Goal: Transaction & Acquisition: Purchase product/service

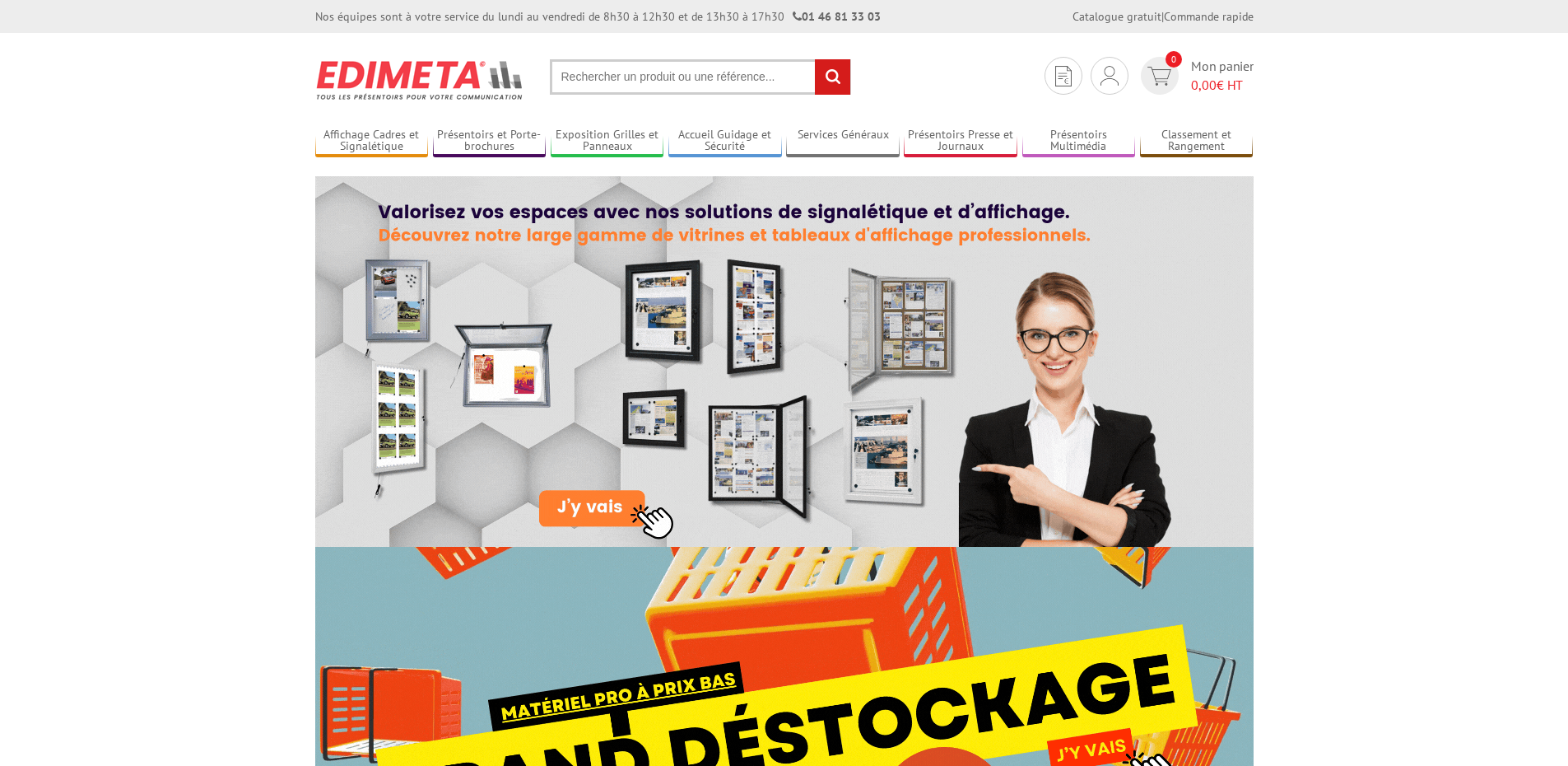
click at [649, 72] on input "text" at bounding box center [701, 77] width 302 height 35
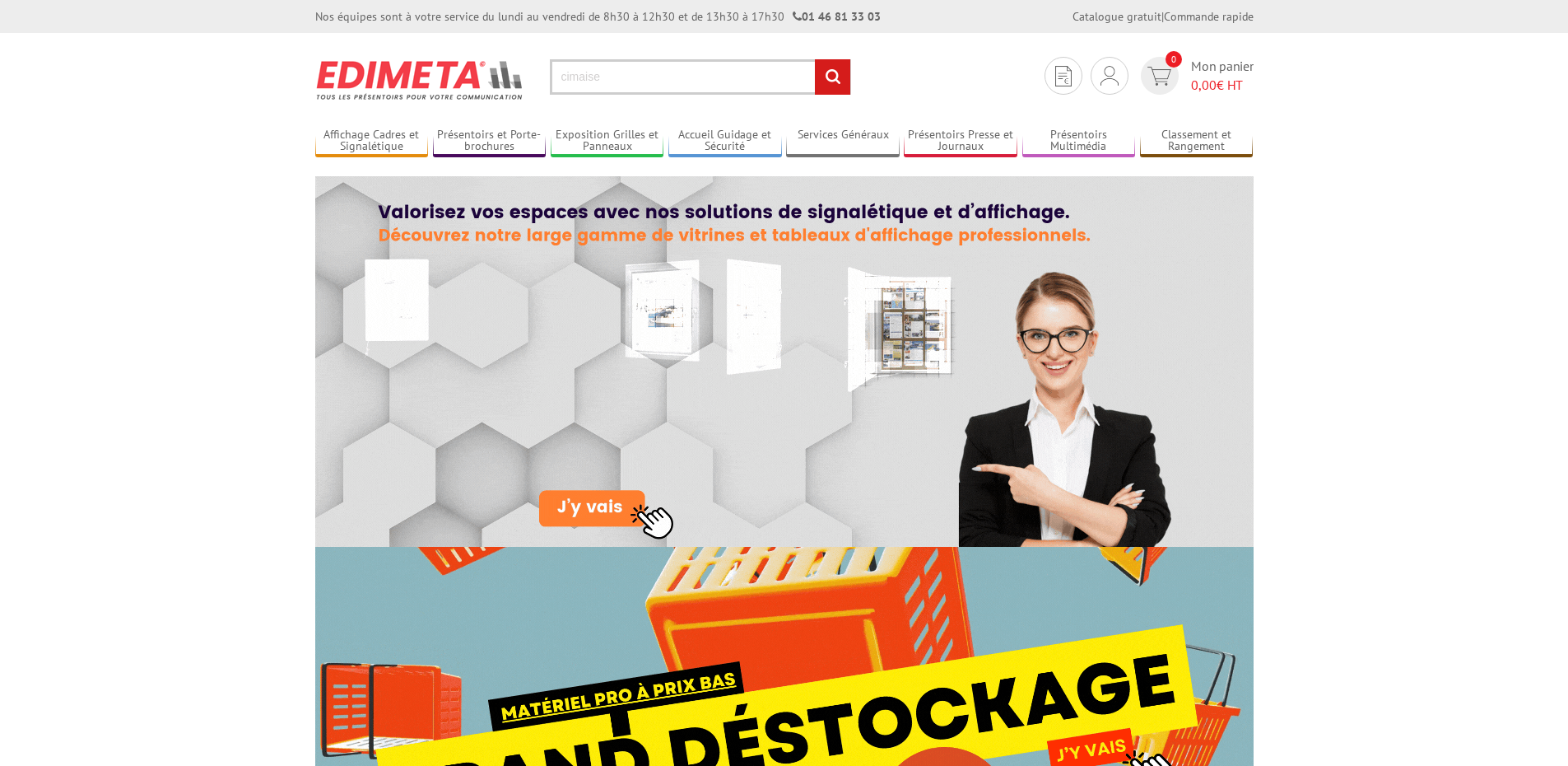
type input "cimaise"
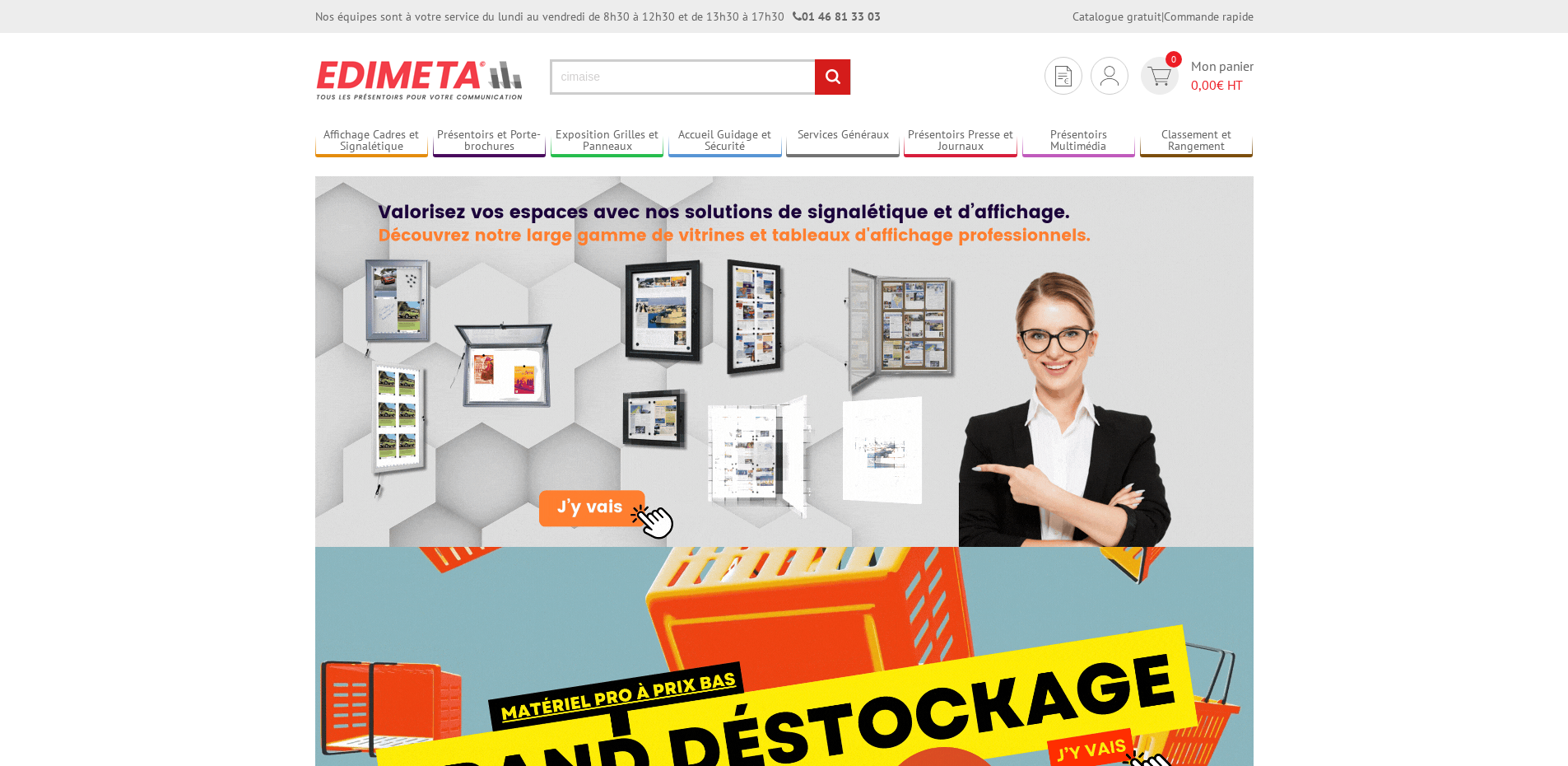
click at [815, 59] on input "rechercher" at bounding box center [832, 77] width 35 height 35
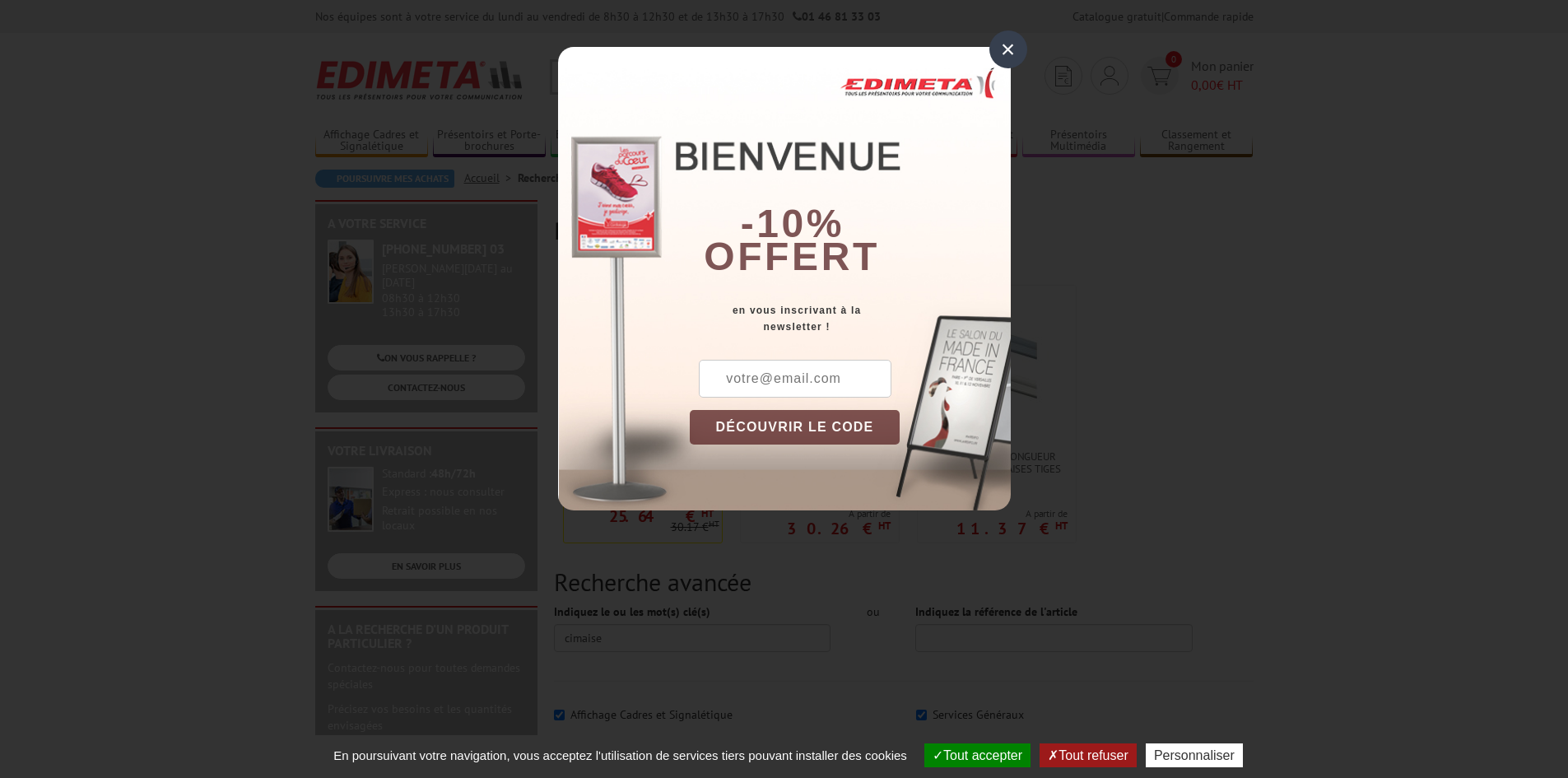
click at [1006, 44] on div "×" at bounding box center [1009, 50] width 38 height 38
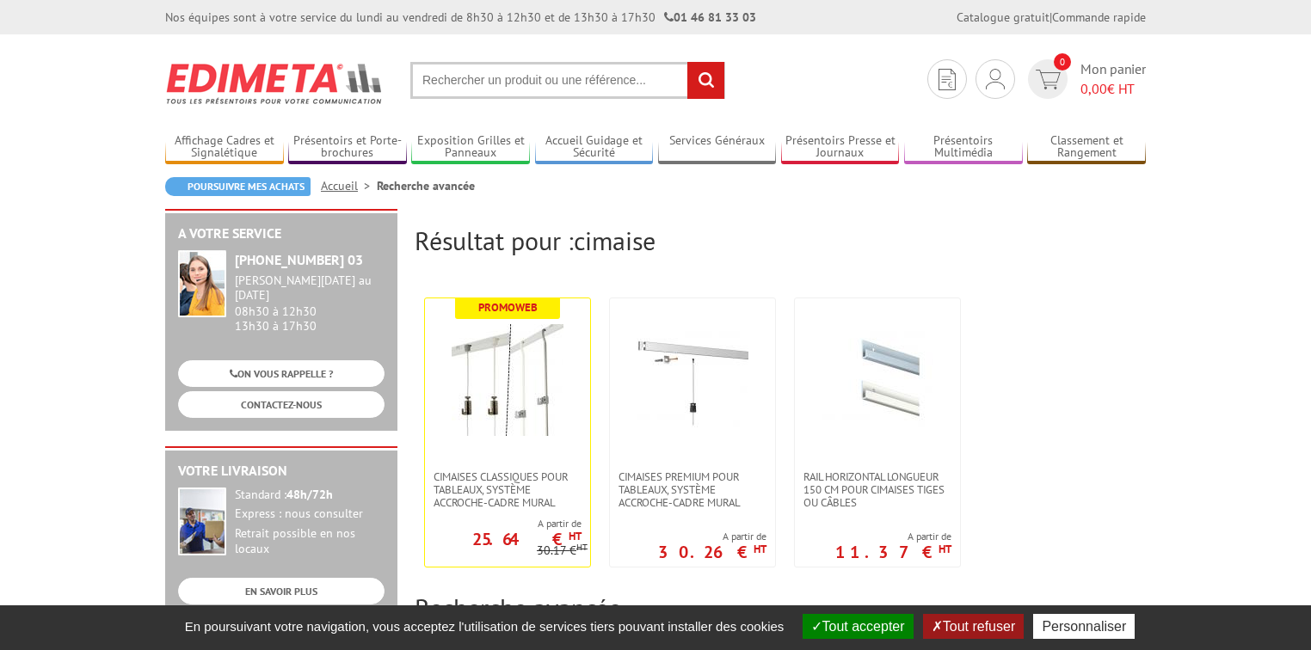
drag, startPoint x: 1641, startPoint y: 23, endPoint x: 778, endPoint y: 319, distance: 912.0
click at [778, 319] on ul "Promoweb Cimaises CLASSIQUES pour tableaux, système accroche-cadre mural A part…" at bounding box center [780, 432] width 731 height 287
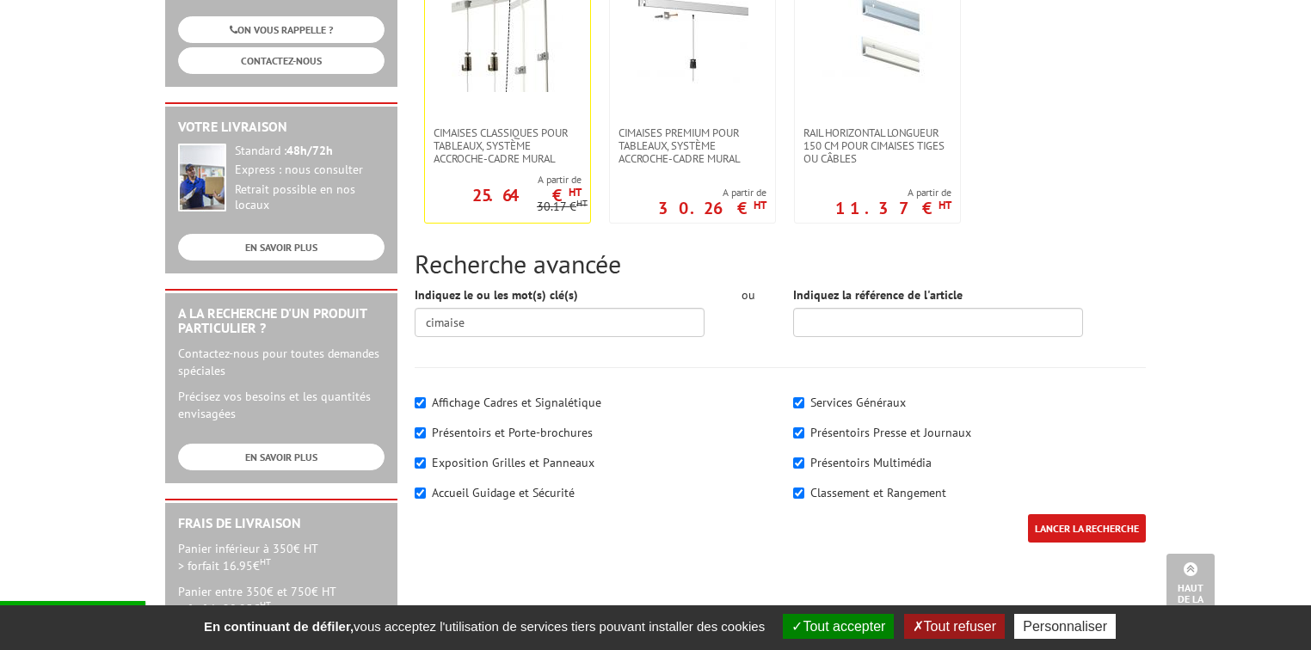
scroll to position [206, 0]
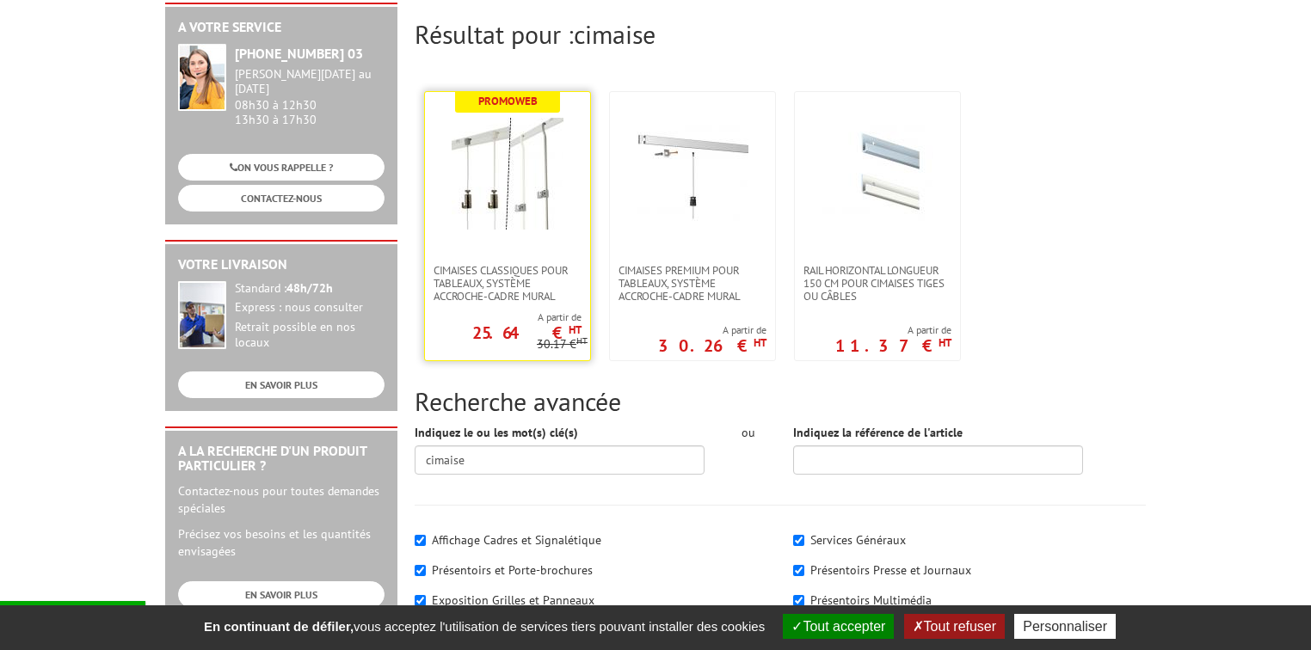
click at [496, 206] on img at bounding box center [508, 174] width 112 height 112
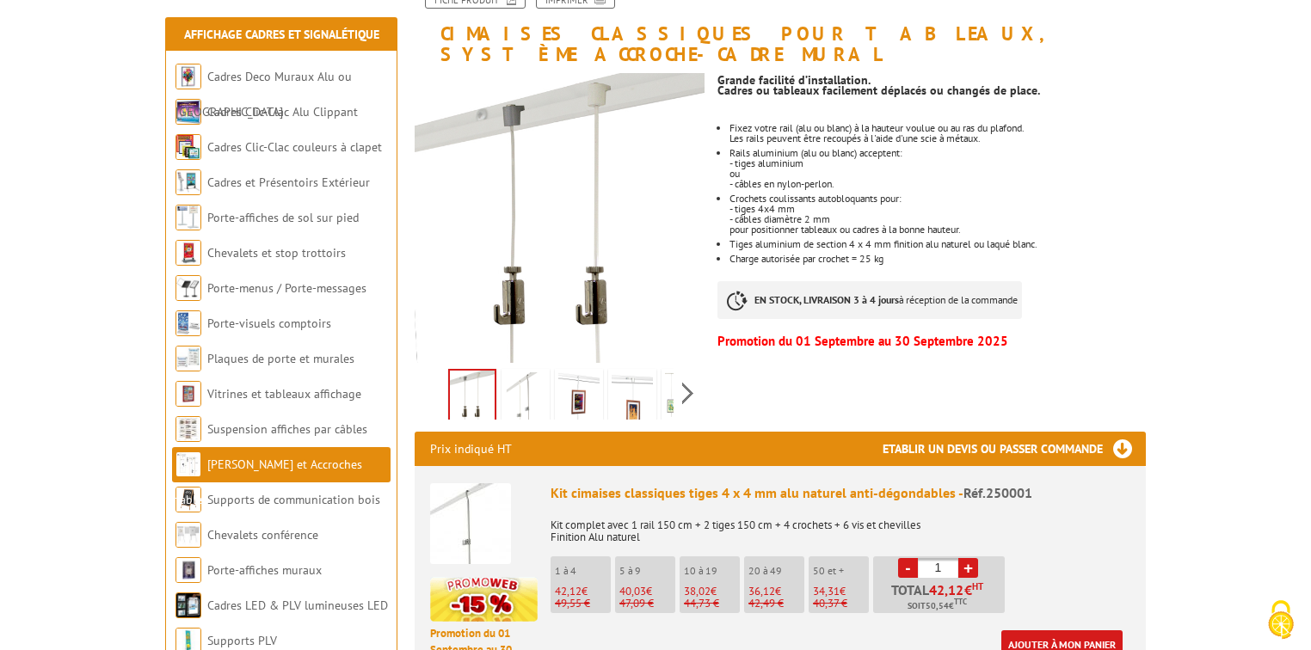
scroll to position [138, 0]
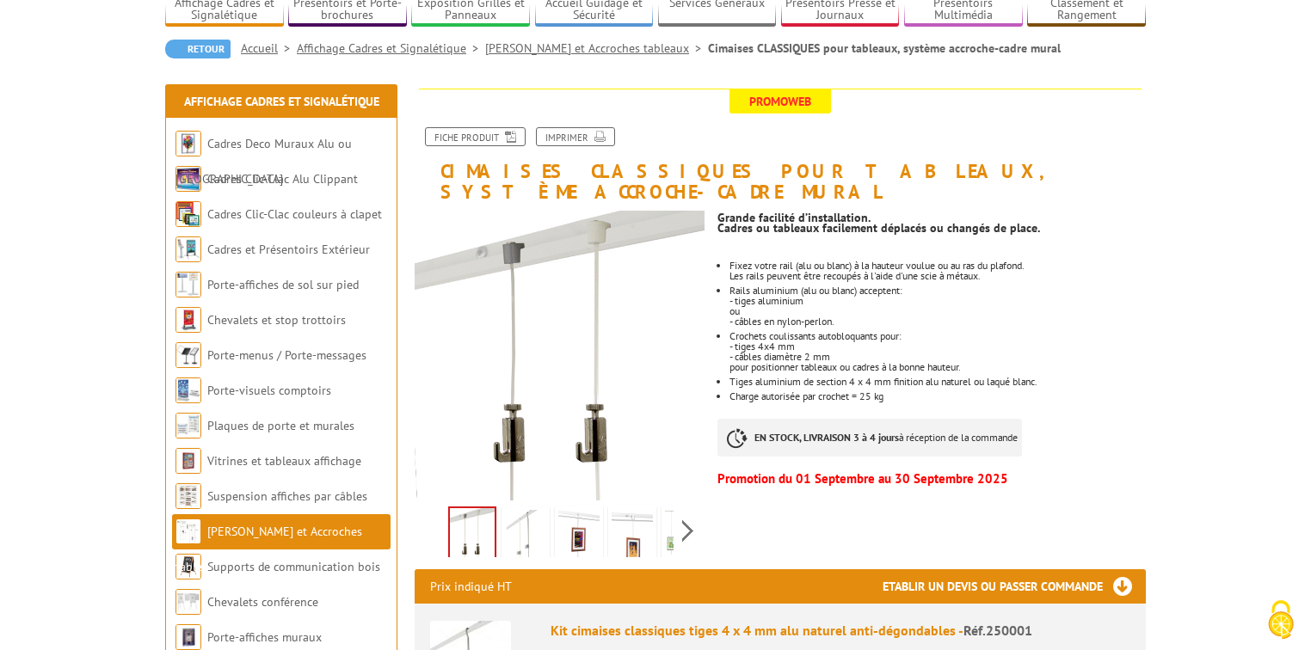
click at [530, 510] on img at bounding box center [525, 536] width 41 height 53
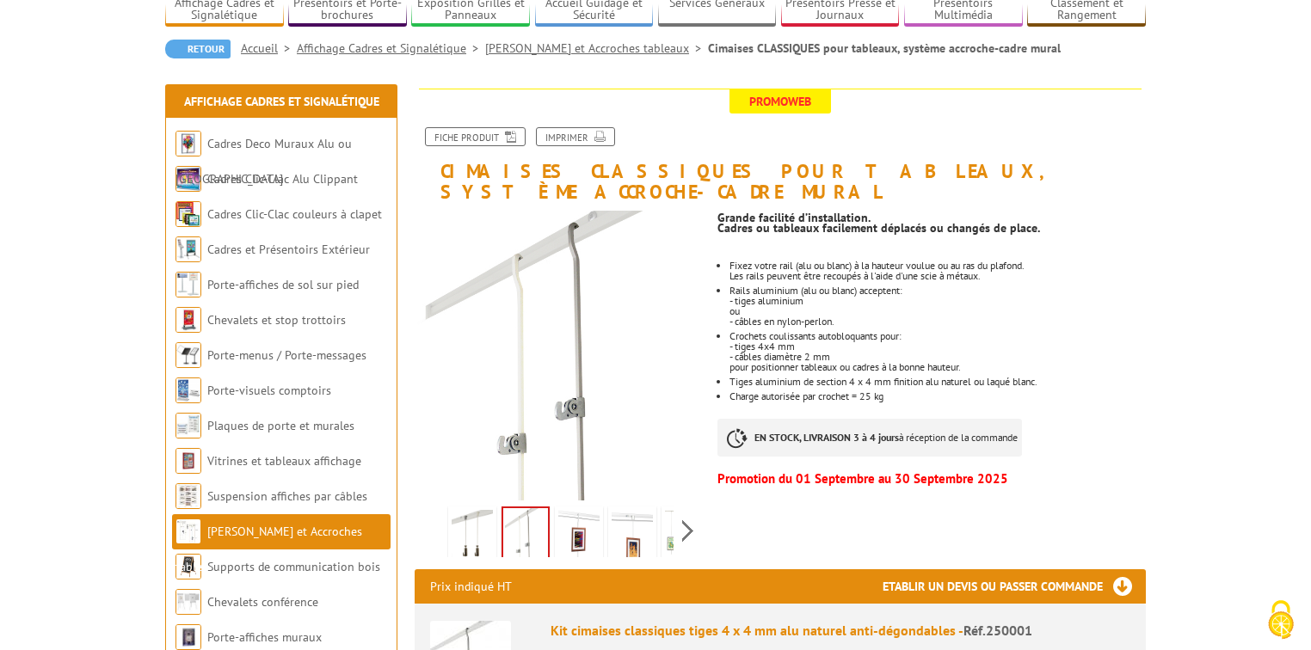
click at [575, 512] on img at bounding box center [578, 536] width 41 height 53
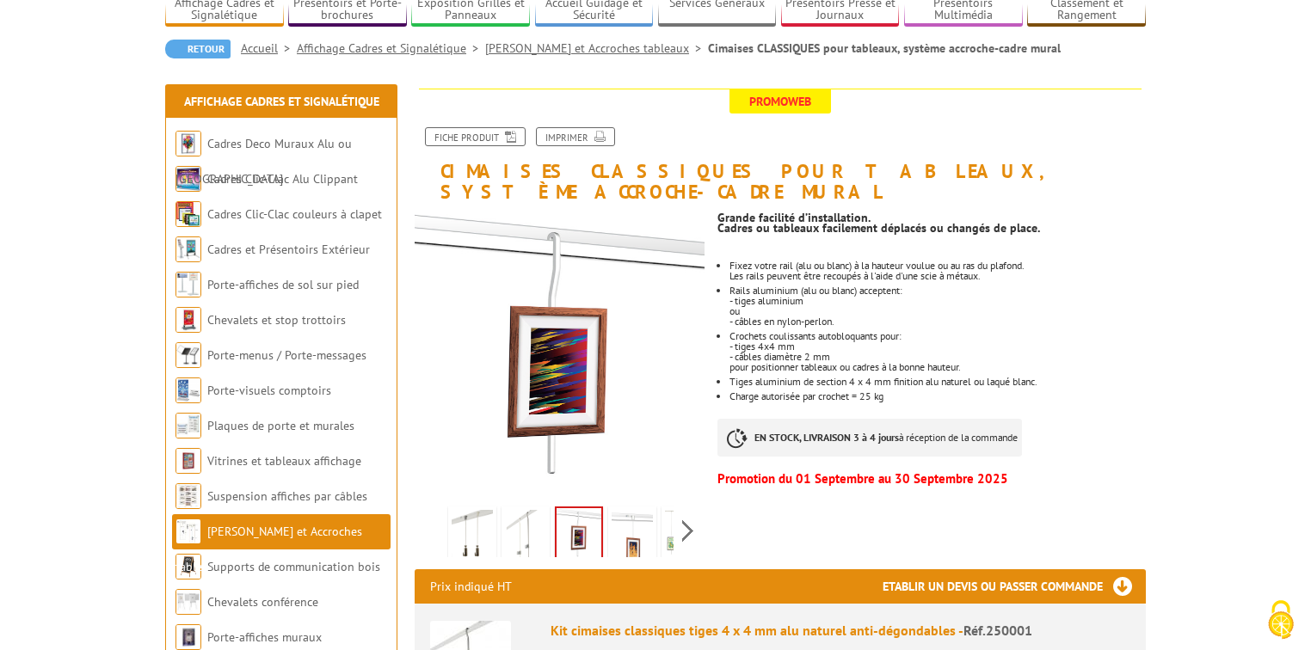
click at [626, 523] on img at bounding box center [632, 536] width 41 height 53
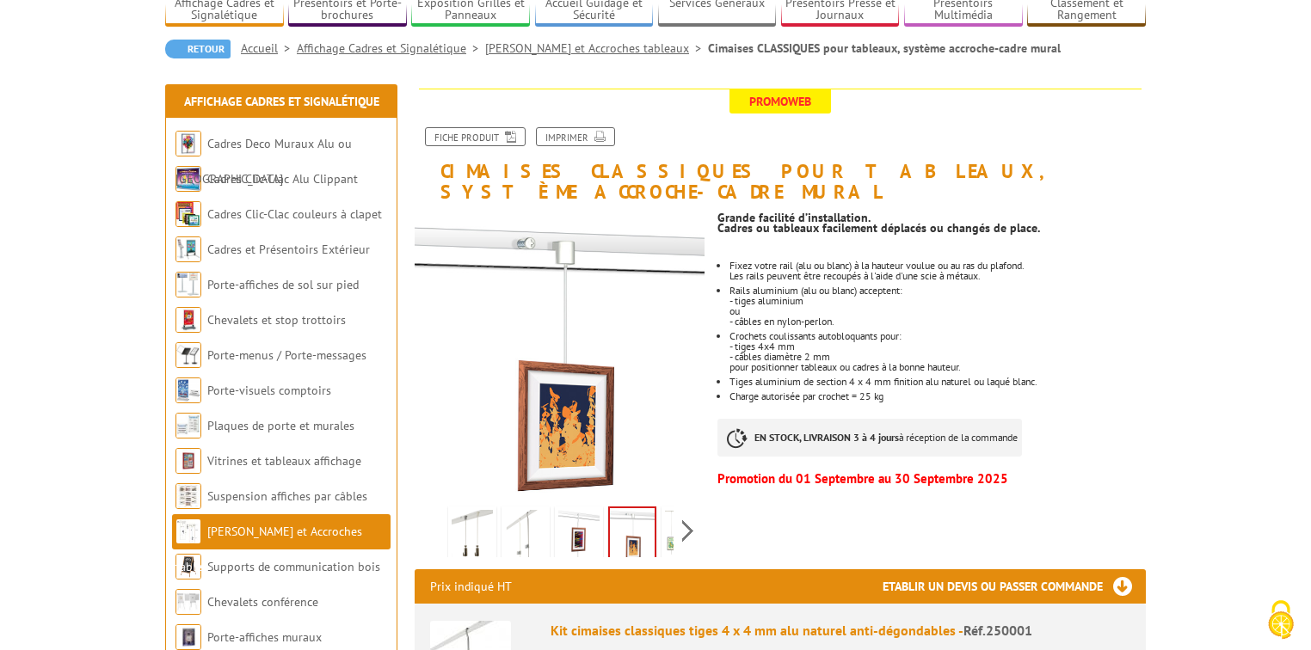
click at [665, 526] on img at bounding box center [685, 536] width 41 height 53
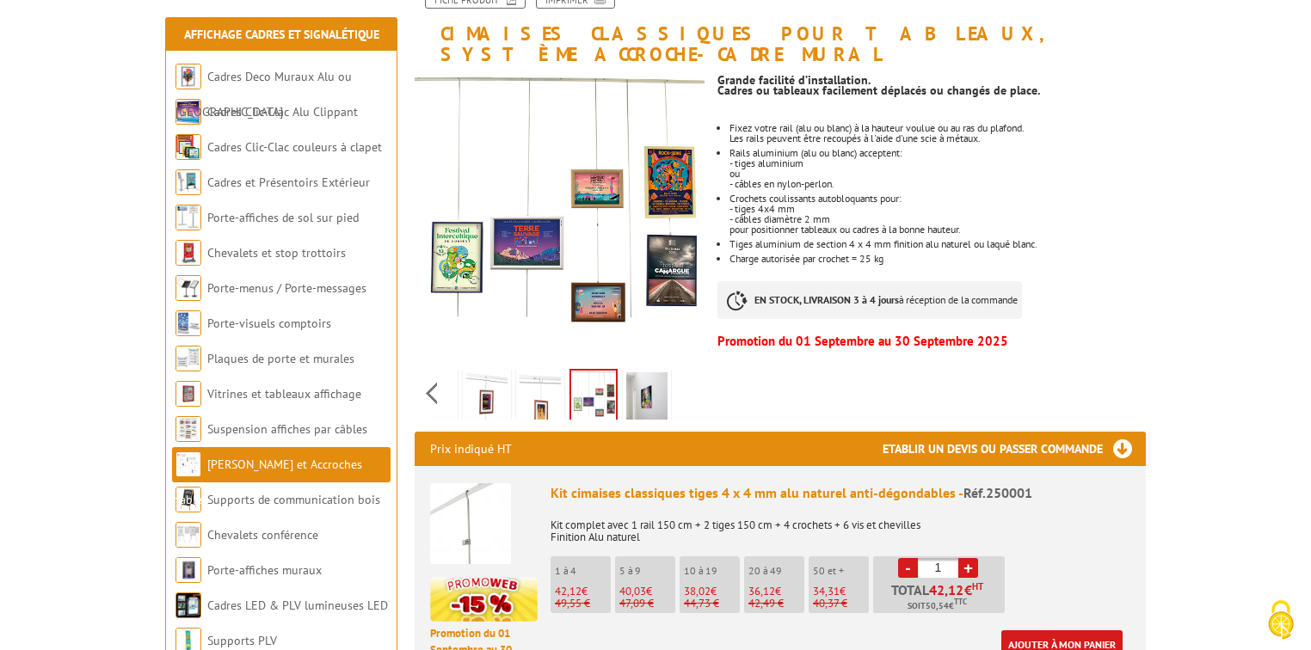
scroll to position [344, 0]
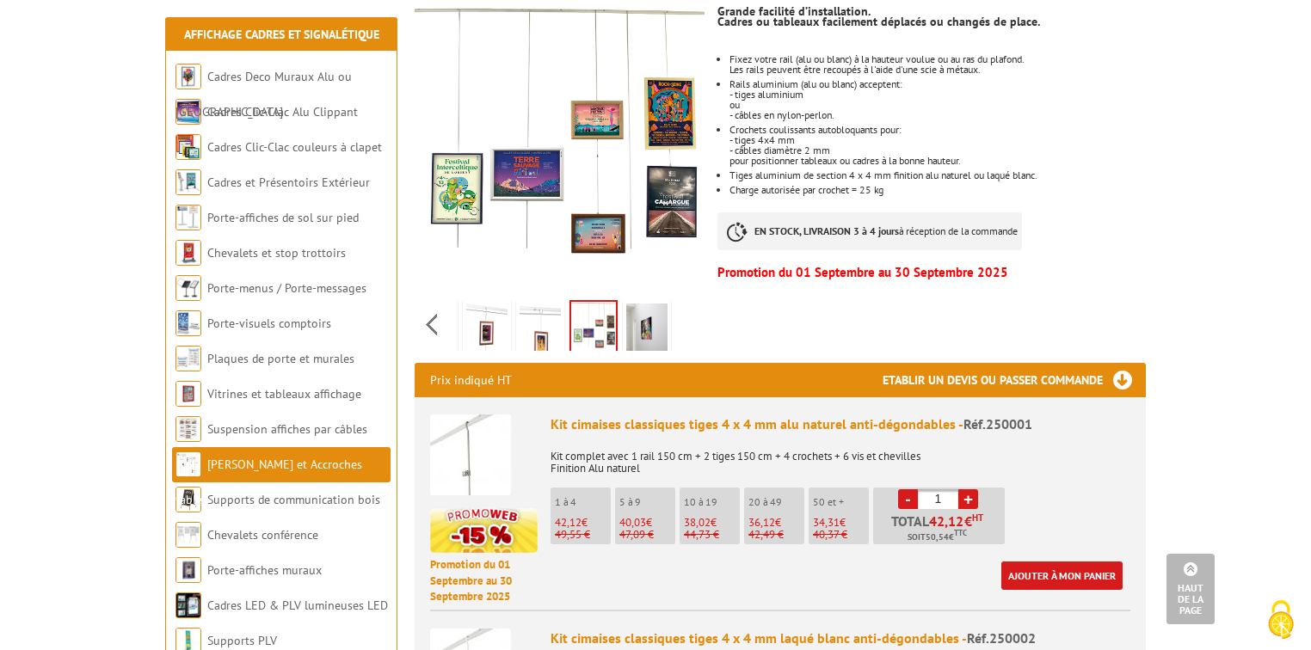
click at [644, 304] on img at bounding box center [646, 330] width 41 height 53
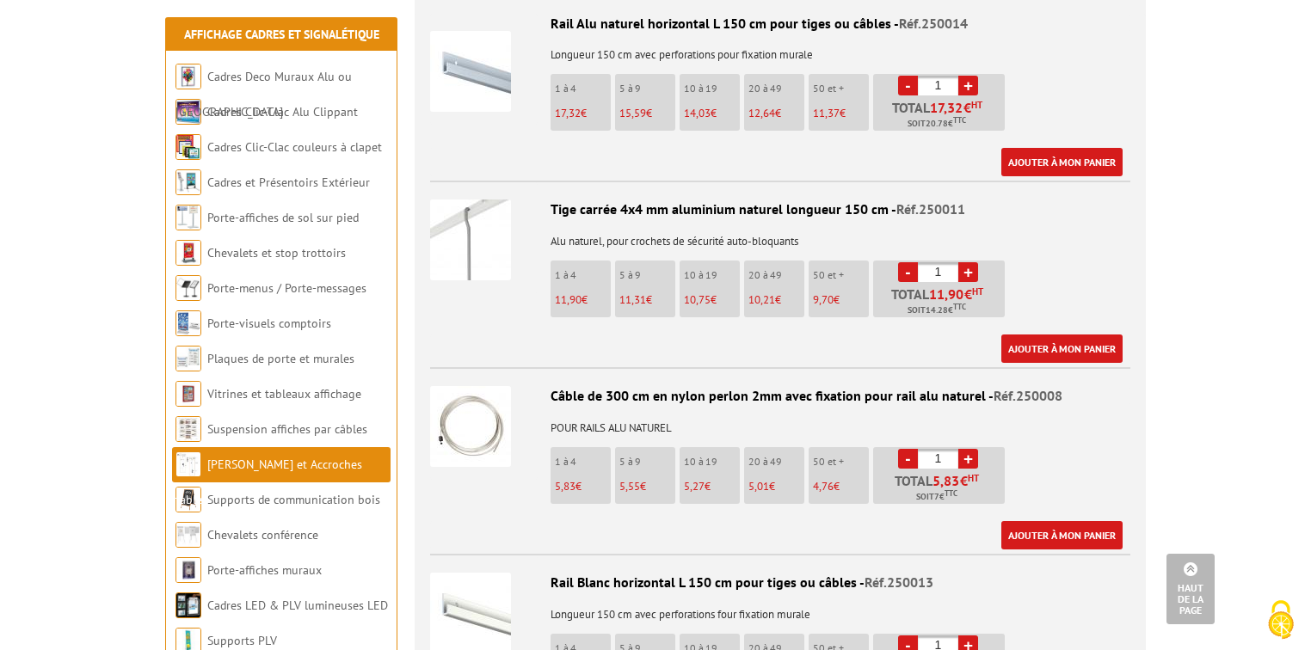
scroll to position [1583, 0]
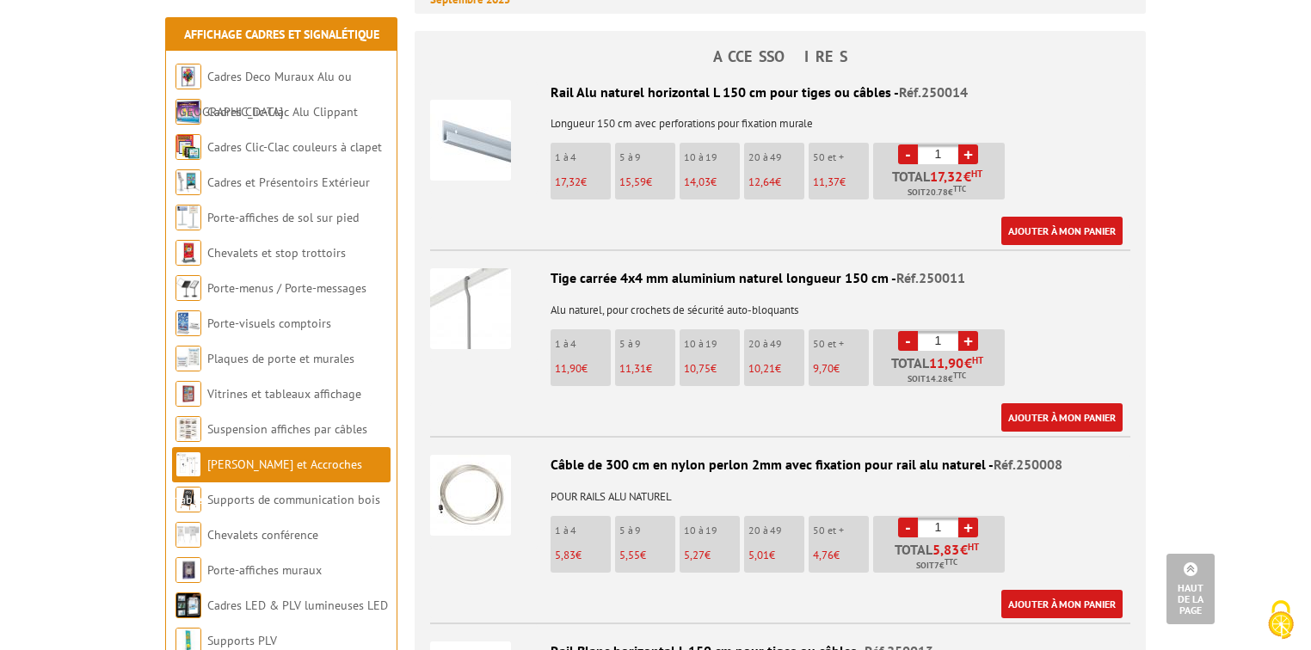
click at [471, 268] on img at bounding box center [470, 308] width 81 height 81
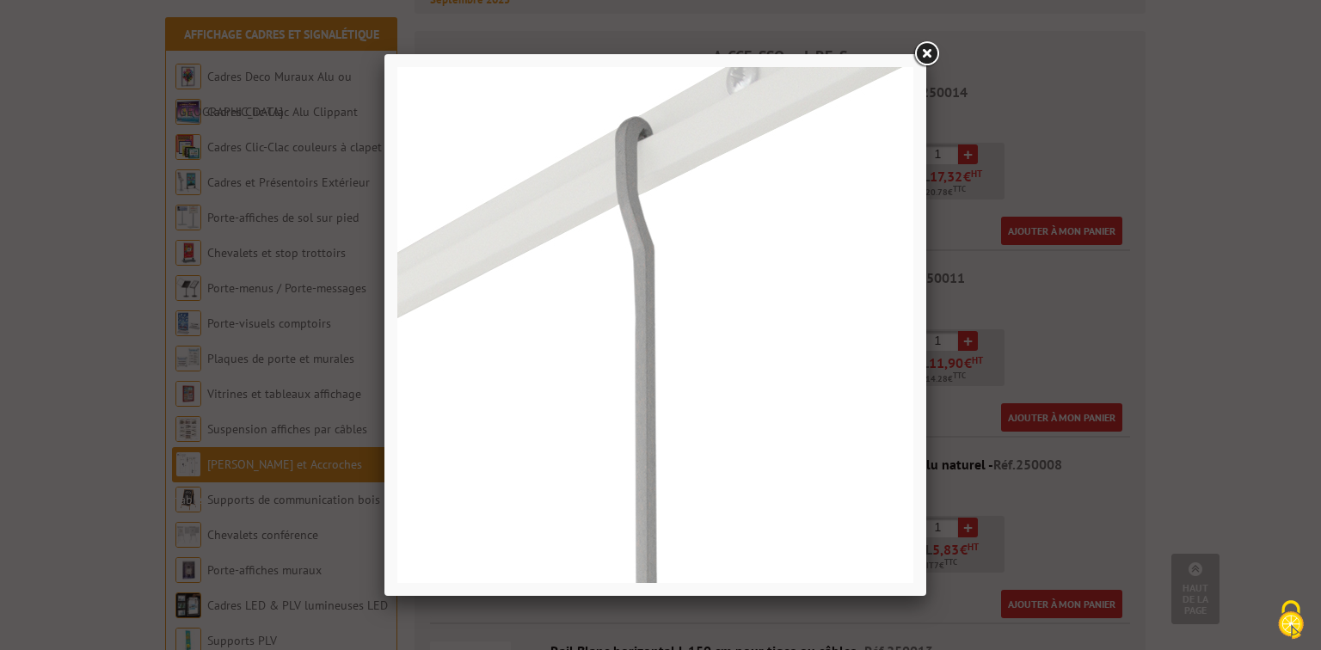
click at [932, 44] on link at bounding box center [926, 54] width 31 height 31
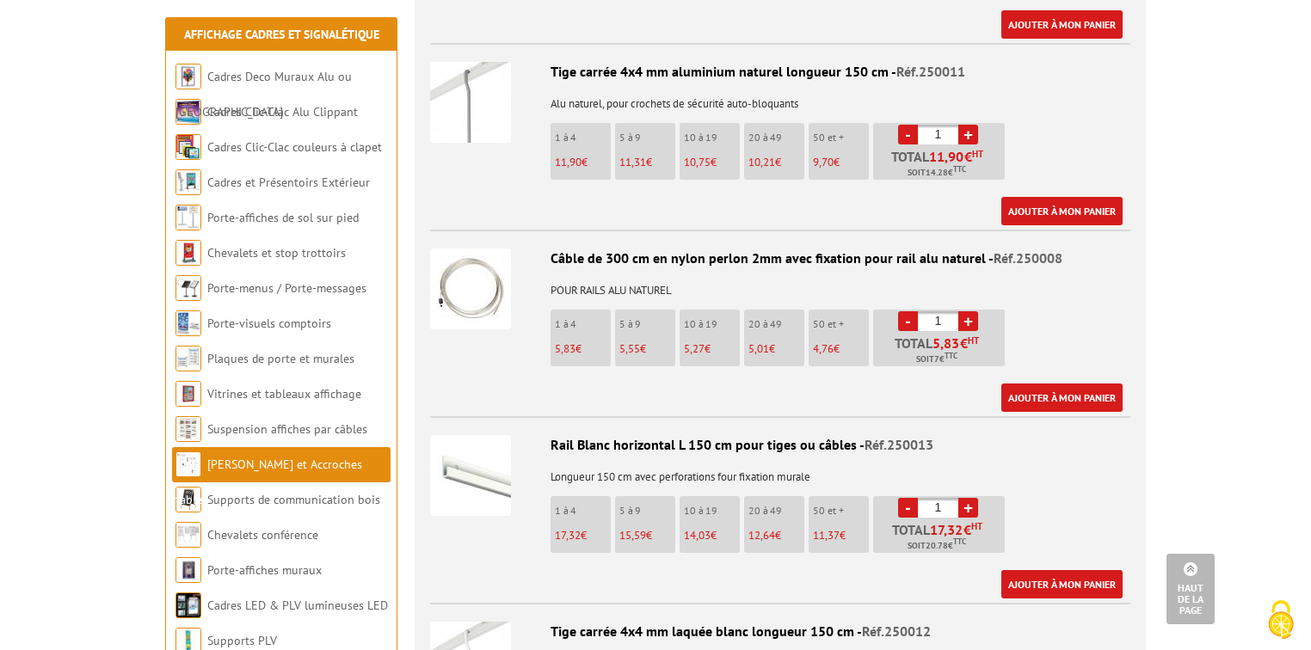
scroll to position [1927, 0]
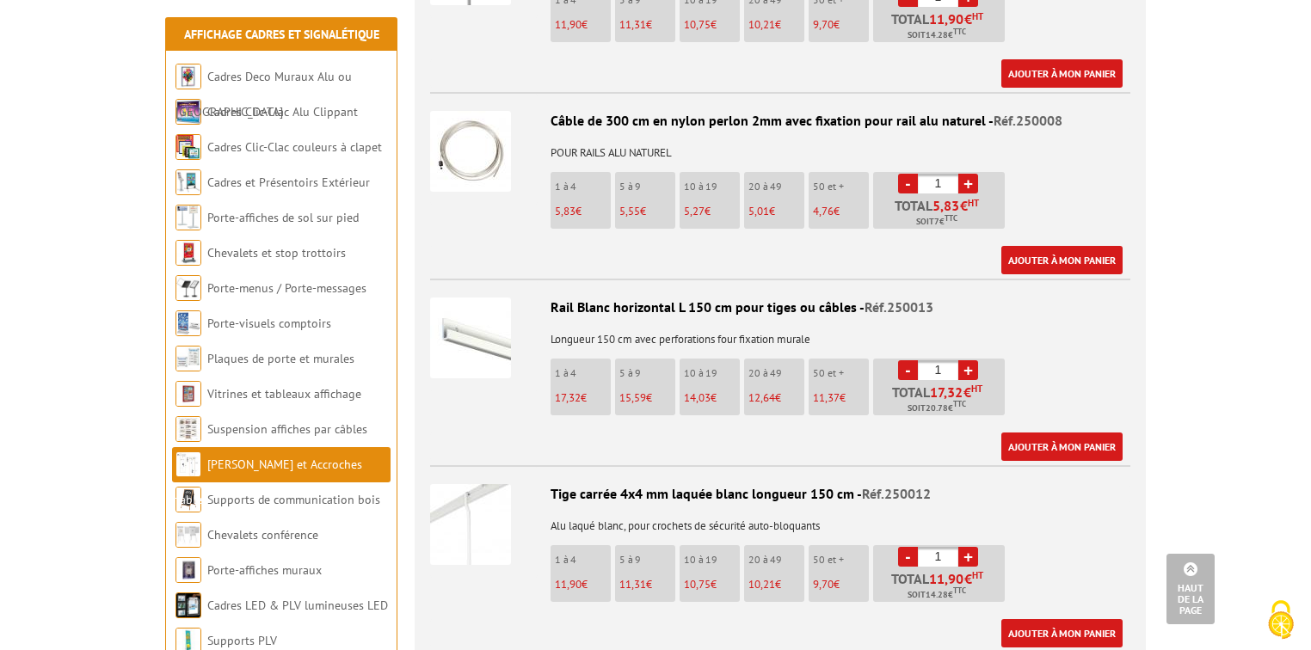
click at [475, 494] on img at bounding box center [470, 524] width 81 height 81
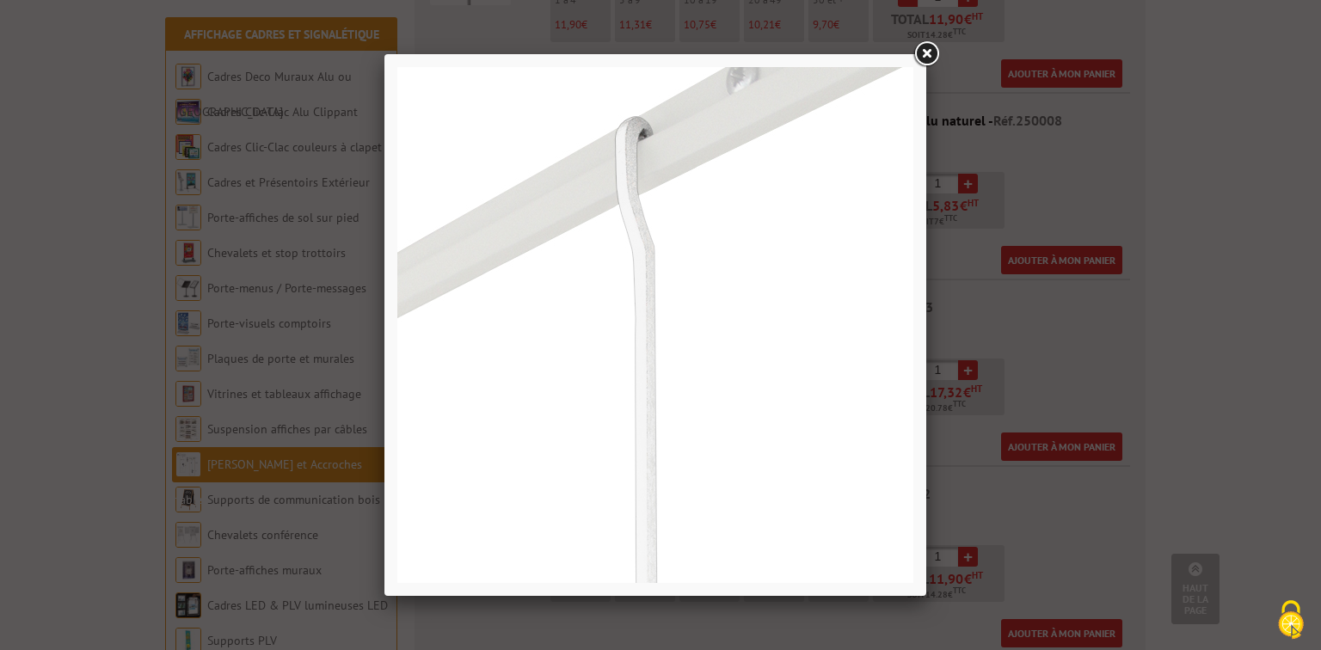
click at [930, 50] on link at bounding box center [926, 54] width 31 height 31
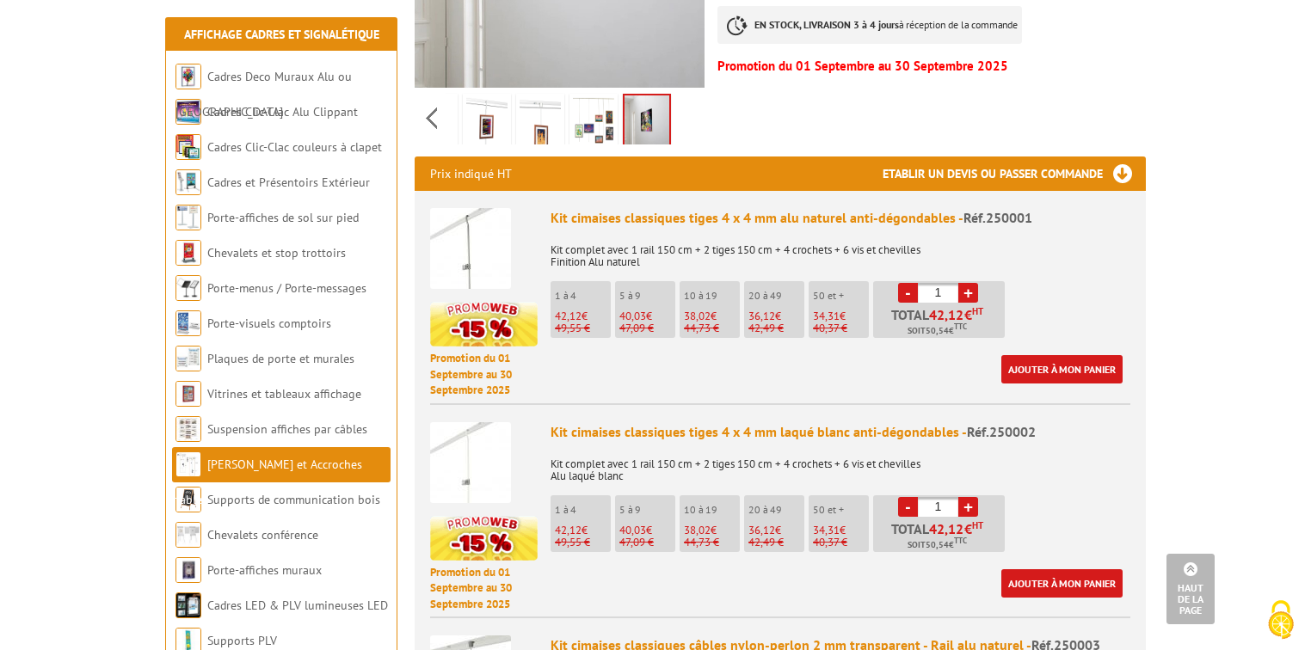
scroll to position [413, 0]
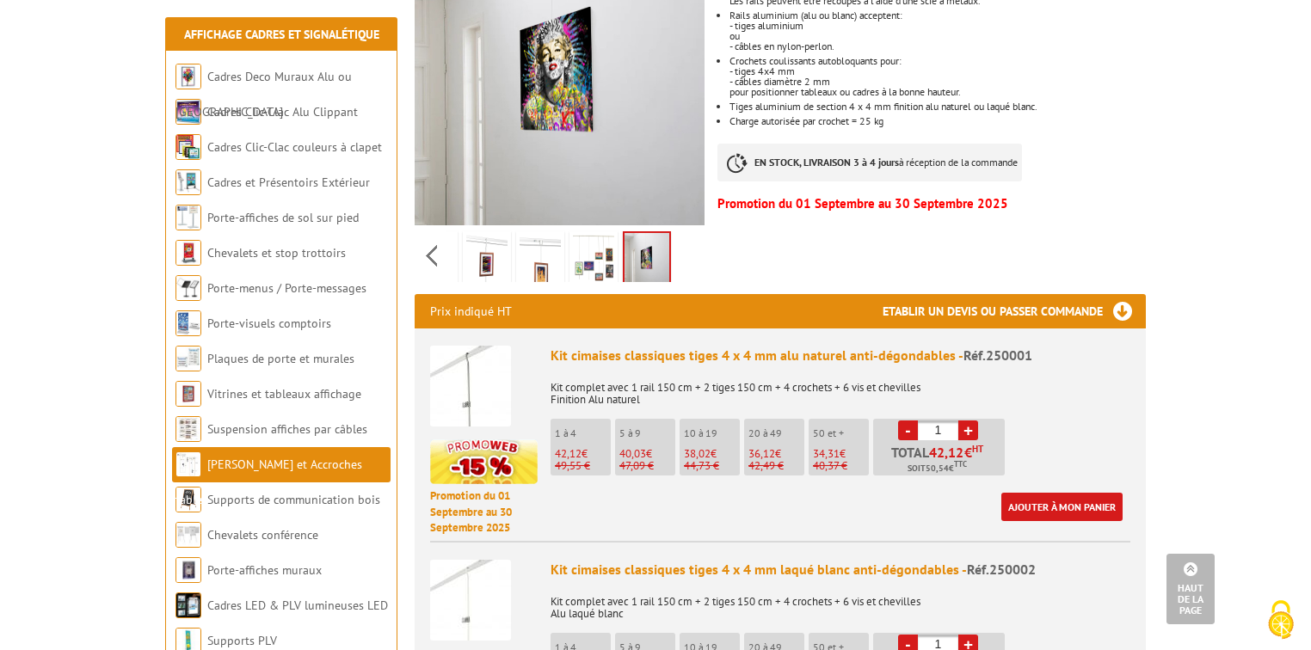
click at [426, 237] on div "Previous Next" at bounding box center [560, 255] width 290 height 60
click at [465, 244] on img at bounding box center [472, 261] width 41 height 53
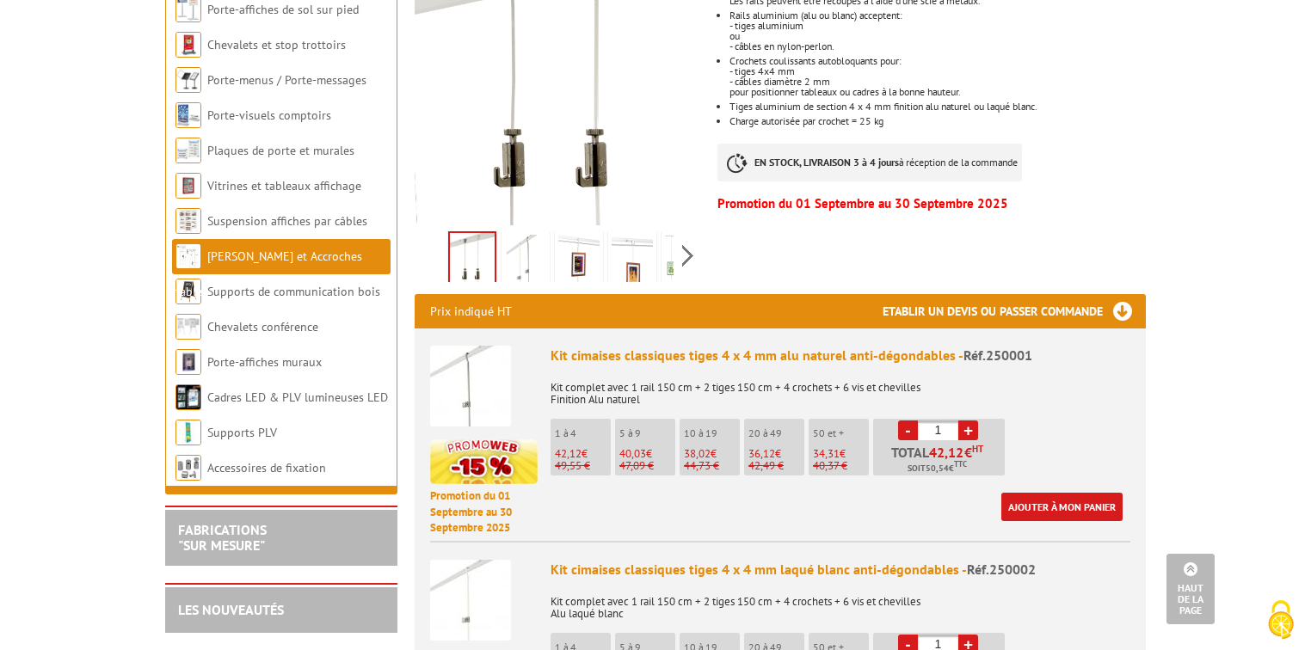
scroll to position [69, 0]
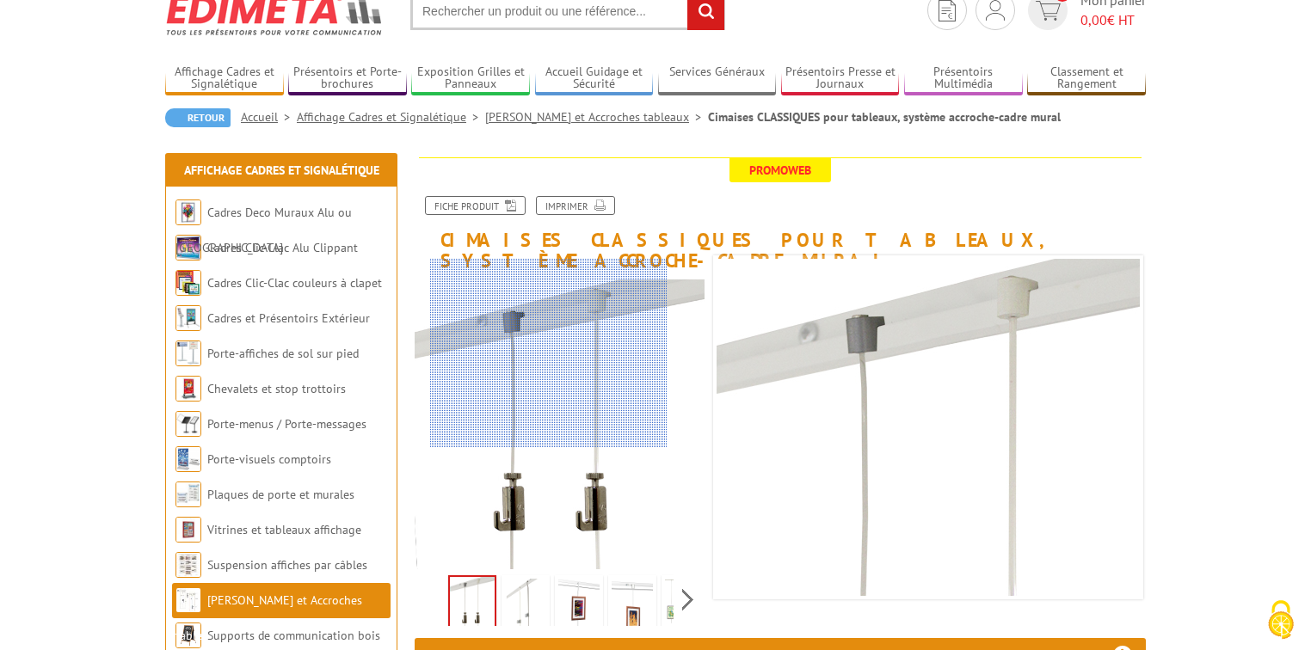
click at [549, 340] on div at bounding box center [548, 353] width 237 height 189
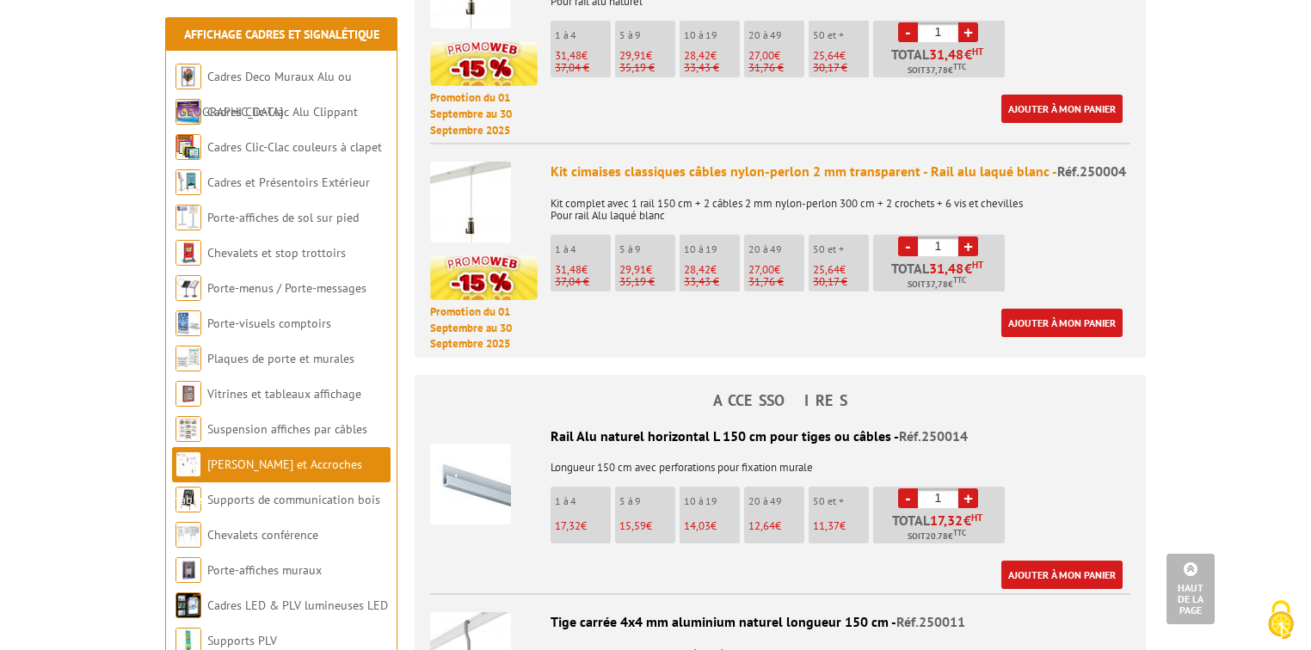
scroll to position [1445, 0]
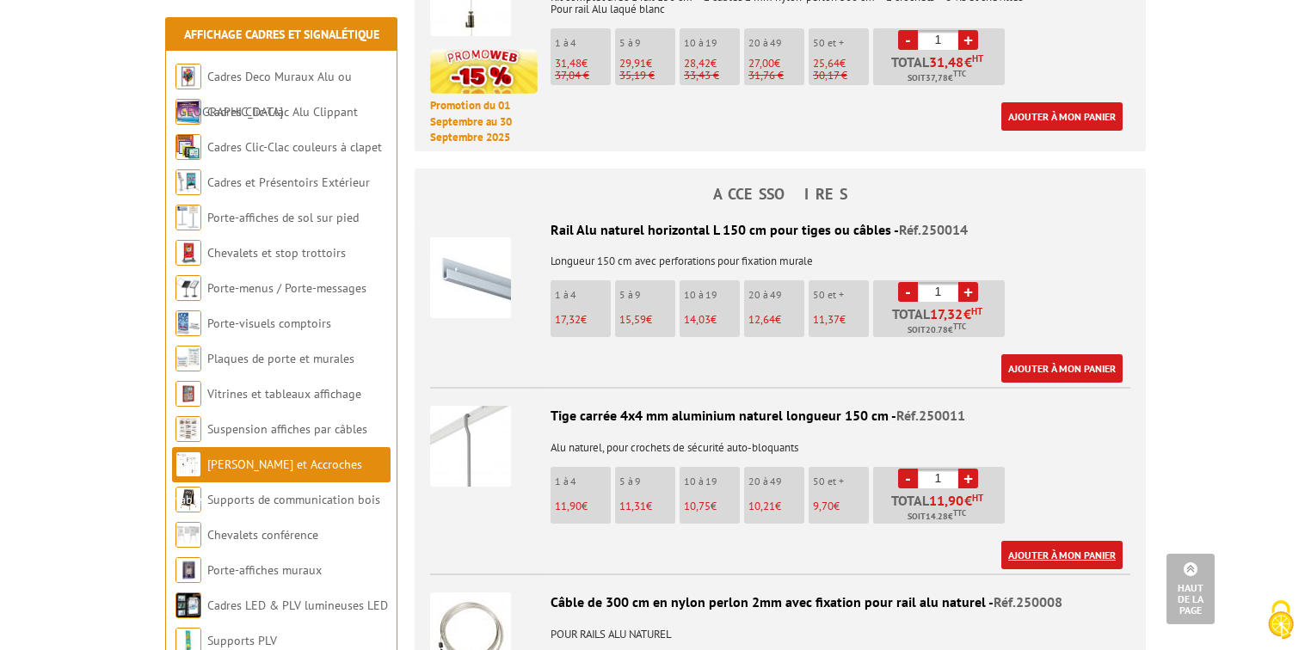
click at [1067, 541] on link "Ajouter à mon panier" at bounding box center [1061, 555] width 121 height 28
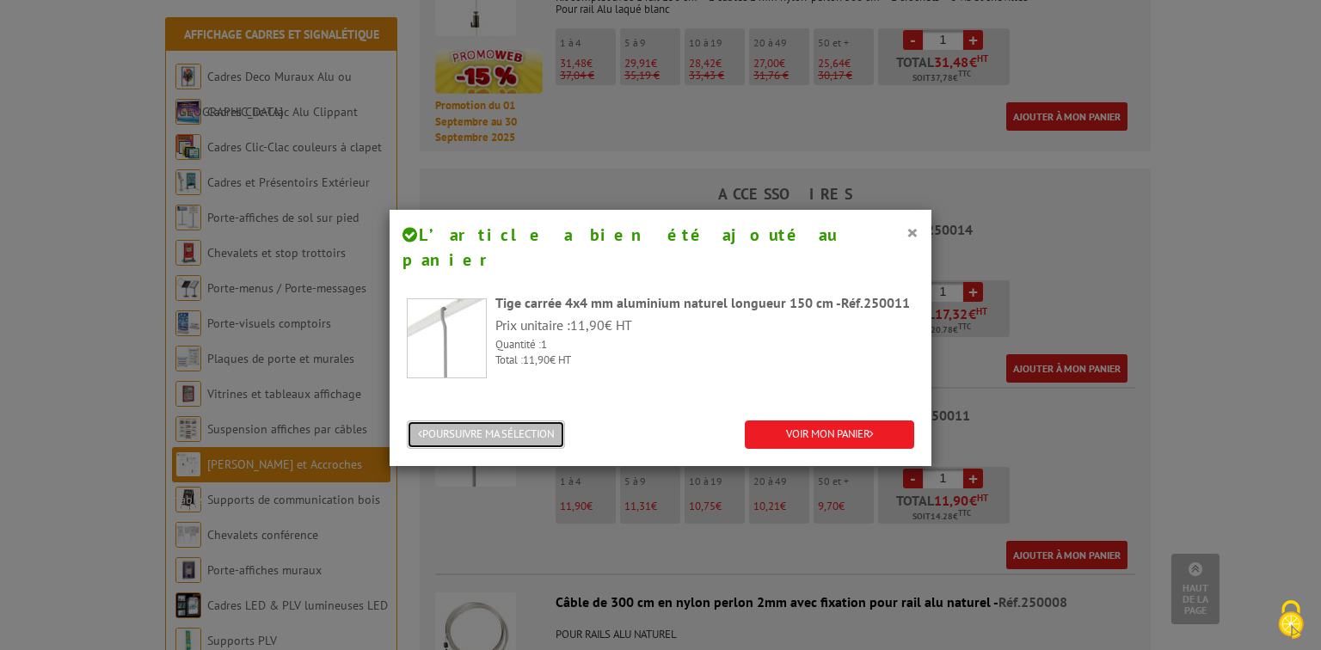
click at [520, 421] on button "POURSUIVRE MA SÉLECTION" at bounding box center [486, 435] width 158 height 28
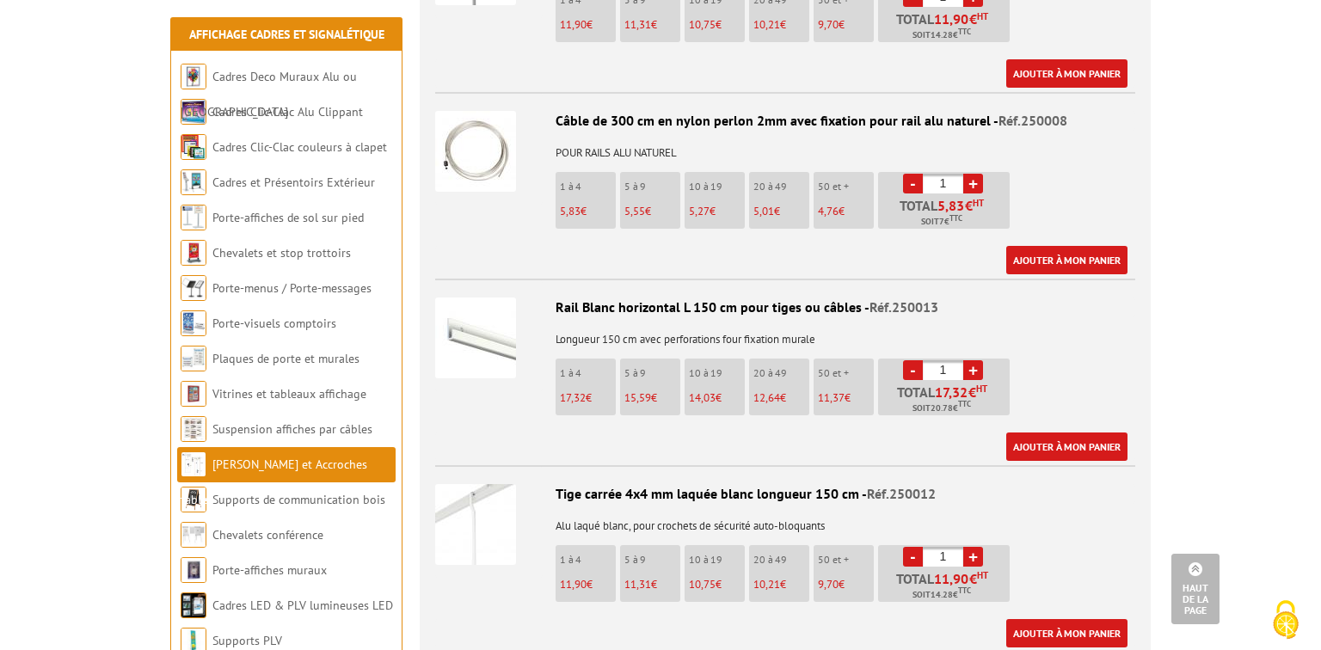
scroll to position [1995, 0]
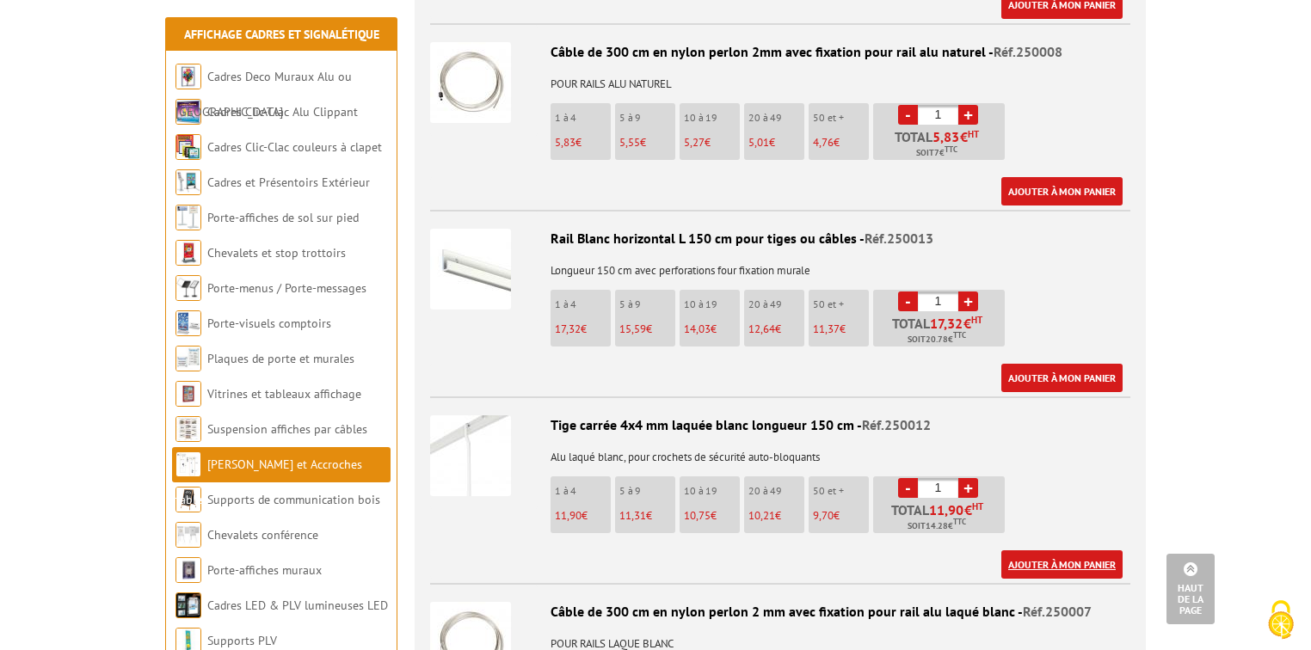
click at [1063, 550] on link "Ajouter à mon panier" at bounding box center [1061, 564] width 121 height 28
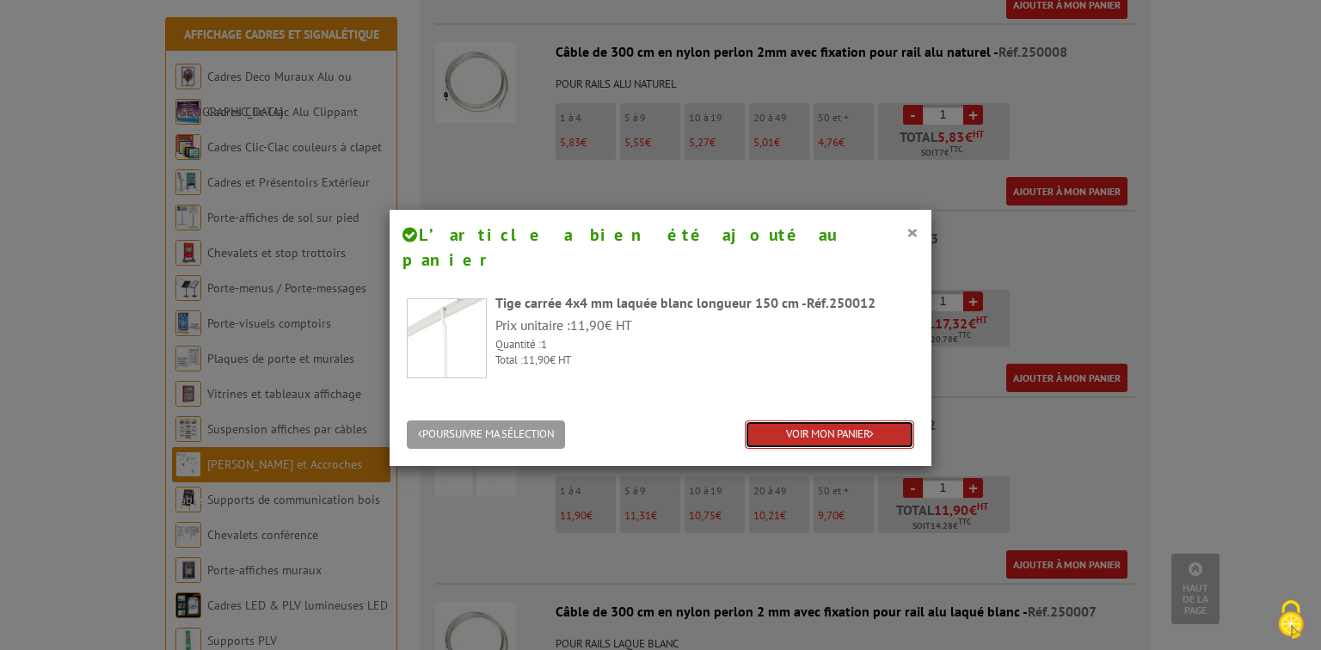
click at [821, 421] on link "VOIR MON PANIER" at bounding box center [829, 435] width 169 height 28
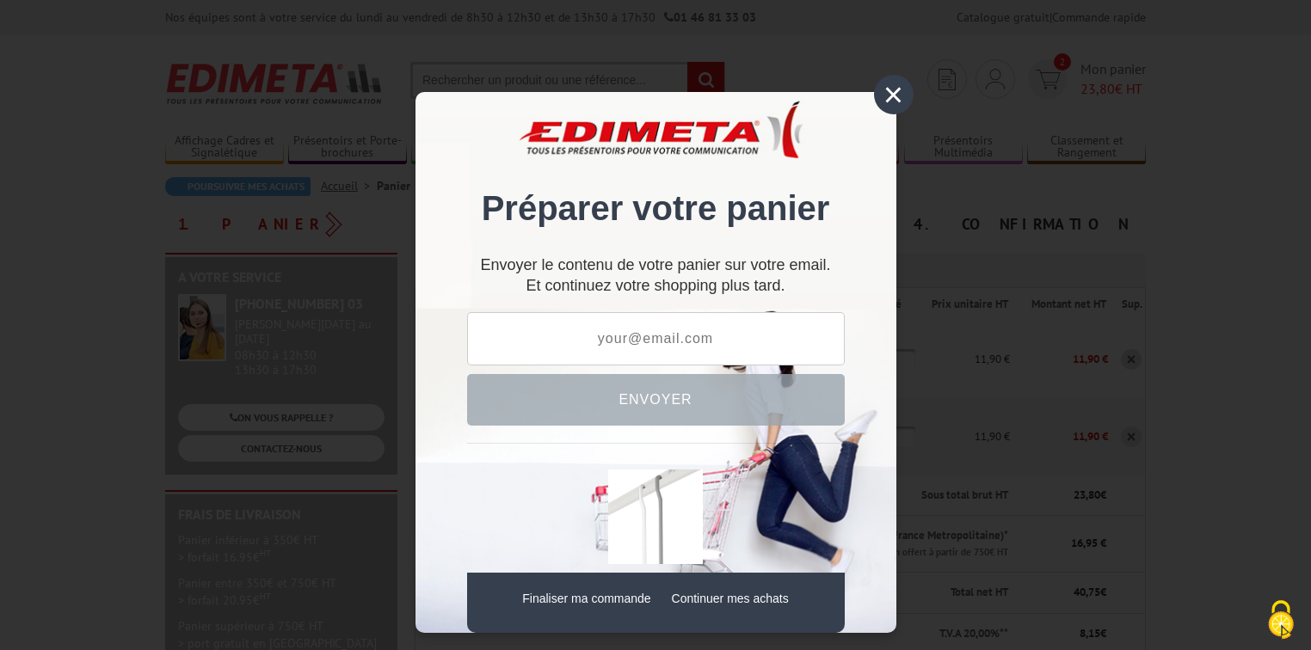
click at [875, 91] on div "×" at bounding box center [894, 95] width 40 height 40
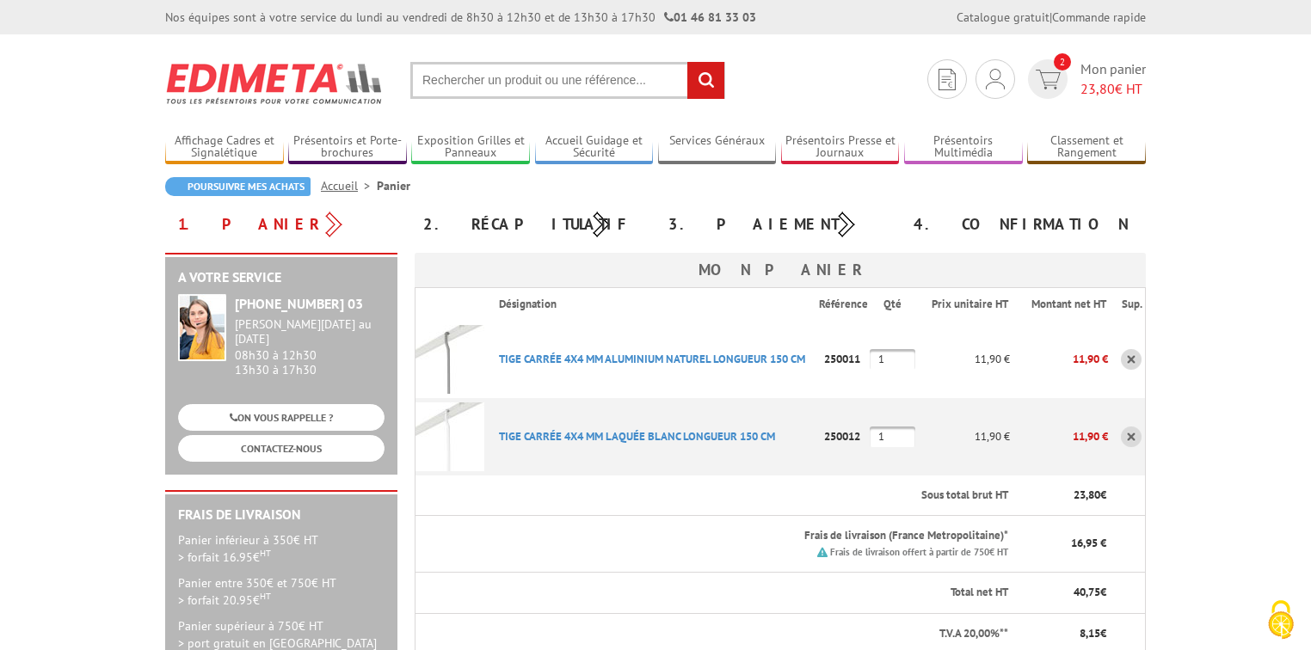
click at [1127, 357] on link at bounding box center [1131, 359] width 21 height 21
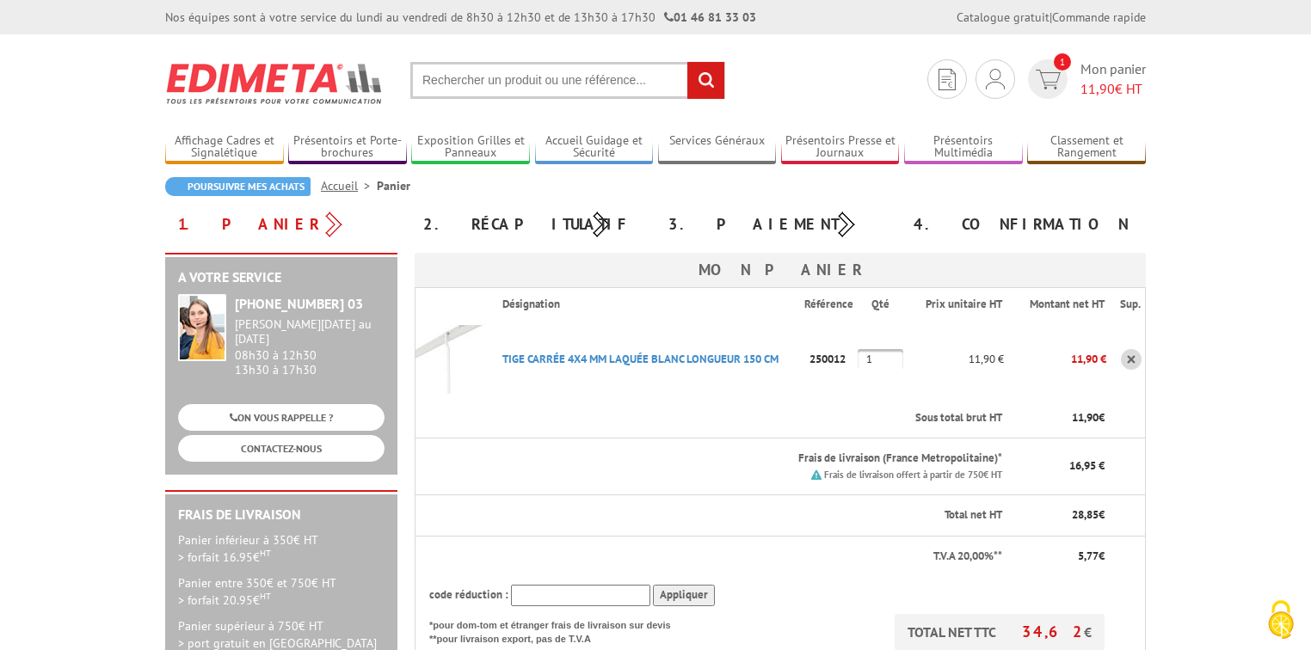
click at [1128, 361] on link at bounding box center [1131, 359] width 21 height 21
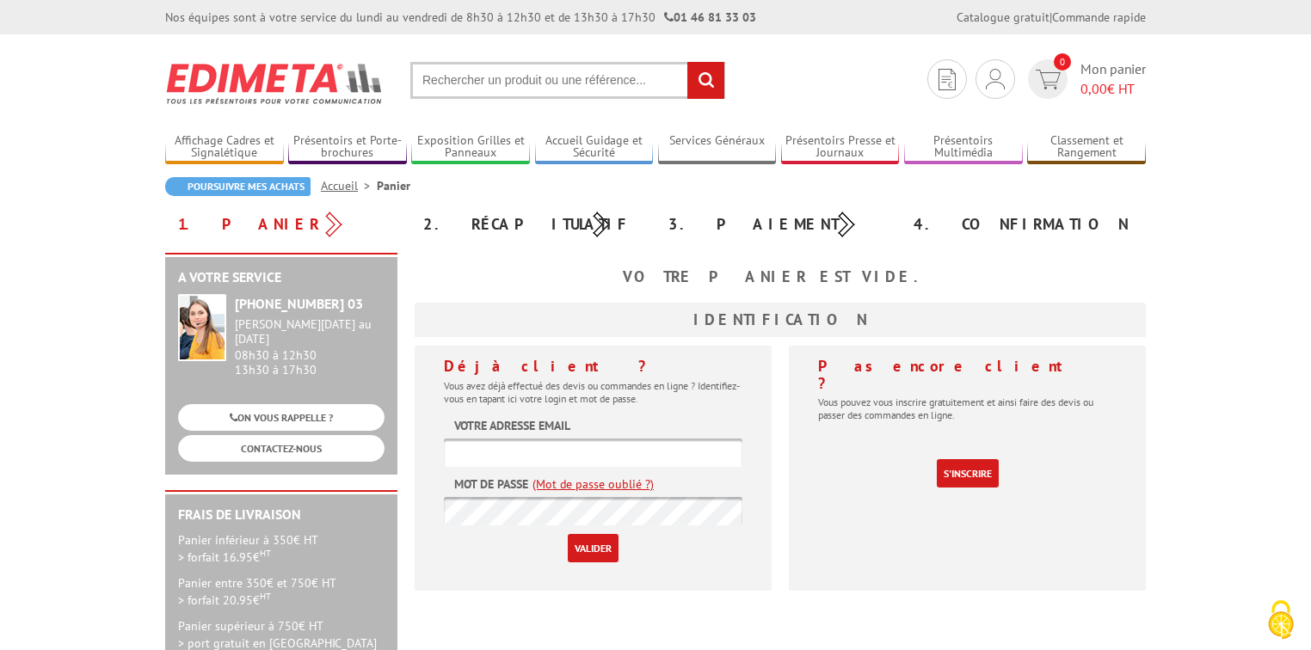
click at [477, 76] on input "text" at bounding box center [567, 80] width 315 height 37
click at [448, 76] on input "text" at bounding box center [567, 80] width 315 height 37
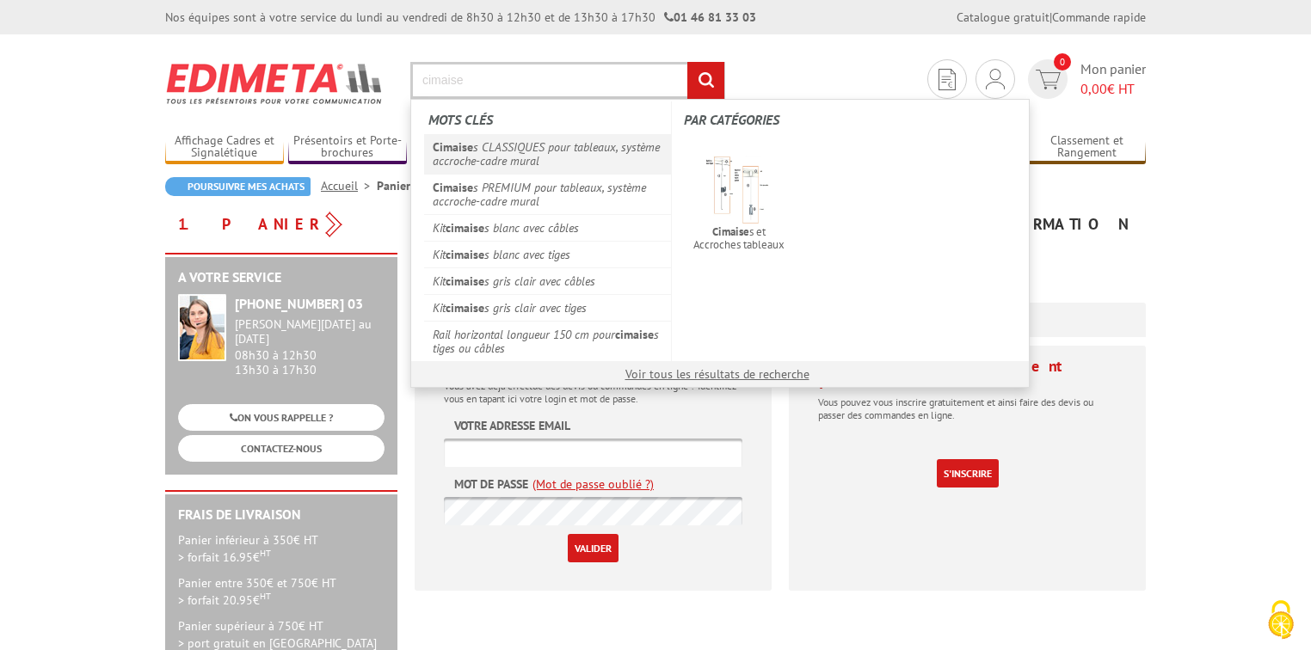
type input "cimaise"
click at [514, 138] on link "Cimaise s CLASSIQUES pour tableaux, système accroche-cadre mural" at bounding box center [547, 154] width 247 height 40
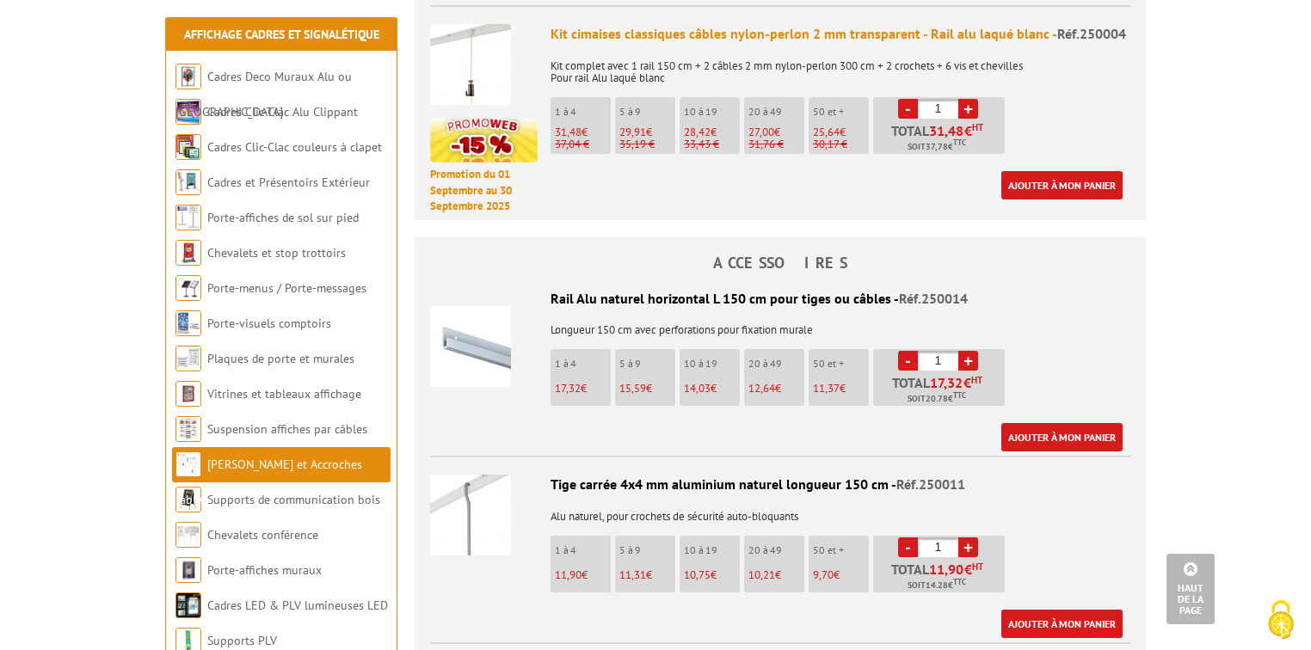
scroll to position [1445, 0]
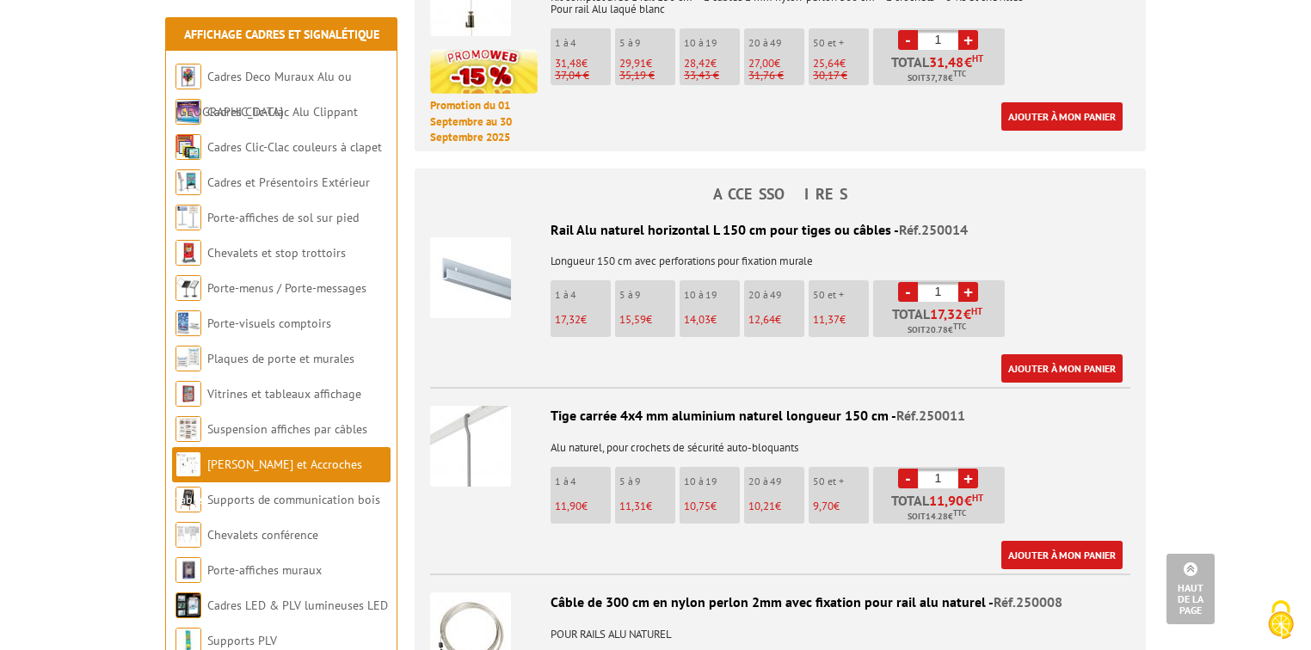
click at [581, 444] on div "Tige carrée 4x4 mm aluminium naturel longueur 150 cm - Réf.250011 Alu naturel, …" at bounding box center [780, 487] width 700 height 163
click at [476, 415] on img at bounding box center [470, 446] width 81 height 81
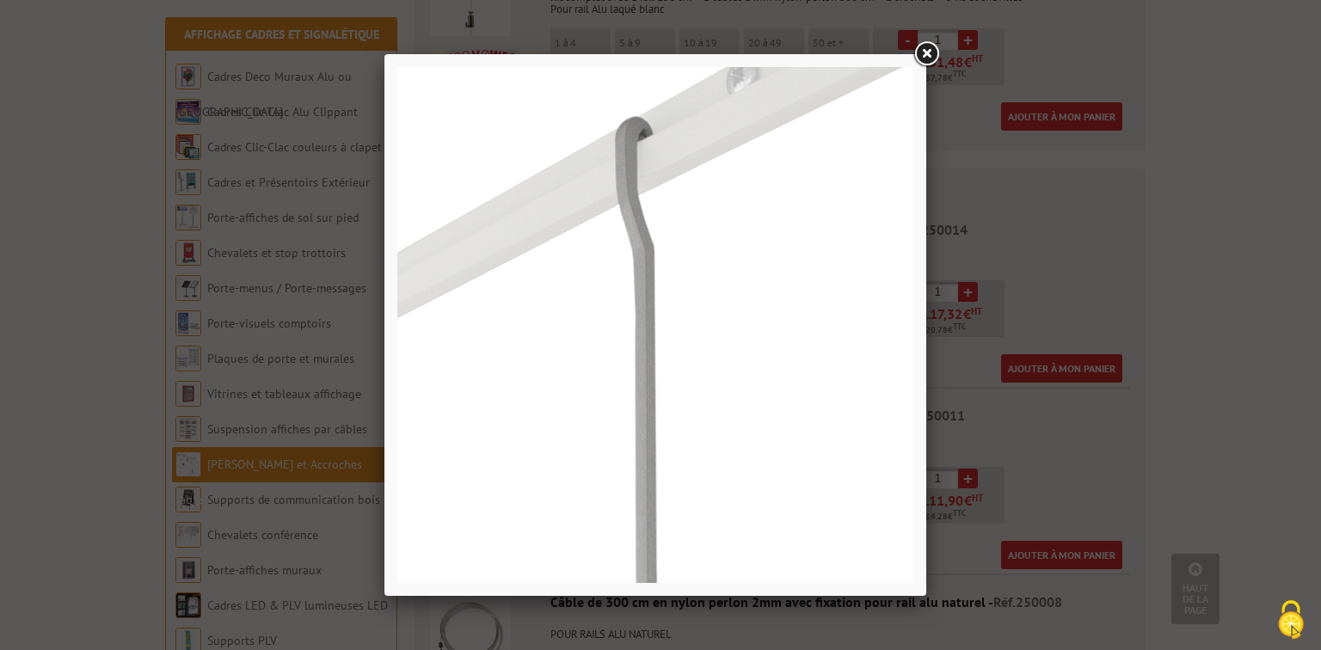
click at [925, 48] on link at bounding box center [926, 54] width 31 height 31
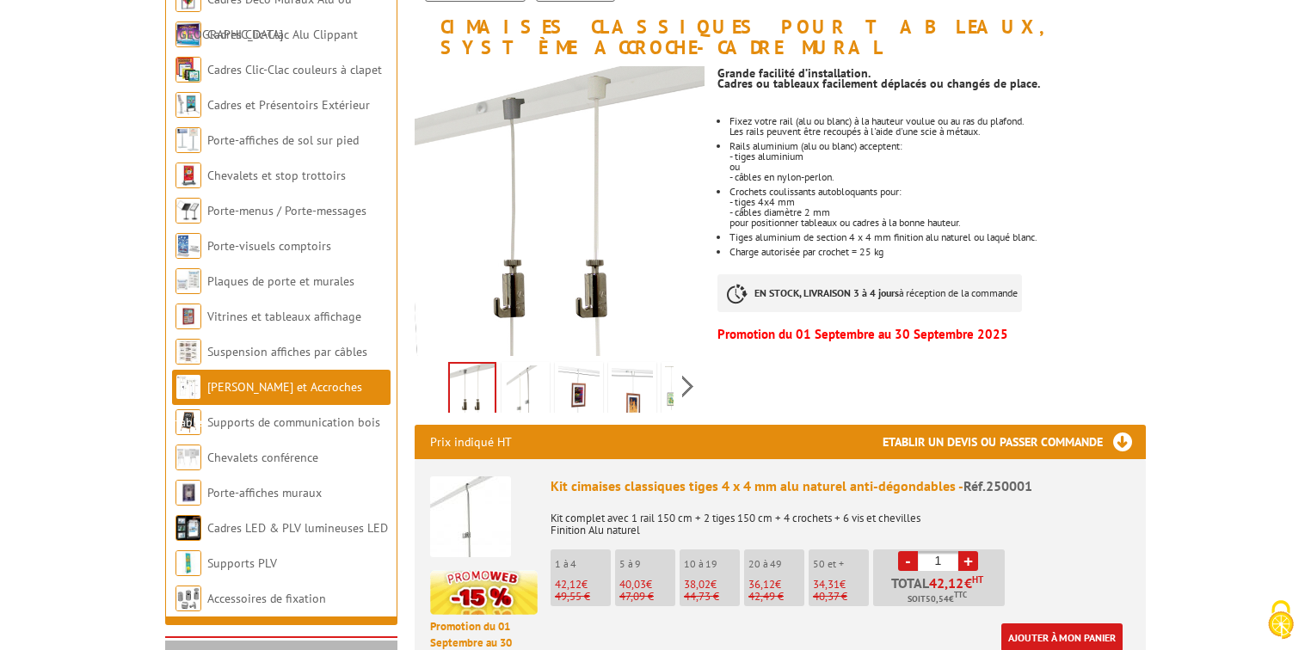
scroll to position [0, 0]
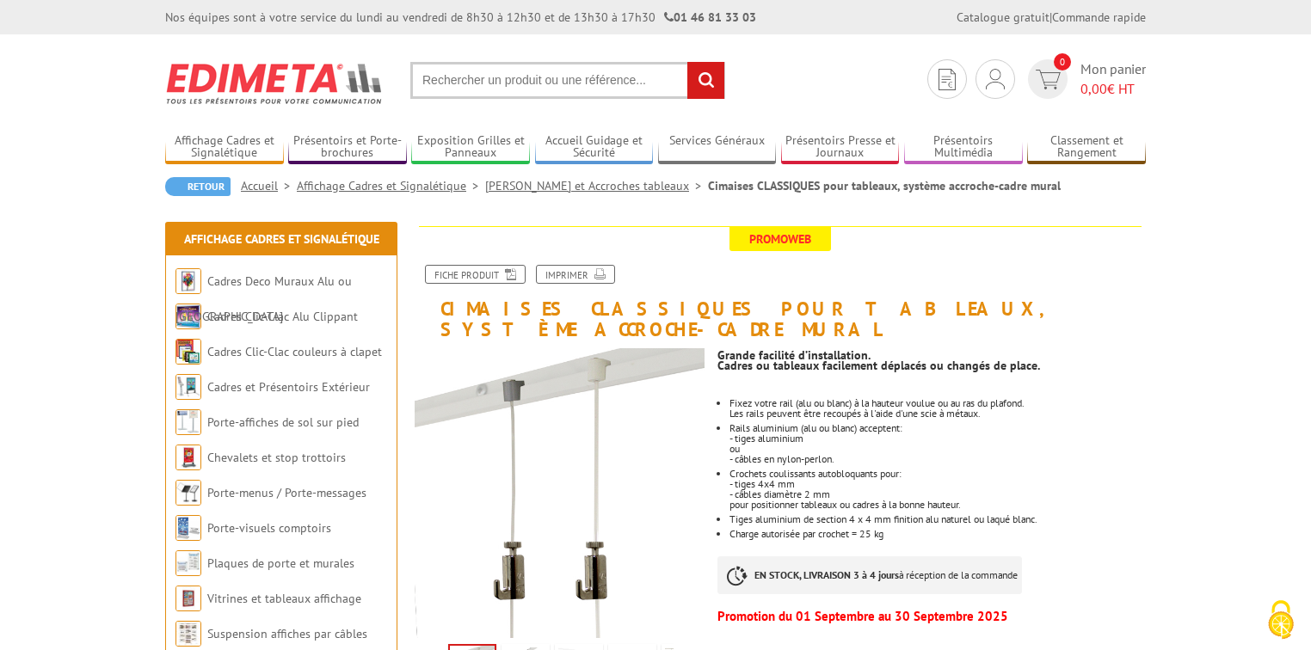
click at [507, 75] on input "text" at bounding box center [567, 80] width 315 height 37
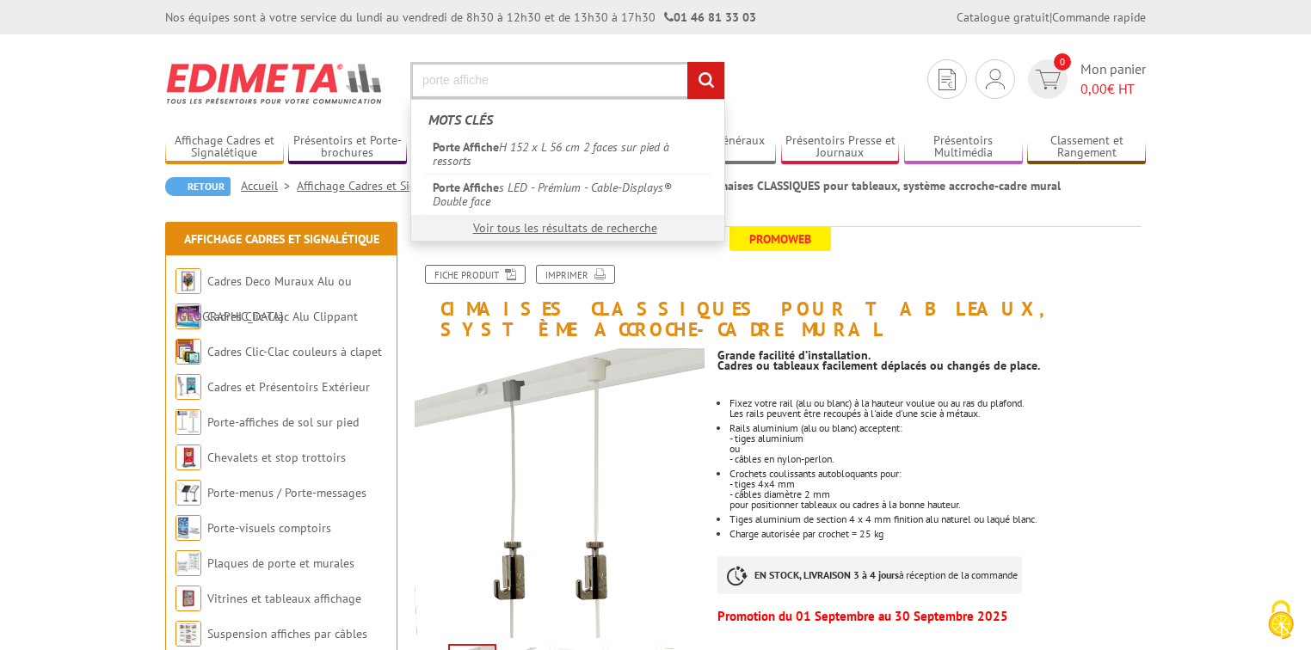
type input "porte affiche"
click at [687, 62] on input "rechercher" at bounding box center [705, 80] width 37 height 37
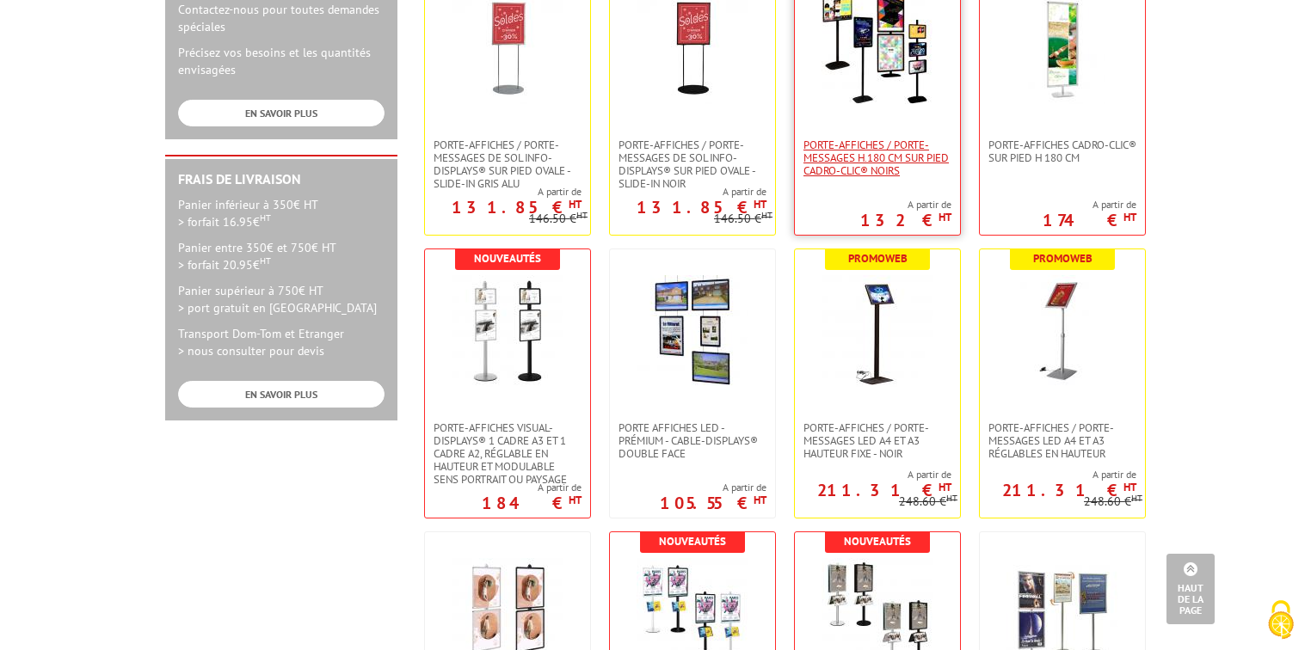
scroll to position [757, 0]
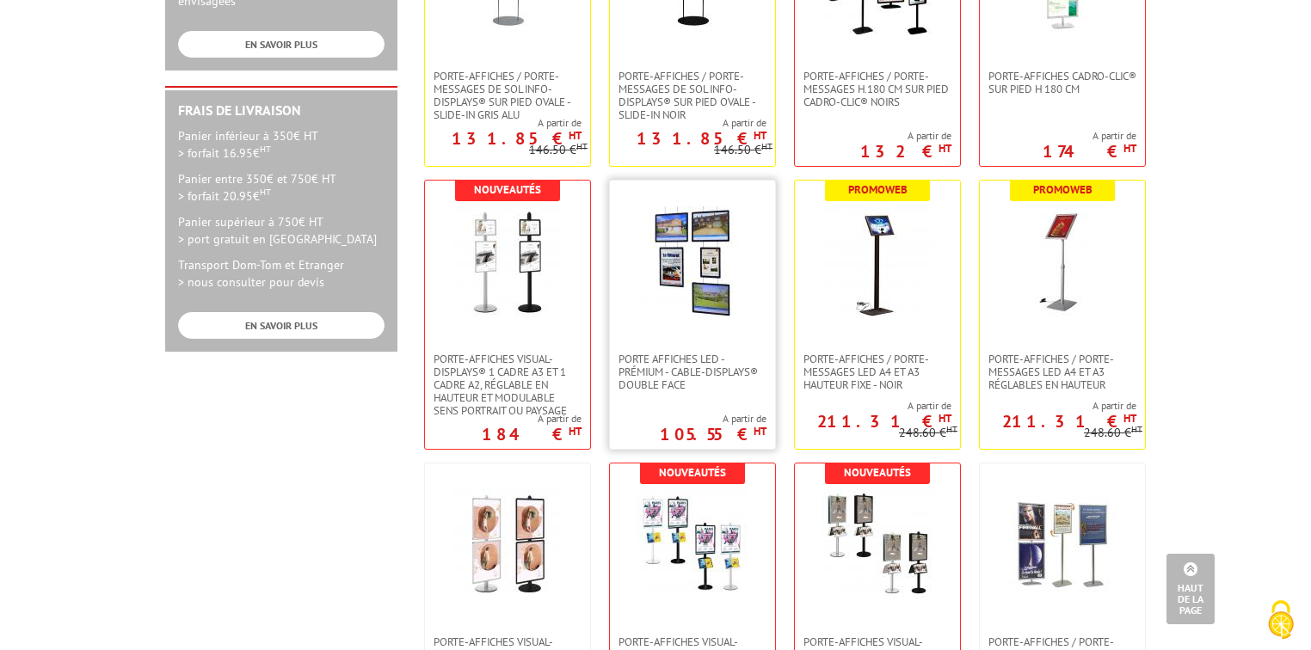
click at [694, 299] on img at bounding box center [692, 262] width 112 height 112
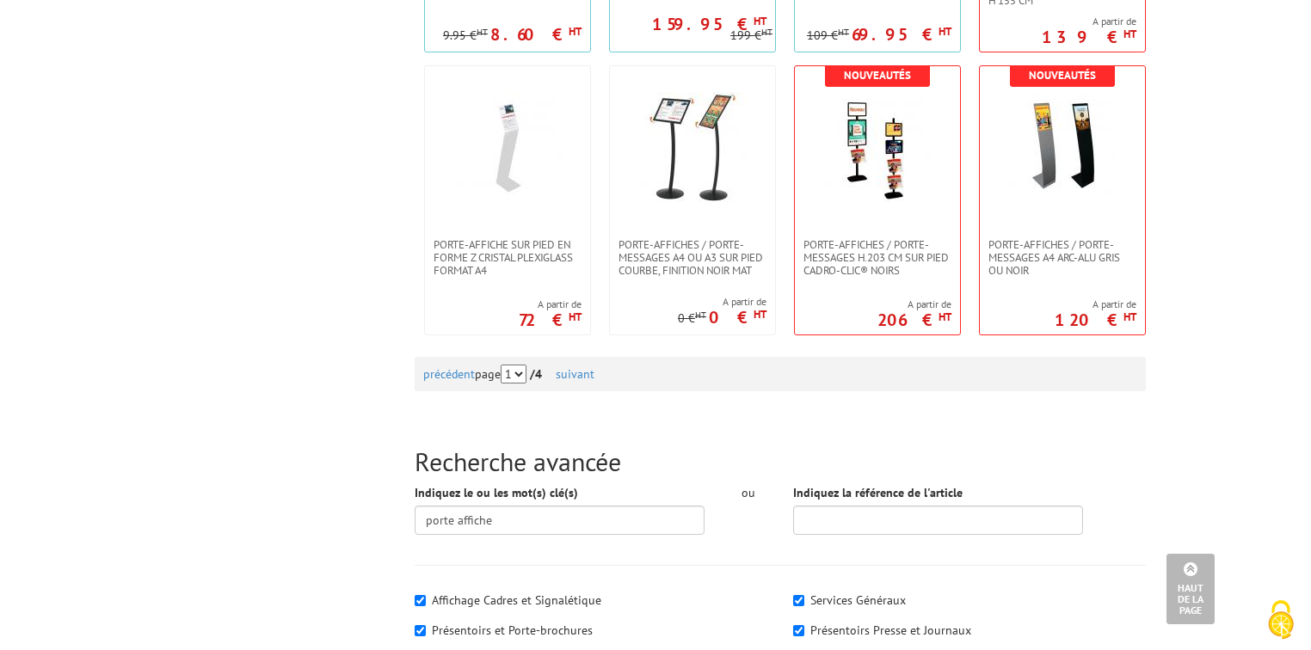
scroll to position [1789, 0]
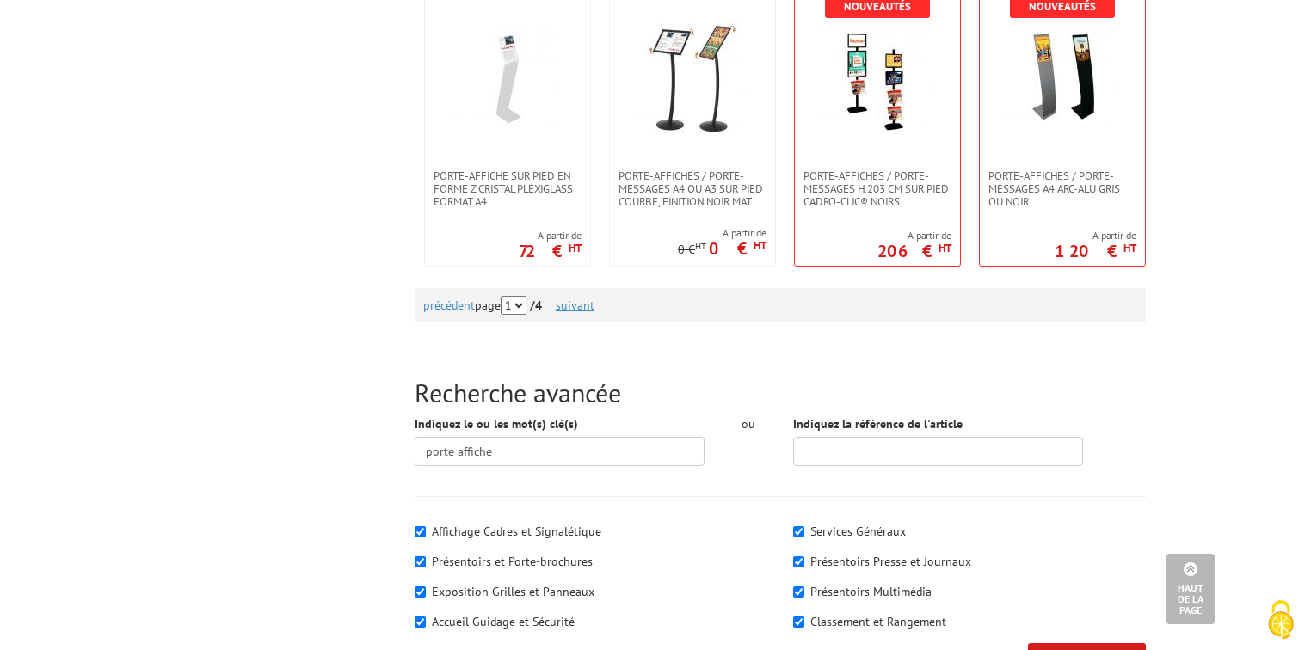
click at [583, 304] on link "suivant" at bounding box center [575, 305] width 39 height 15
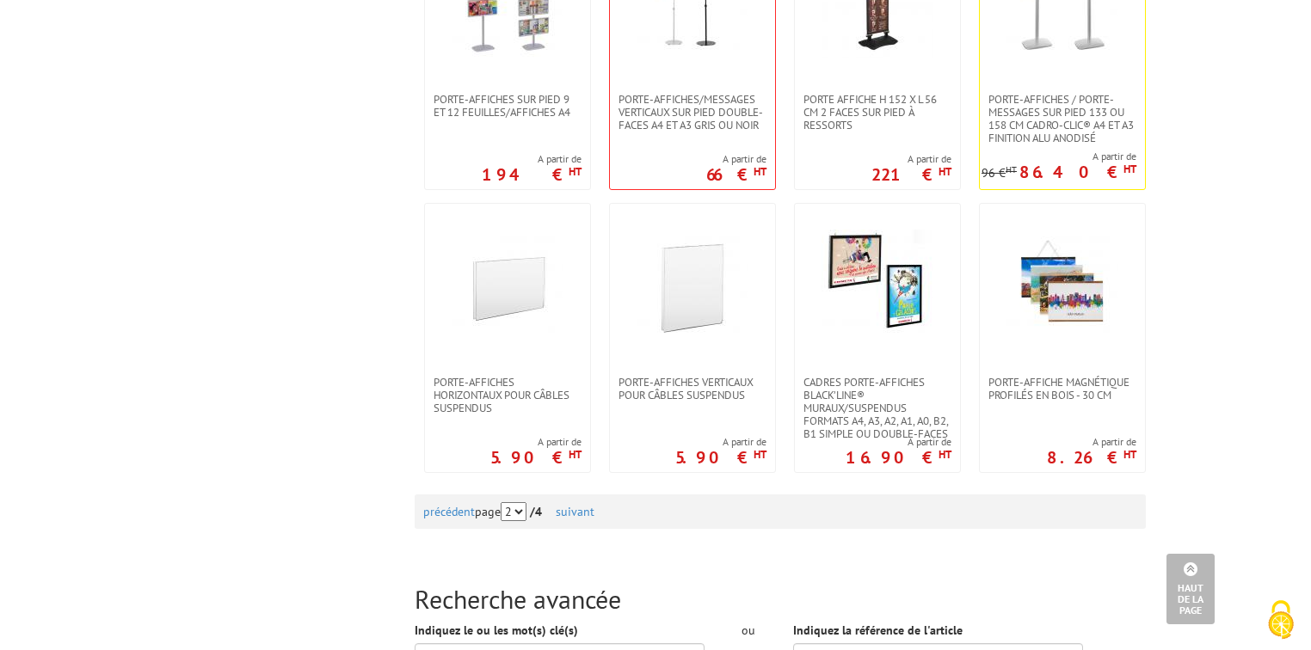
scroll to position [1720, 0]
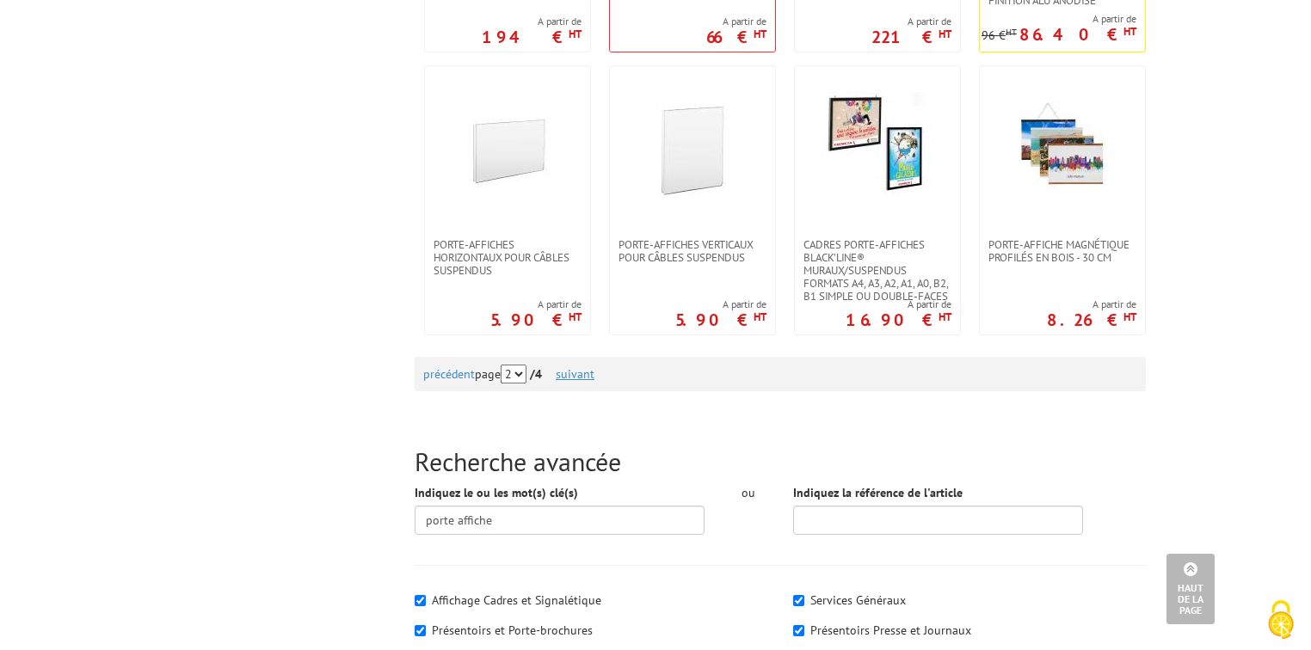
click at [588, 367] on link "suivant" at bounding box center [575, 373] width 39 height 15
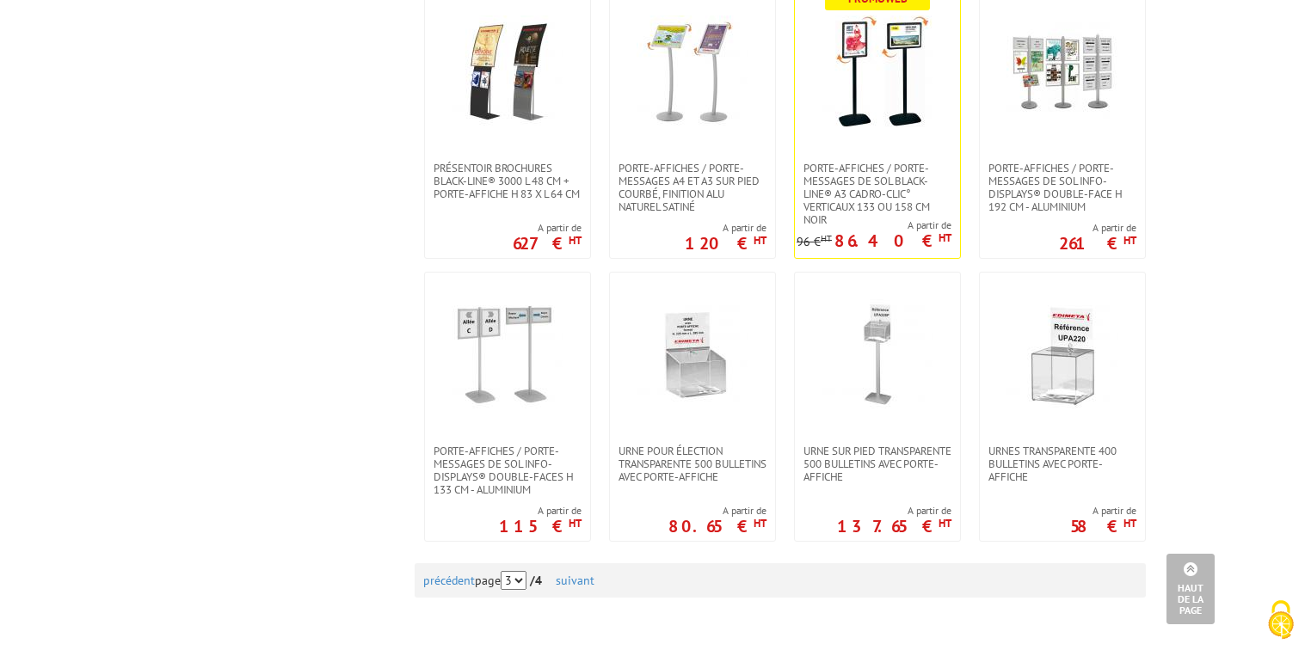
scroll to position [1651, 0]
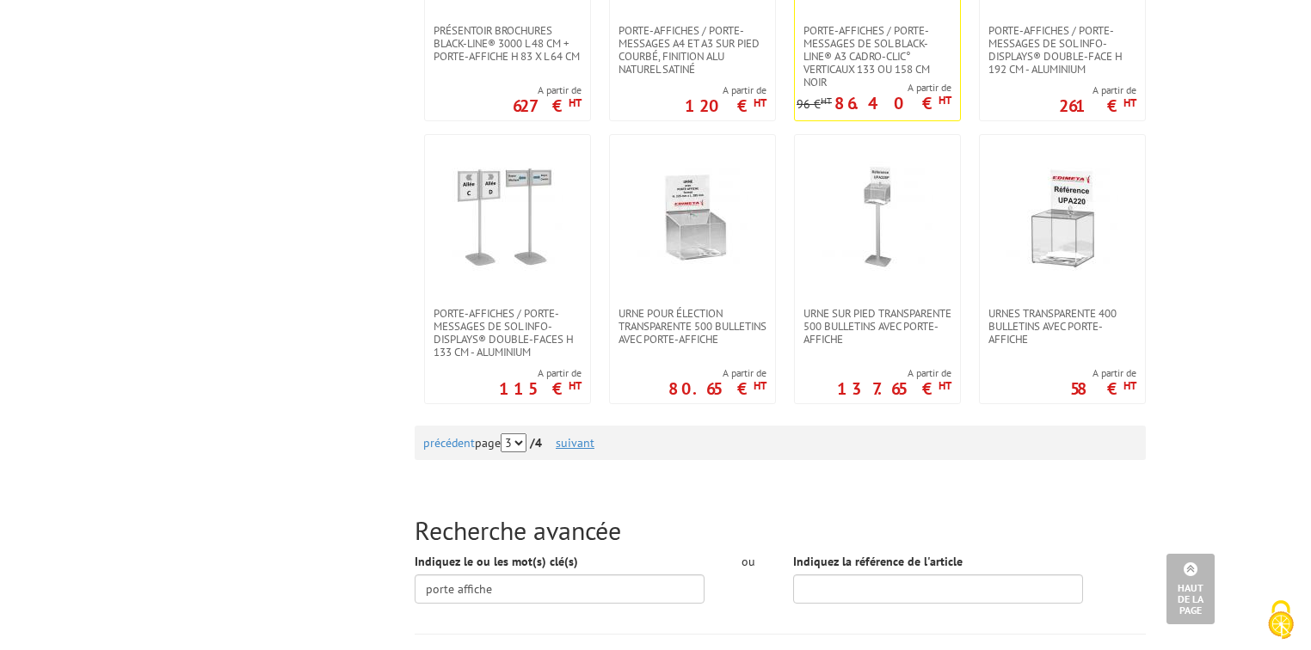
click at [588, 444] on link "suivant" at bounding box center [575, 442] width 39 height 15
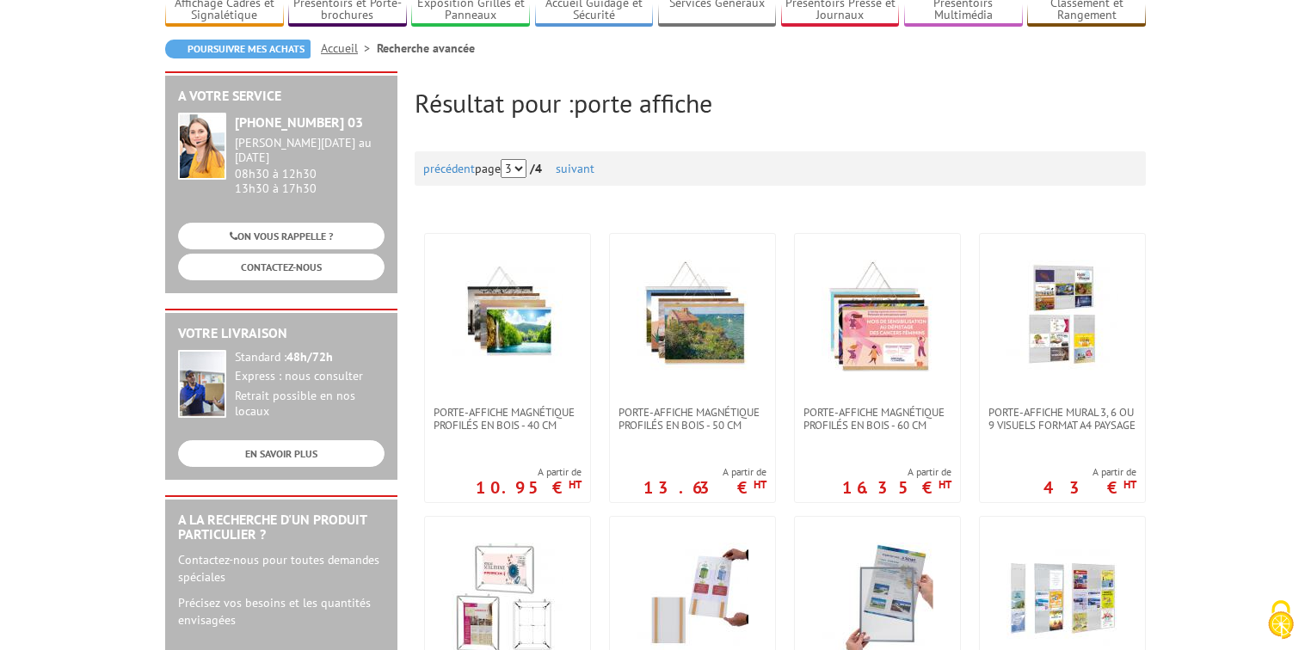
scroll to position [69, 0]
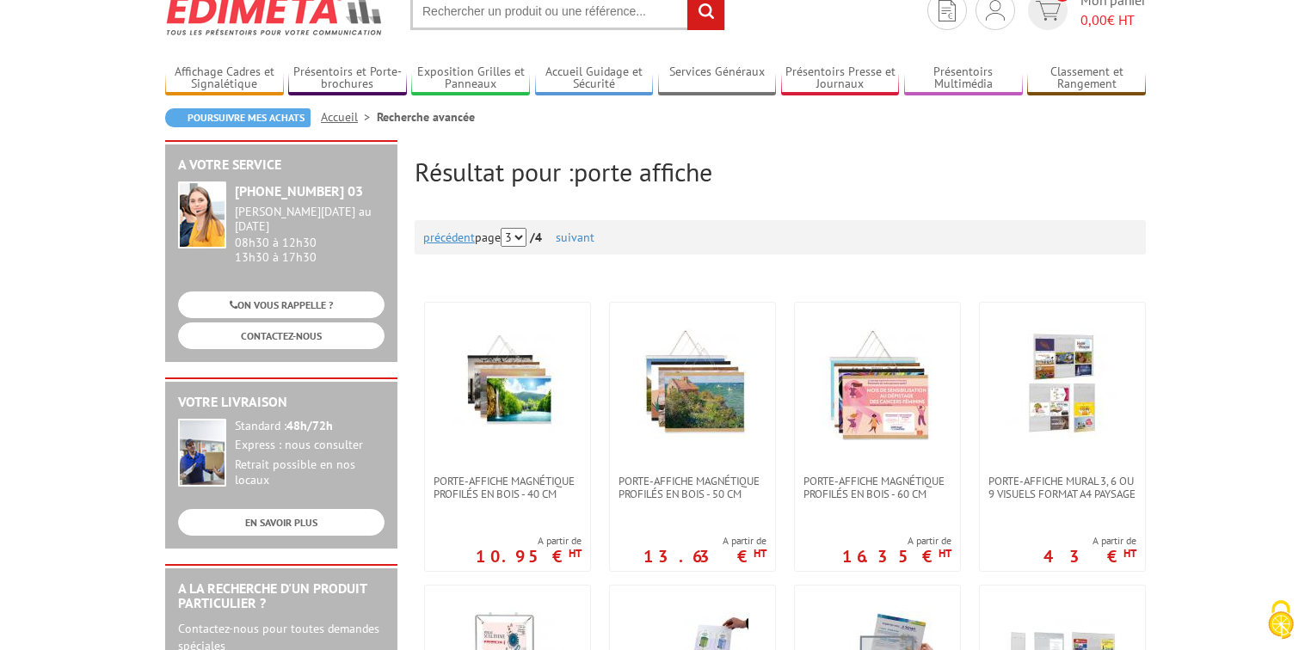
click at [436, 236] on link "précédent" at bounding box center [449, 237] width 52 height 15
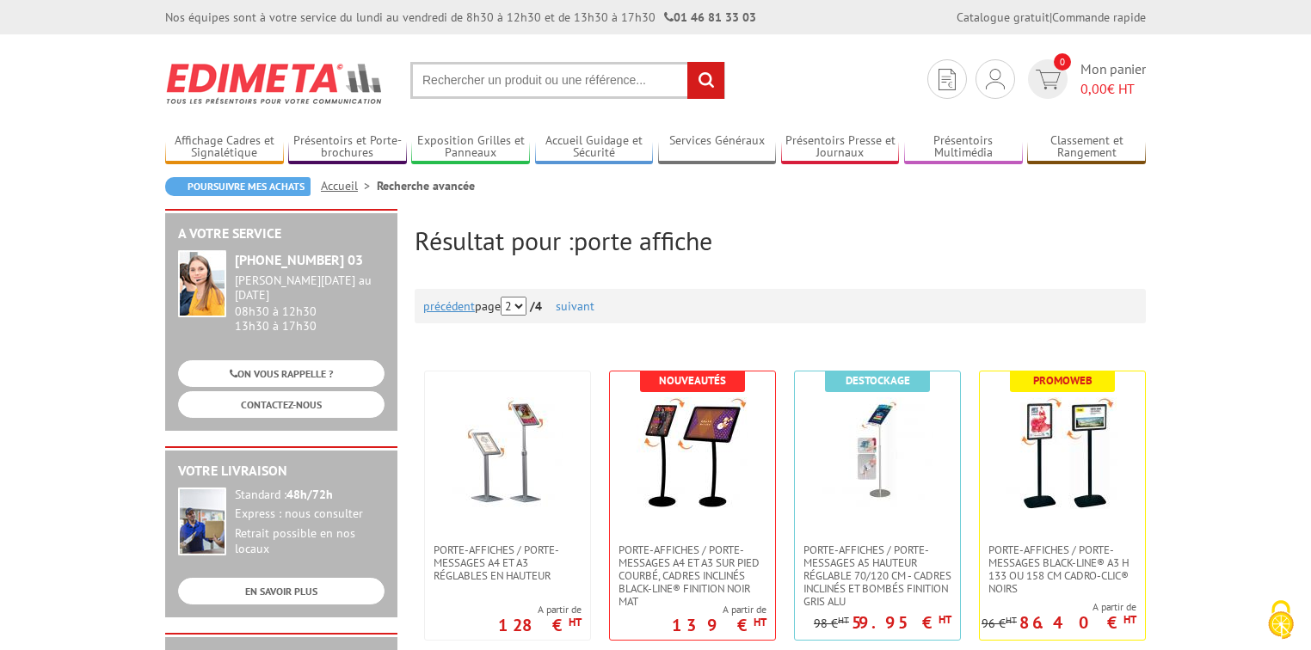
click at [435, 304] on link "précédent" at bounding box center [449, 305] width 52 height 15
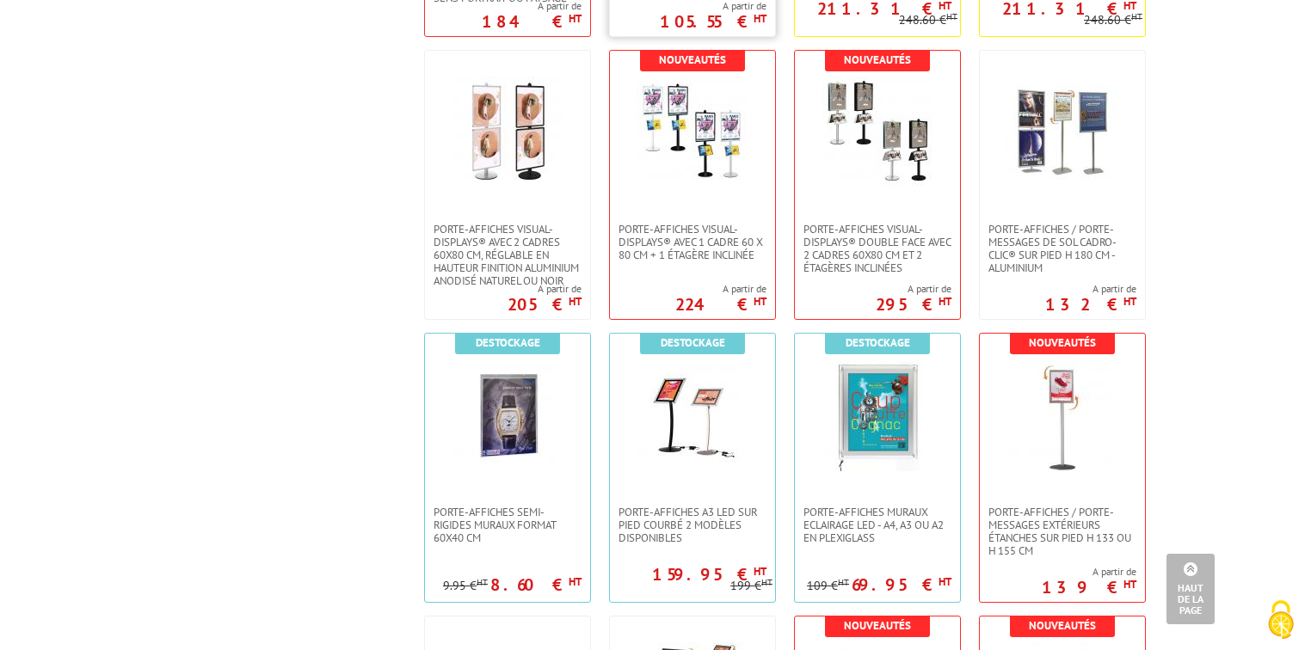
scroll to position [1239, 0]
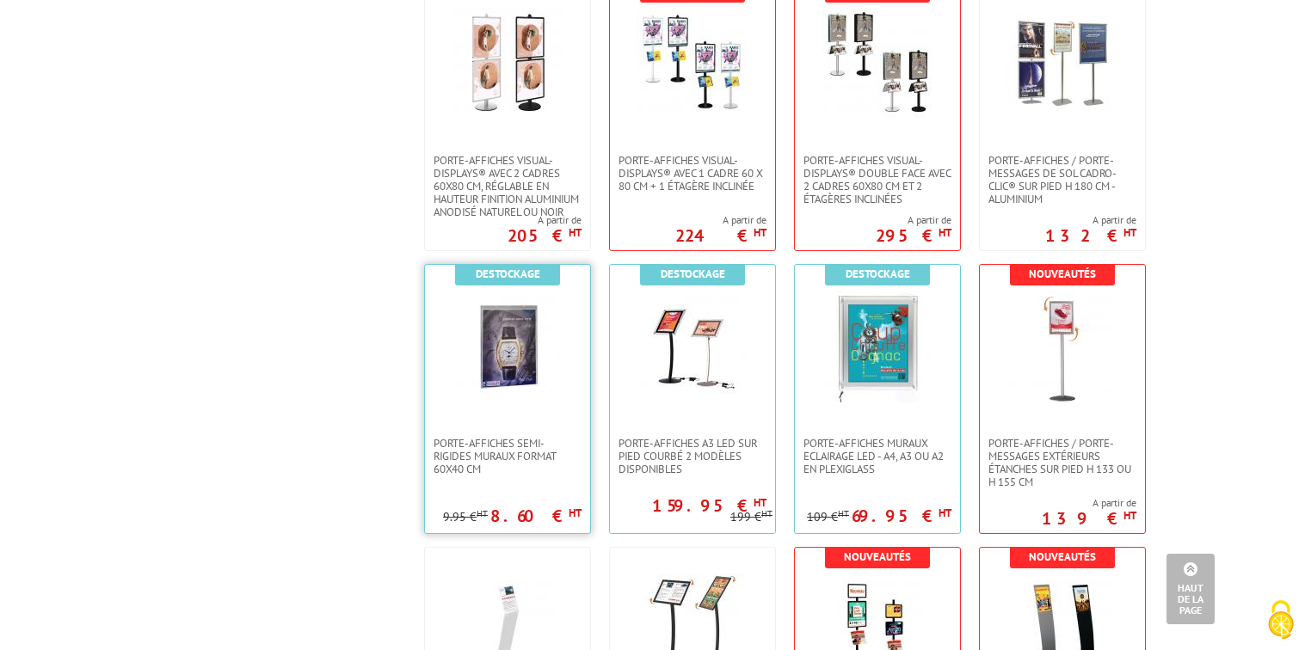
click at [502, 372] on img at bounding box center [508, 347] width 112 height 112
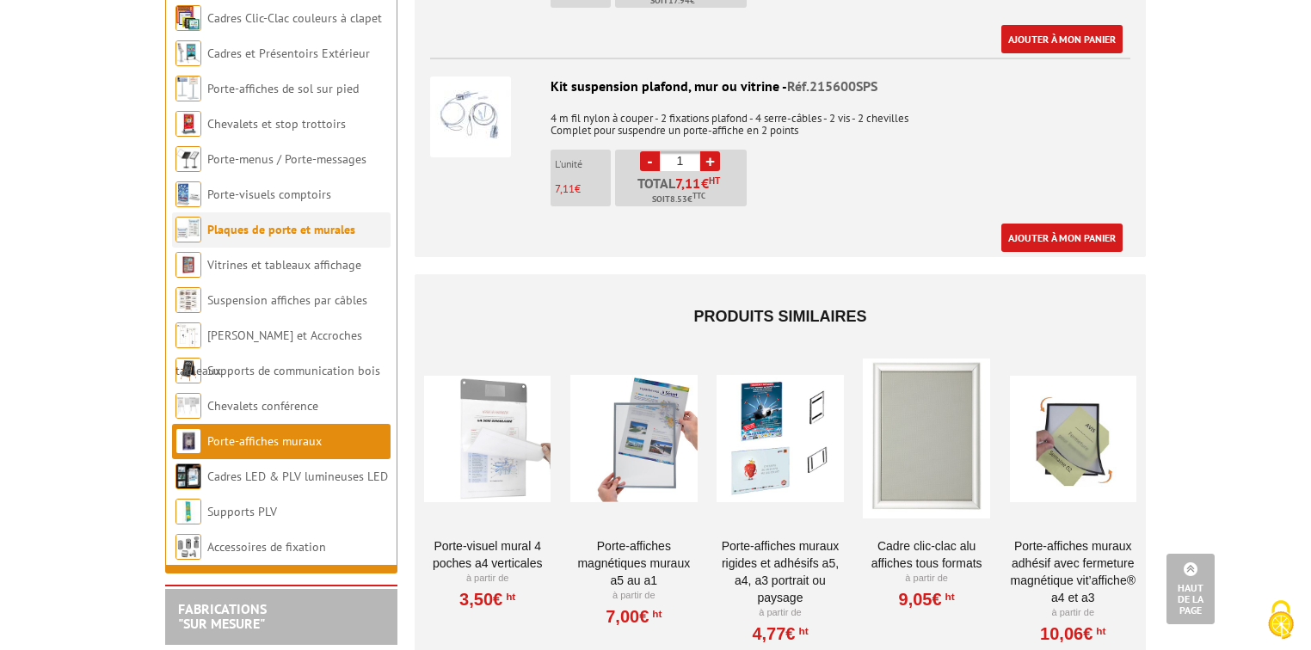
scroll to position [1101, 0]
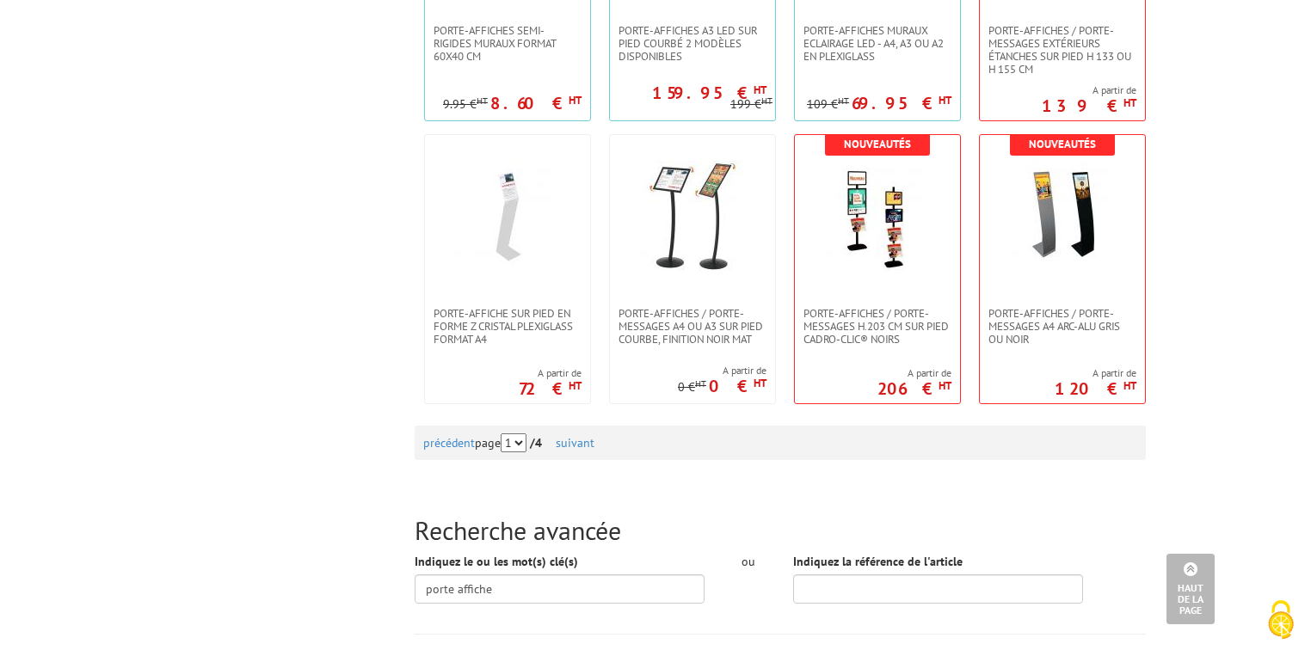
scroll to position [1720, 0]
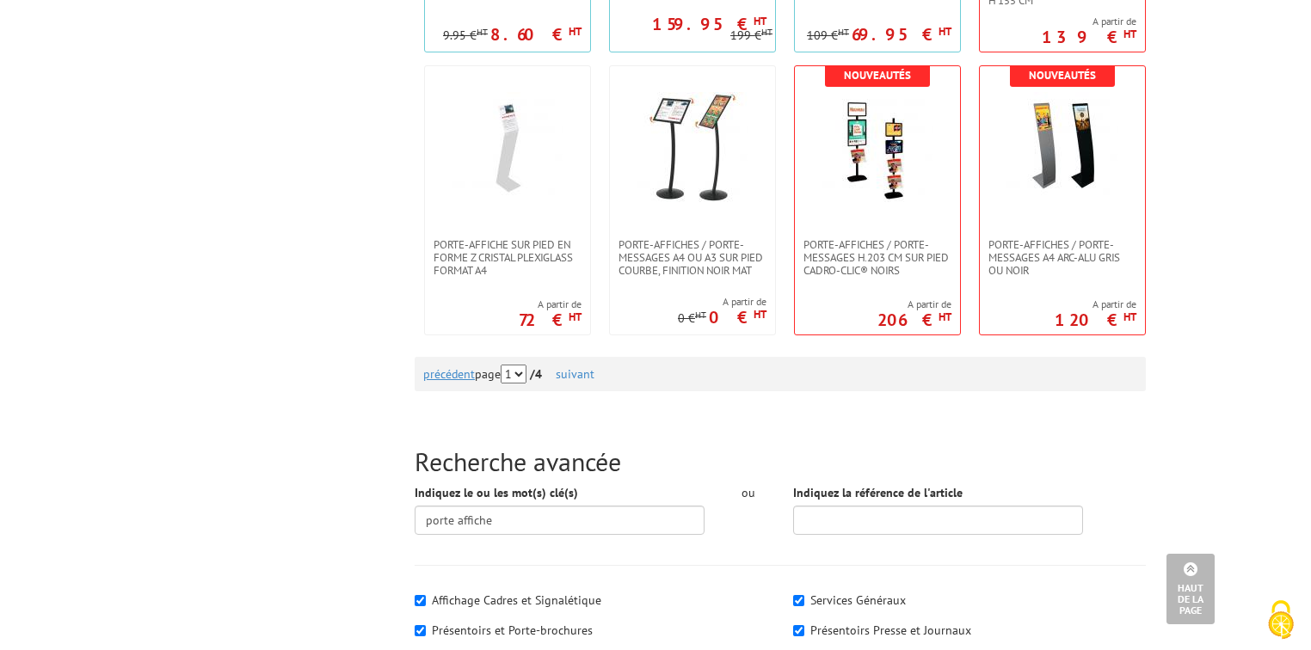
click at [446, 368] on link "précédent" at bounding box center [449, 373] width 52 height 15
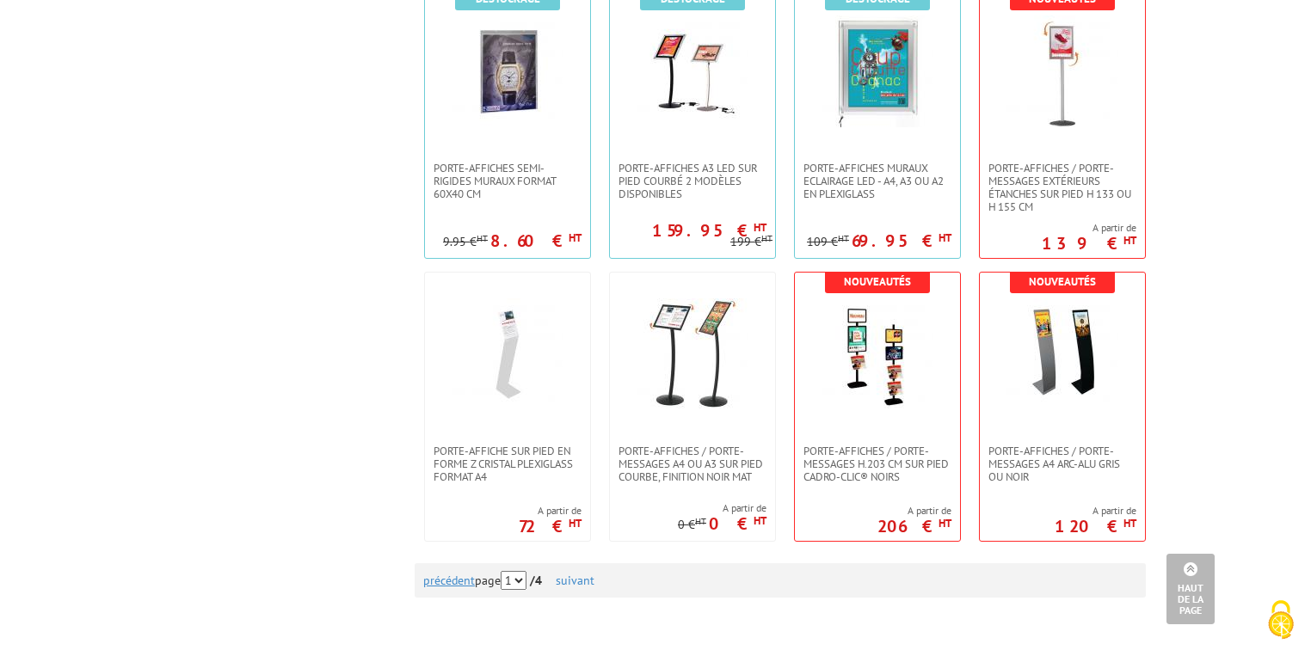
scroll to position [1583, 0]
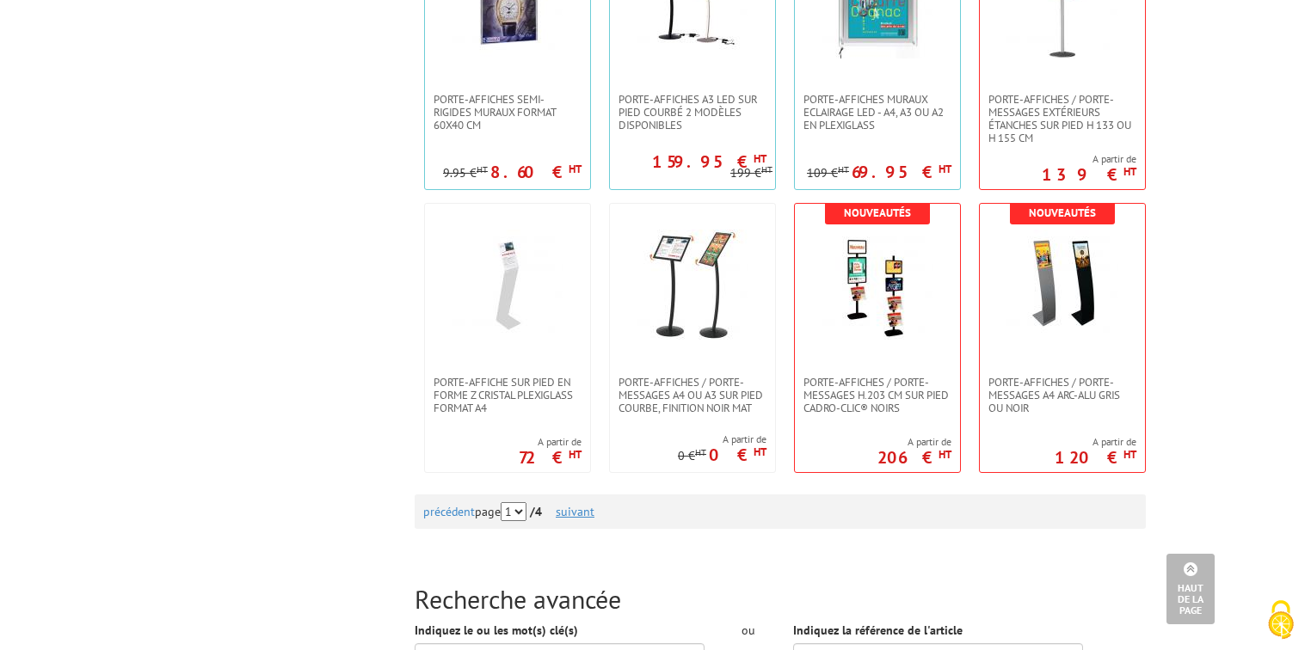
click at [587, 506] on link "suivant" at bounding box center [575, 511] width 39 height 15
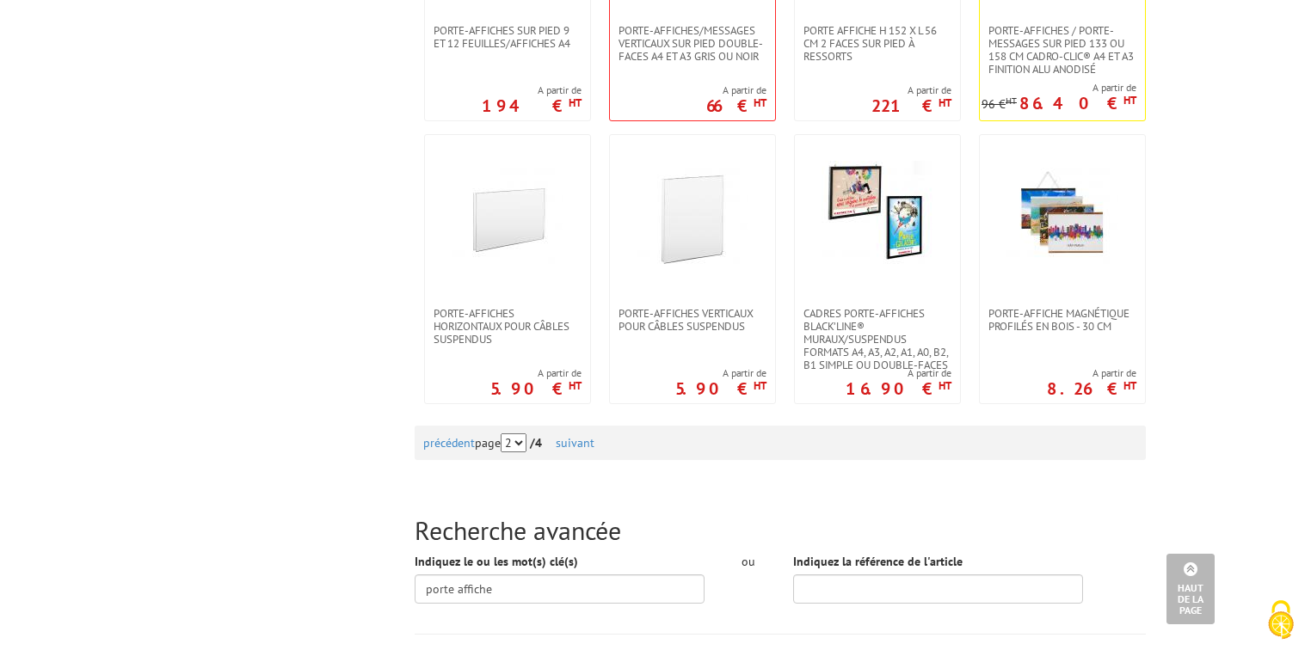
scroll to position [1720, 0]
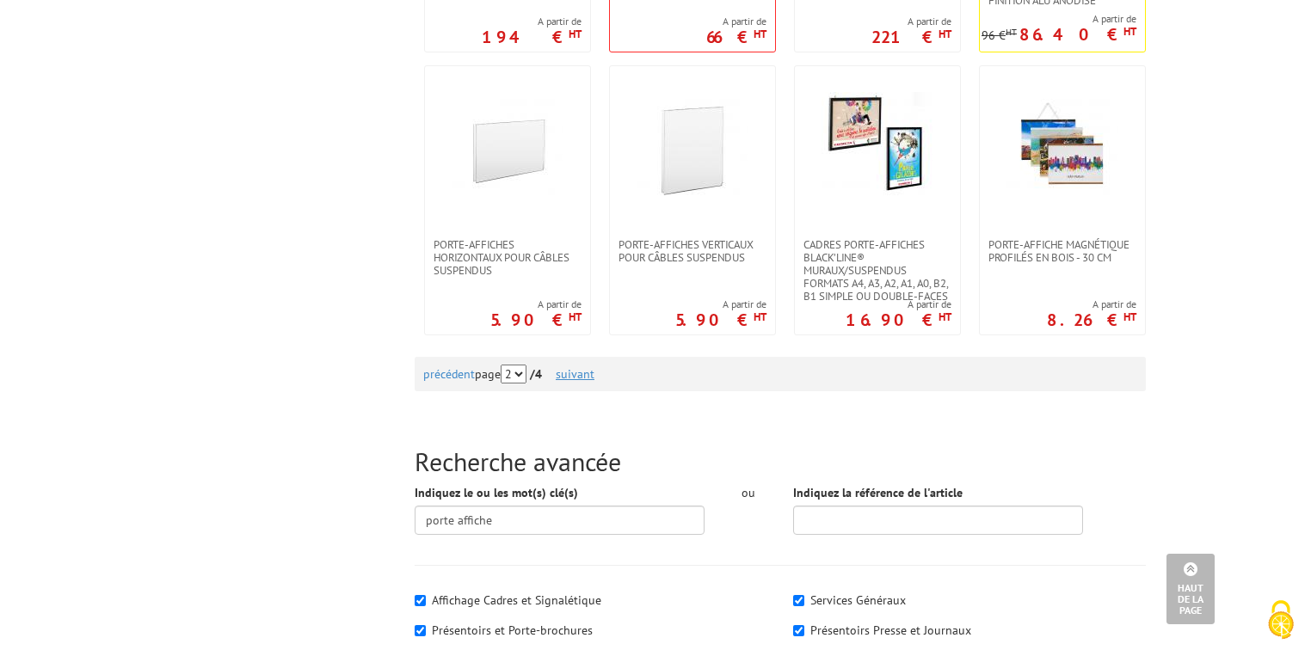
click at [594, 368] on link "suivant" at bounding box center [575, 373] width 39 height 15
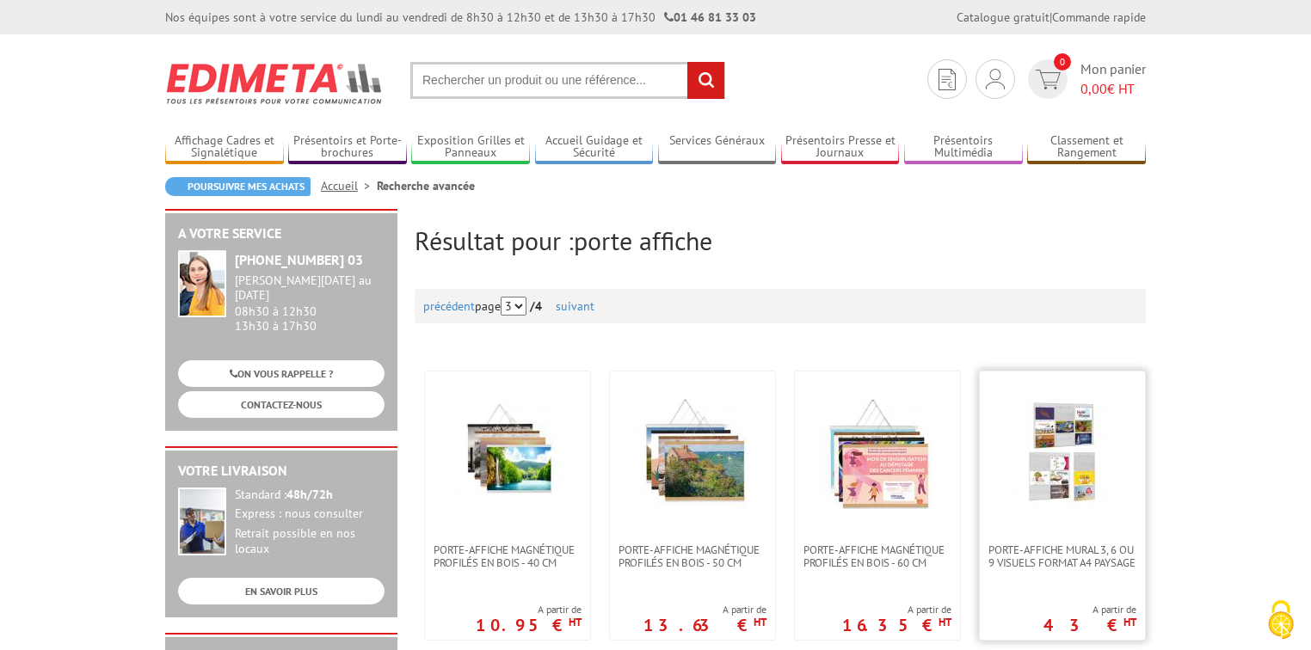
click at [1073, 476] on img at bounding box center [1062, 453] width 112 height 112
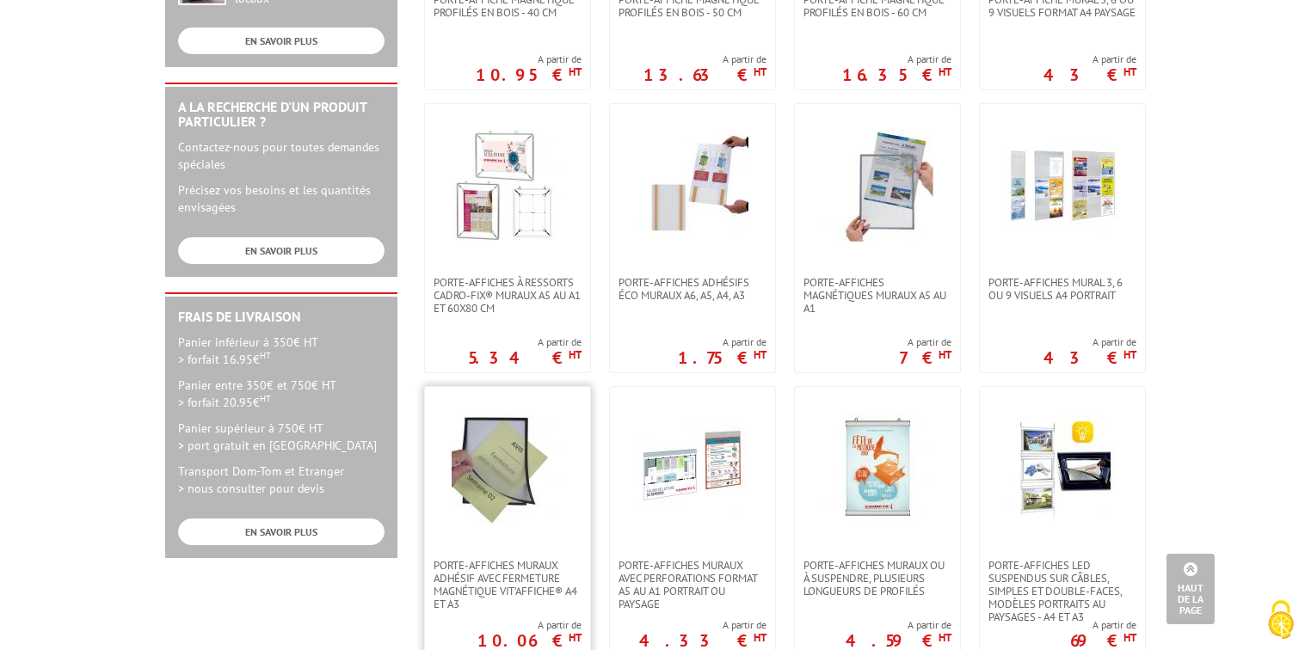
scroll to position [688, 0]
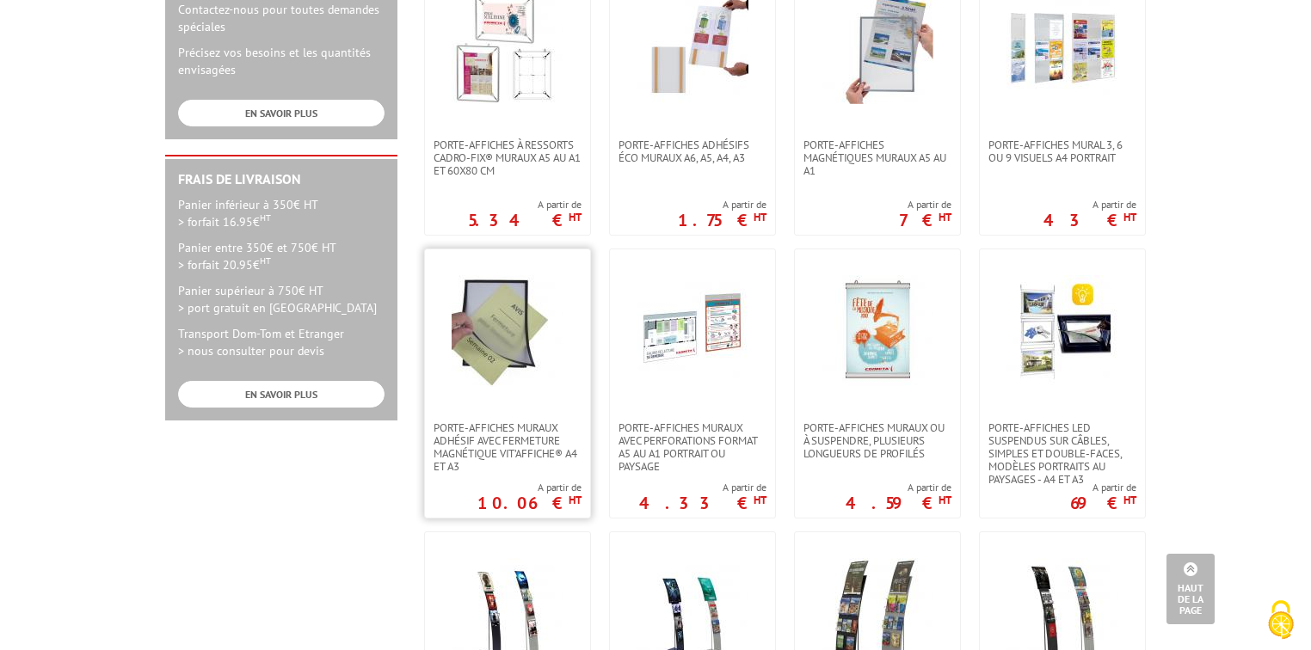
click at [489, 352] on img at bounding box center [508, 331] width 112 height 112
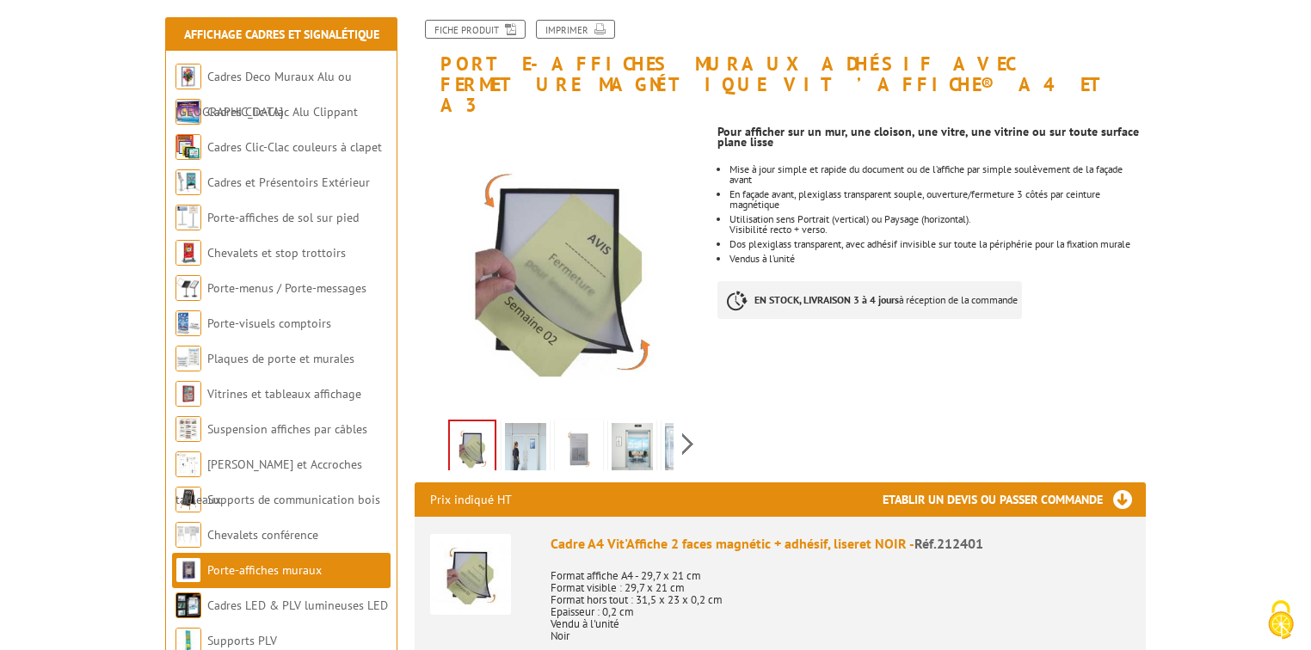
scroll to position [275, 0]
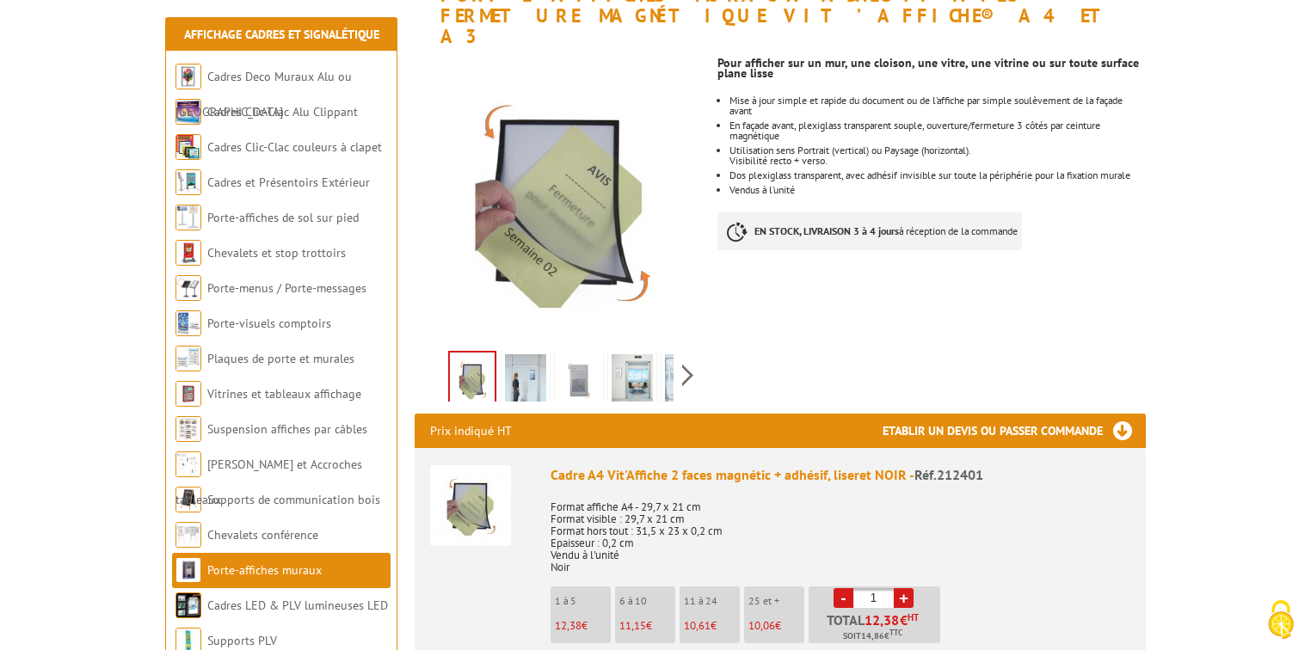
click at [575, 589] on li "1 à 5 12,38 €" at bounding box center [580, 615] width 60 height 57
click at [905, 588] on link "+" at bounding box center [904, 598] width 20 height 20
type input "4"
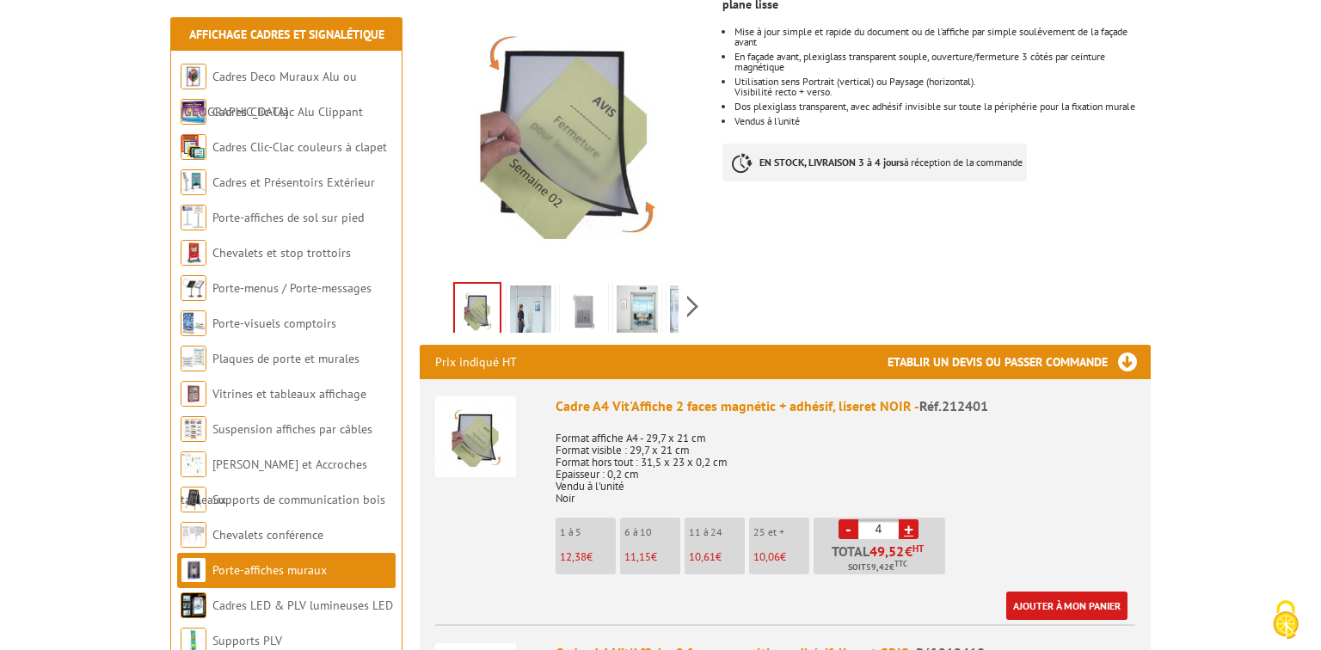
scroll to position [413, 0]
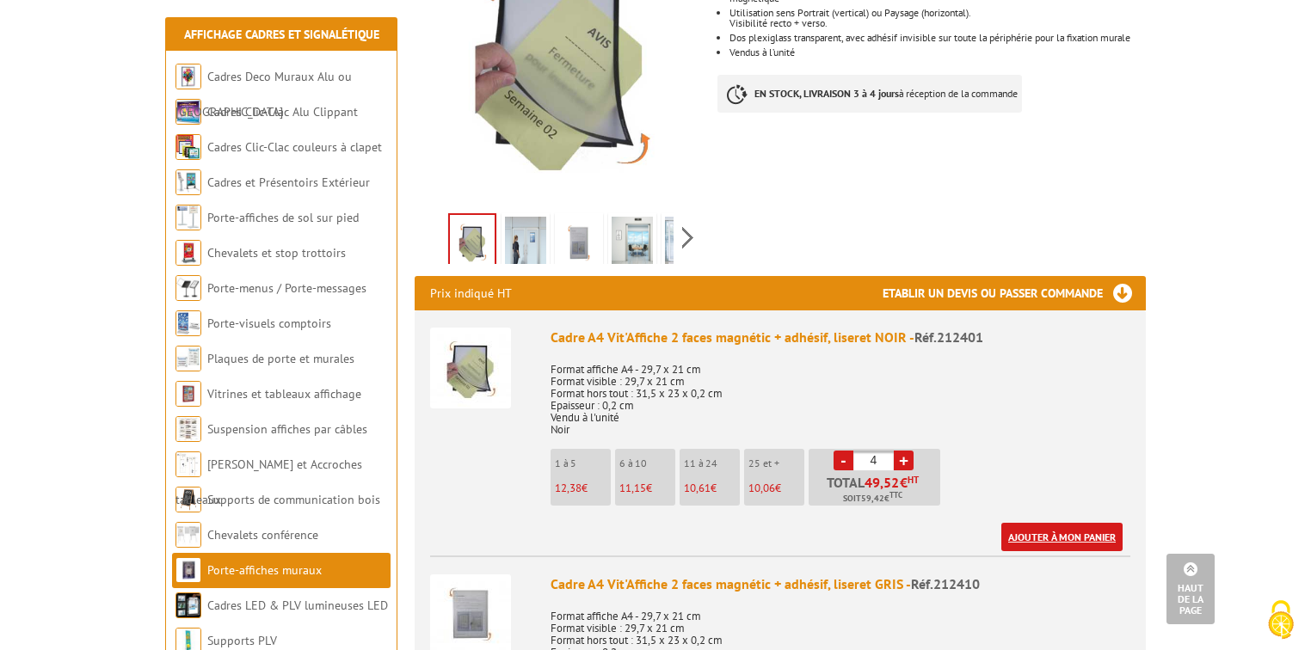
click at [1053, 523] on link "Ajouter à mon panier" at bounding box center [1061, 537] width 121 height 28
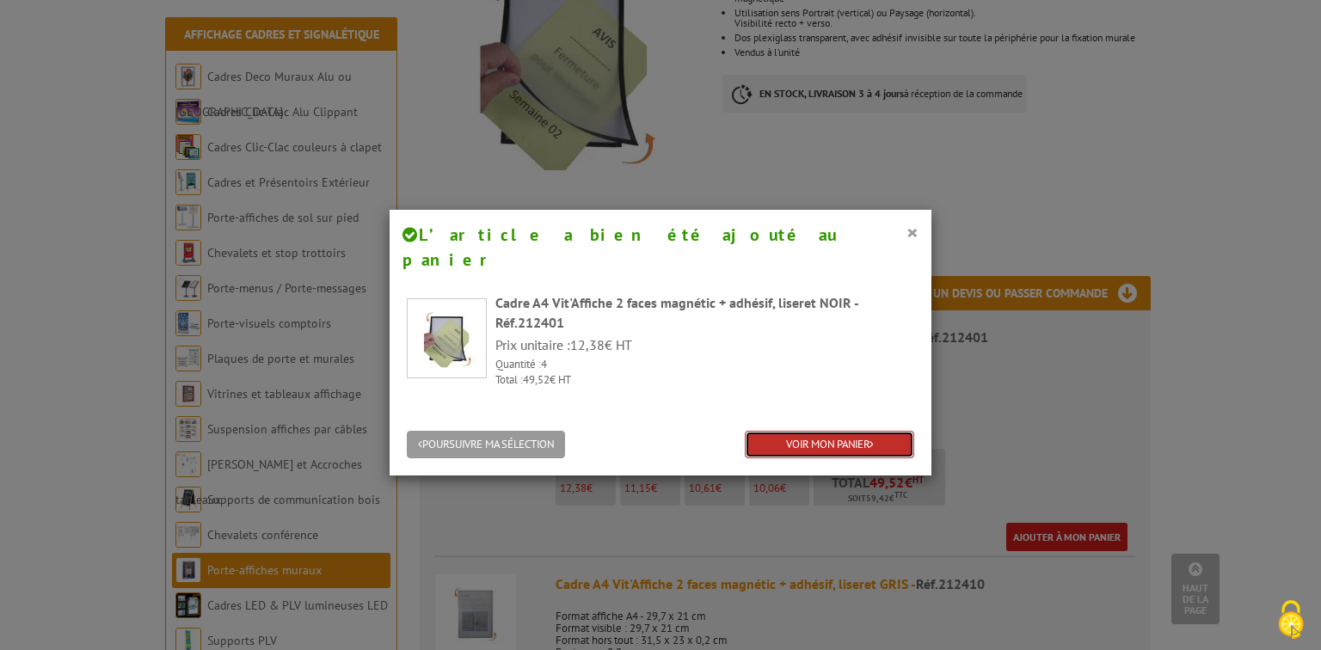
click at [759, 431] on link "VOIR MON PANIER" at bounding box center [829, 445] width 169 height 28
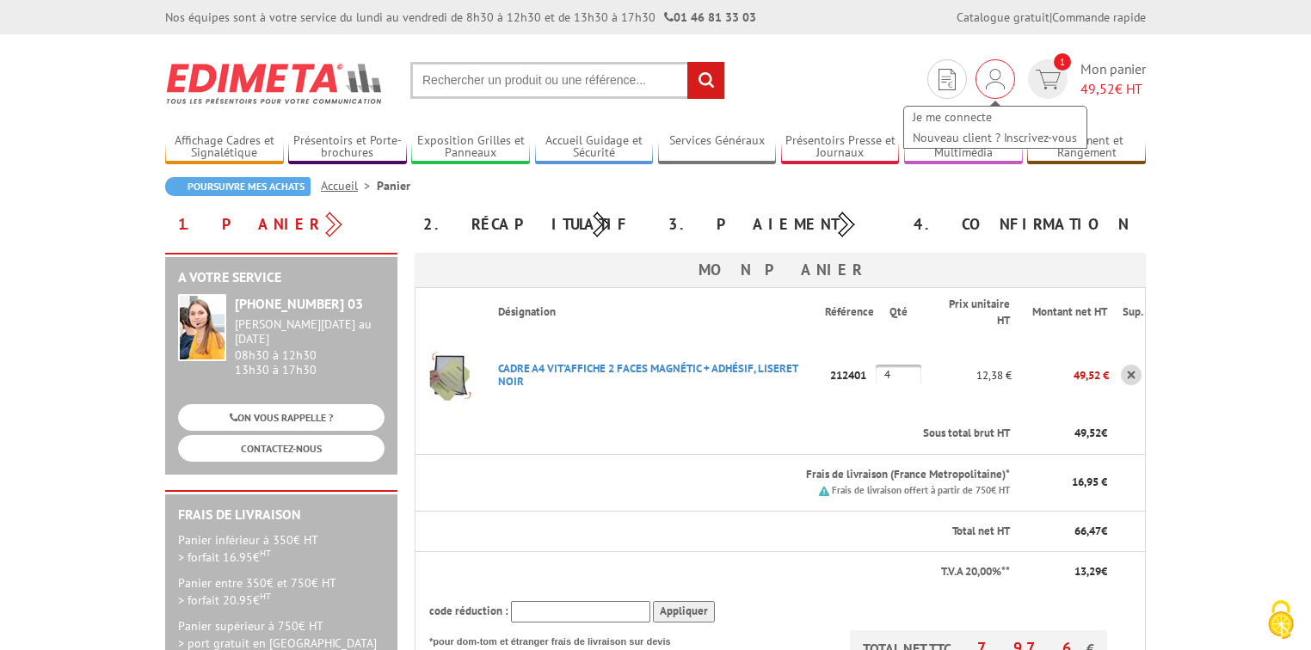
click at [991, 76] on img at bounding box center [995, 79] width 19 height 21
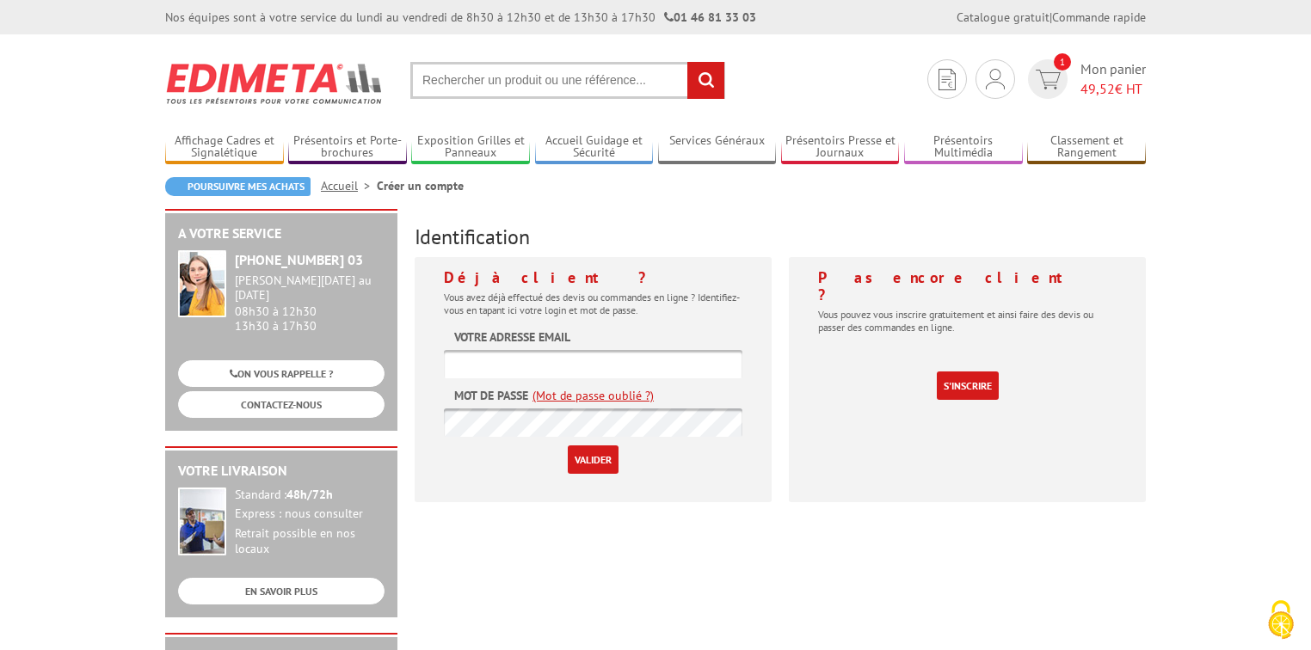
click at [581, 358] on input "text" at bounding box center [593, 364] width 298 height 28
type input "n"
click at [446, 80] on input "text" at bounding box center [567, 80] width 315 height 37
click at [1073, 71] on link "1 Mon panier 49,52 € HT" at bounding box center [1085, 79] width 122 height 40
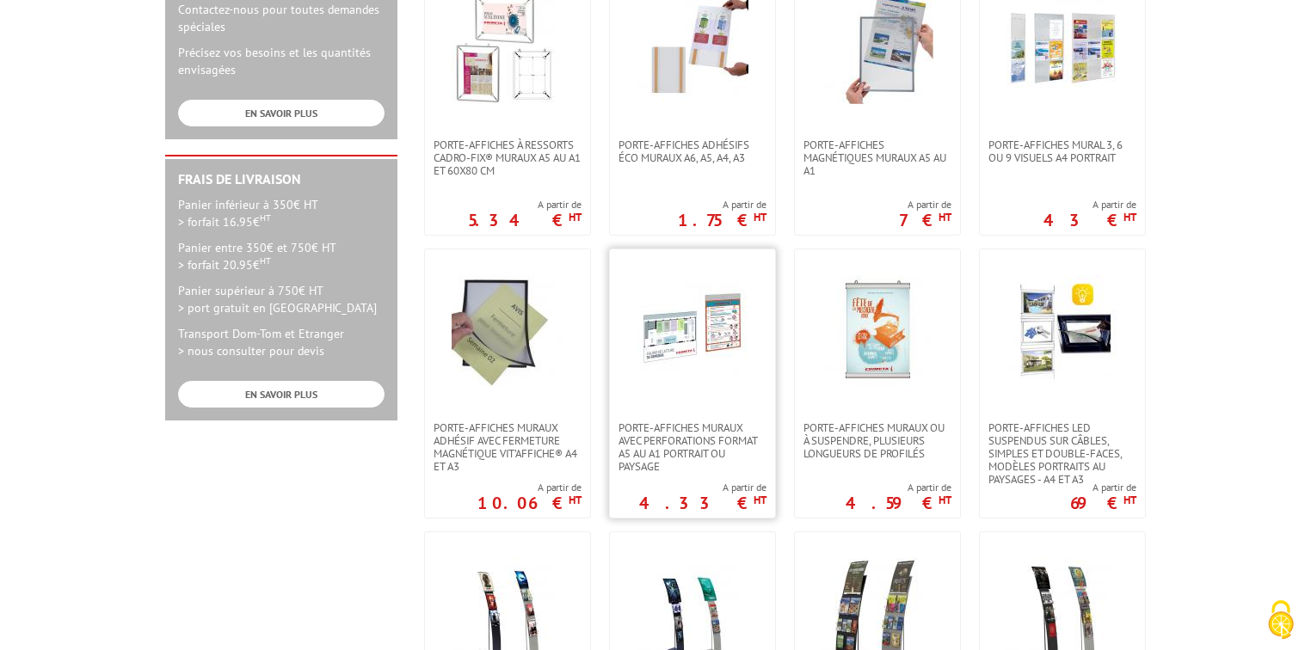
click at [698, 341] on img at bounding box center [692, 331] width 112 height 112
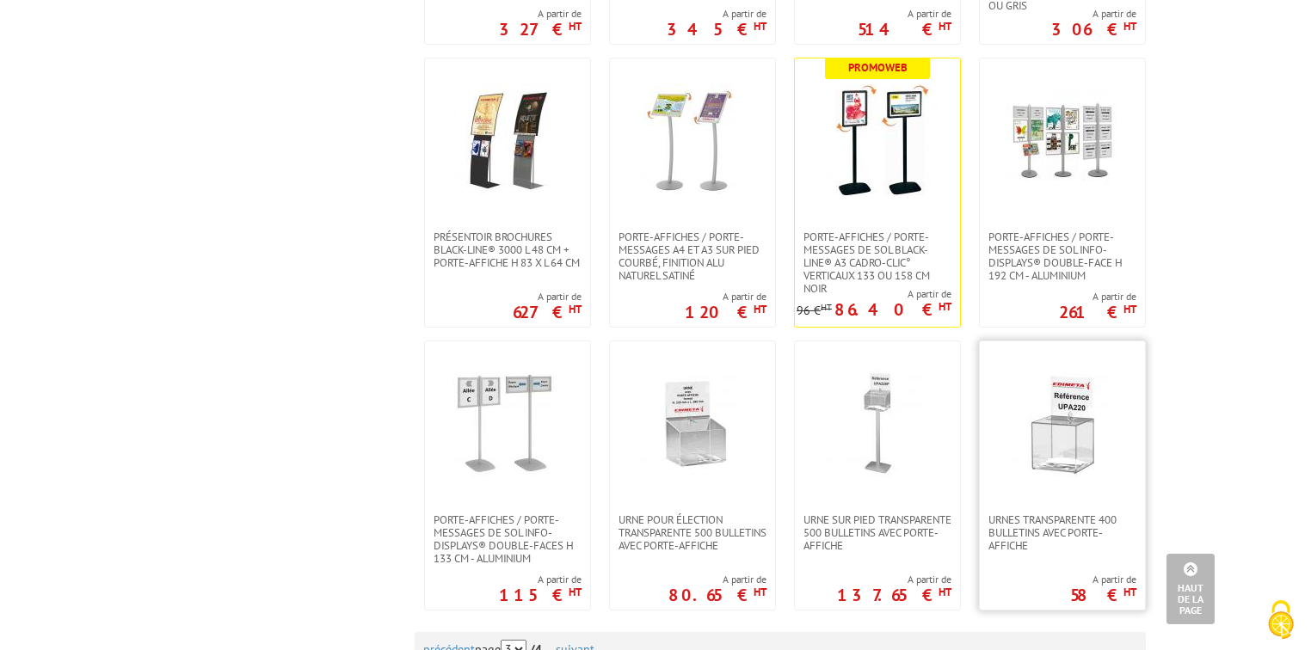
scroll to position [1583, 0]
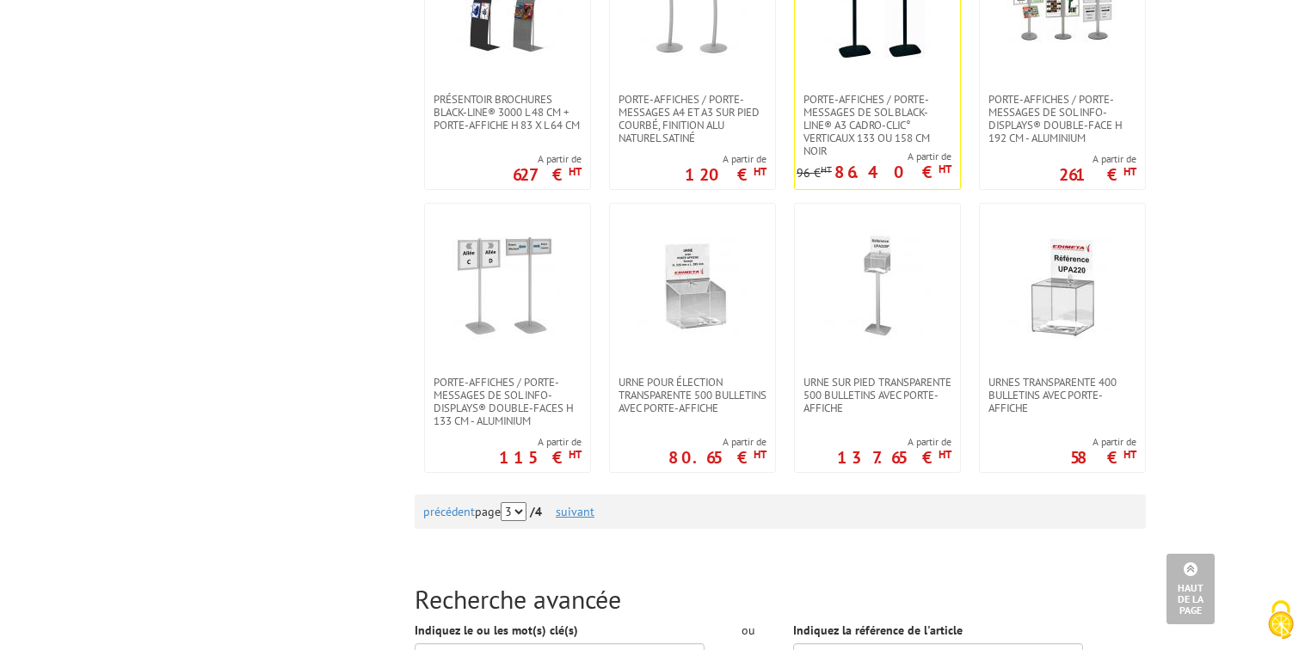
click at [593, 506] on link "suivant" at bounding box center [575, 511] width 39 height 15
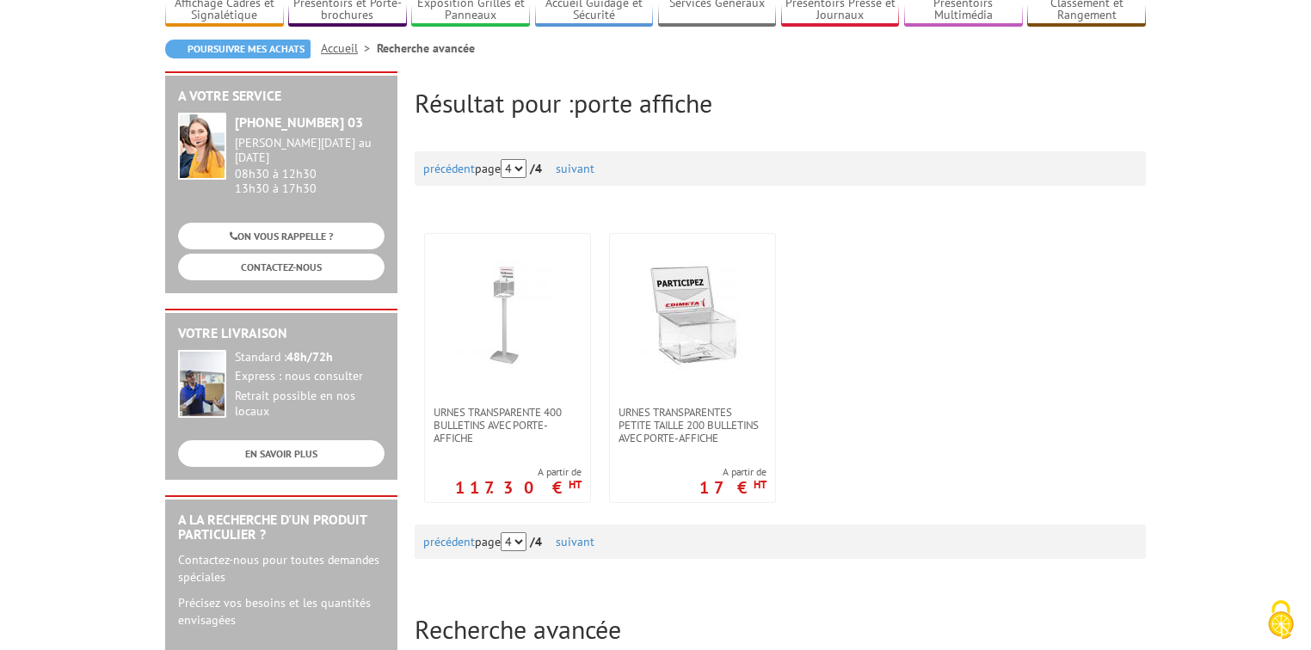
scroll to position [275, 0]
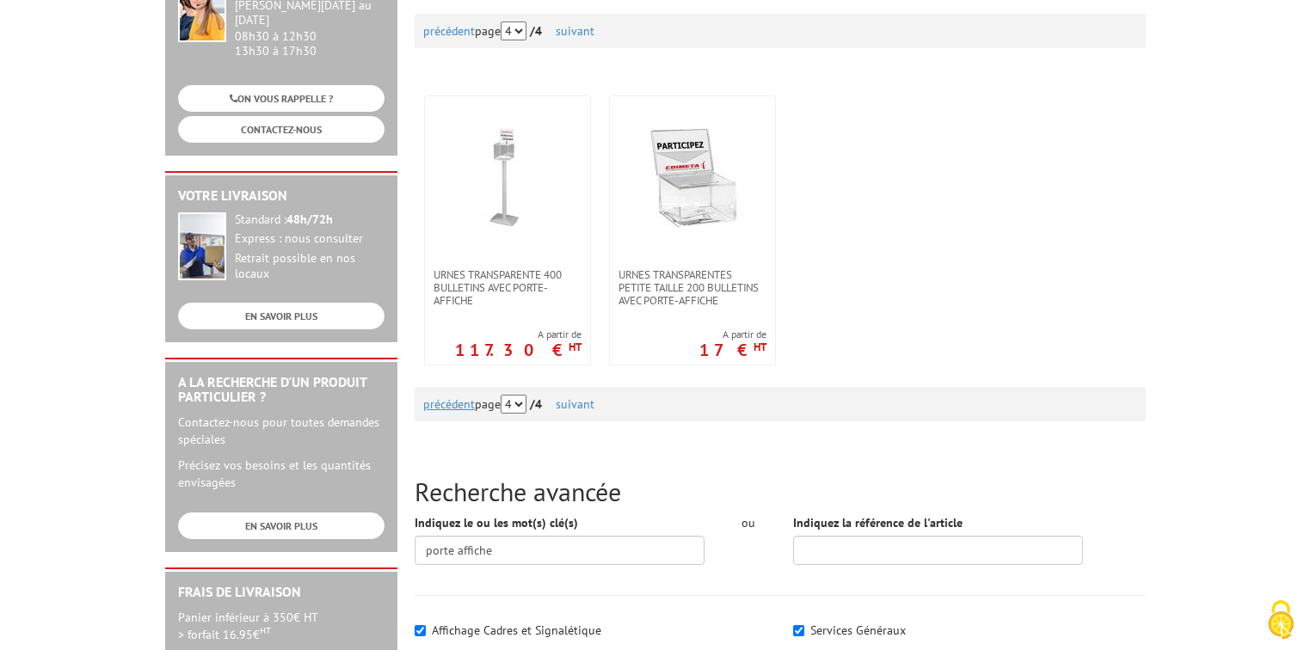
click at [442, 403] on link "précédent" at bounding box center [449, 403] width 52 height 15
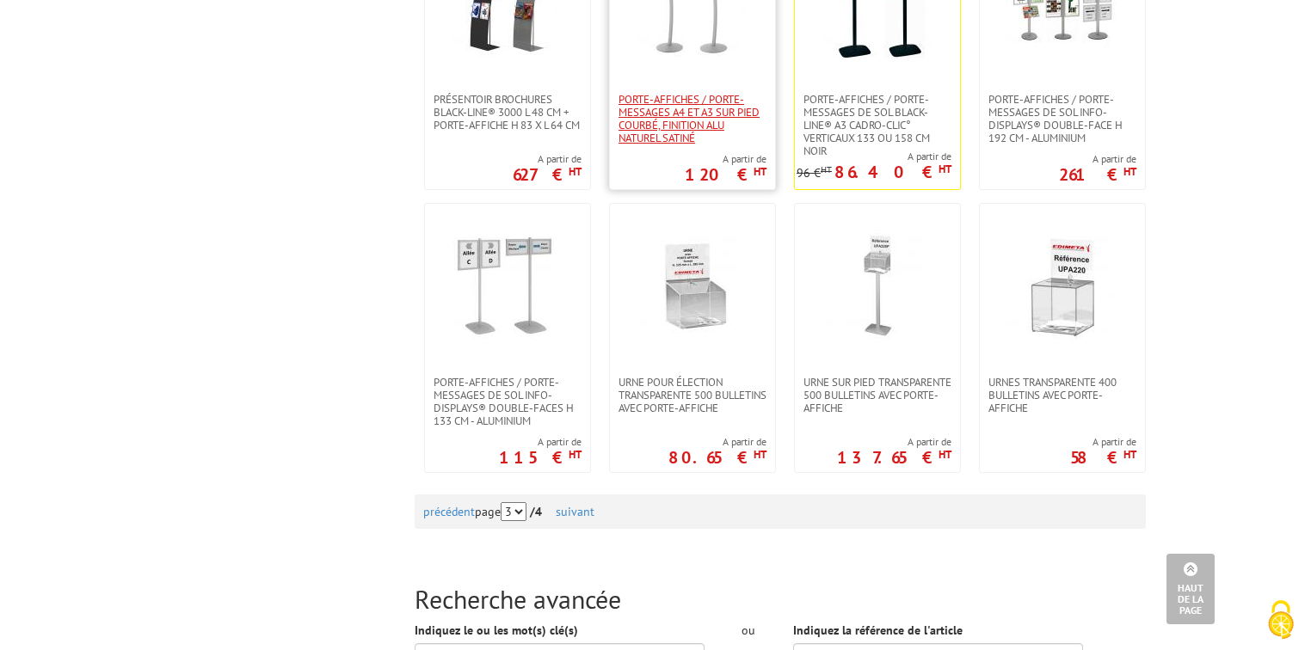
scroll to position [1651, 0]
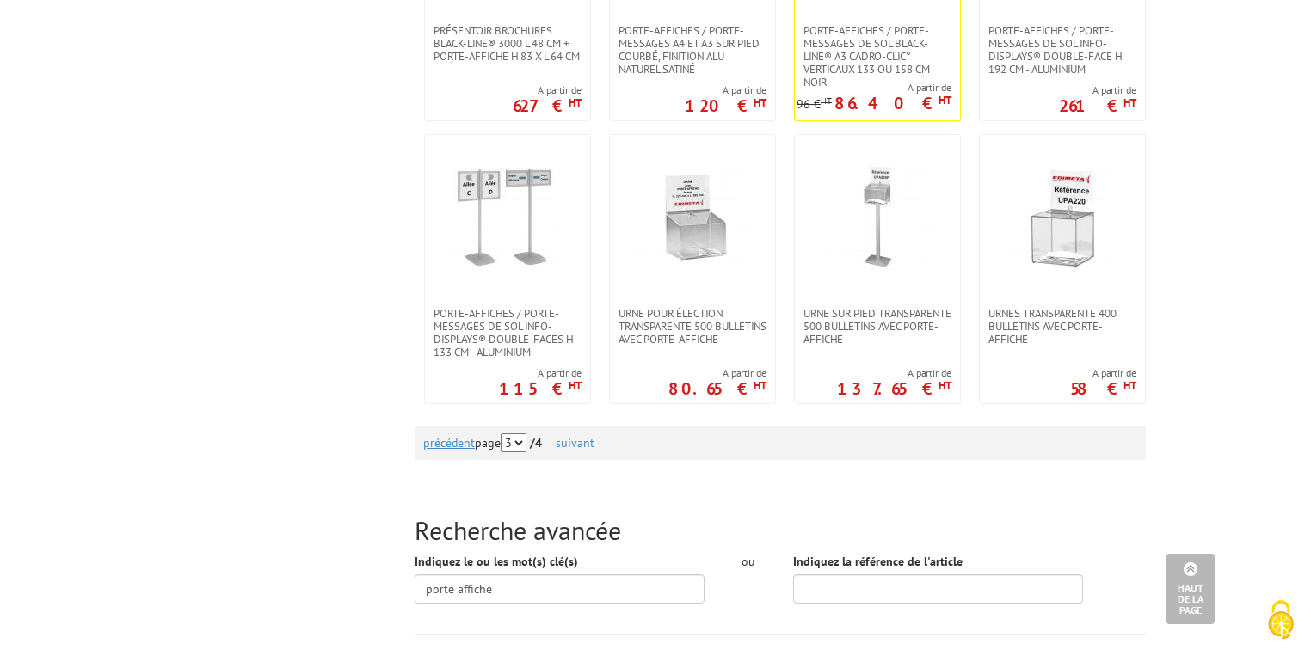
click at [451, 443] on link "précédent" at bounding box center [449, 442] width 52 height 15
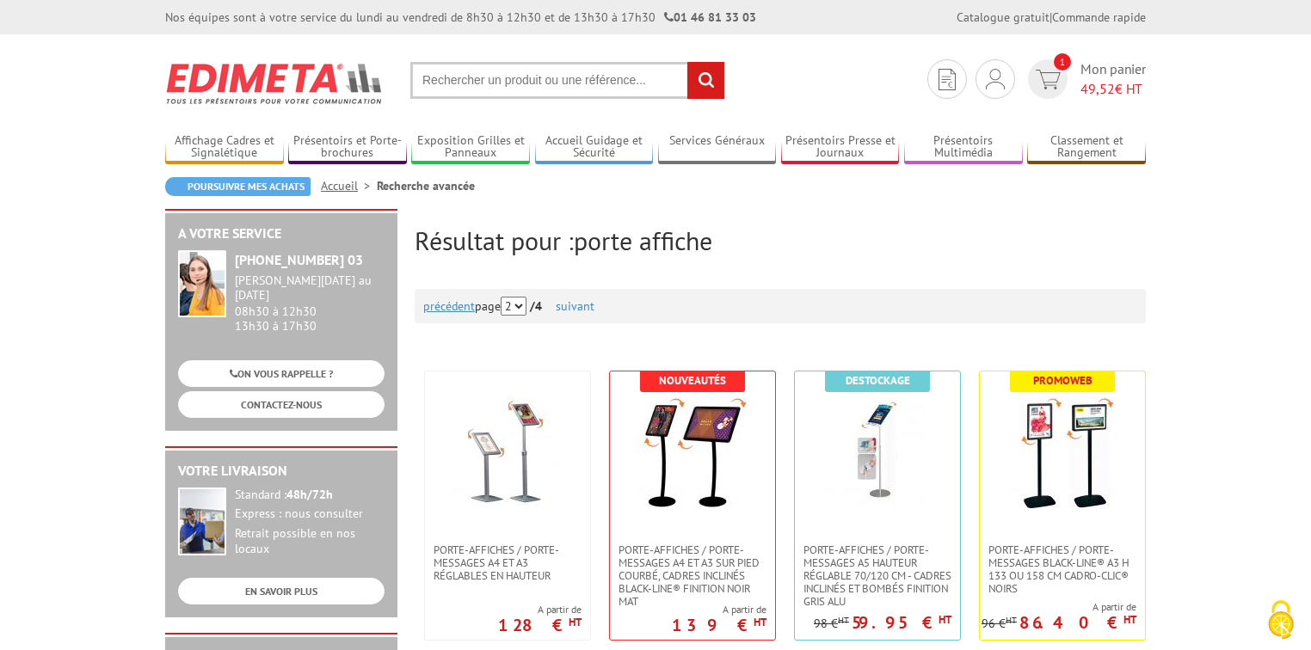
click at [464, 311] on link "précédent" at bounding box center [449, 305] width 52 height 15
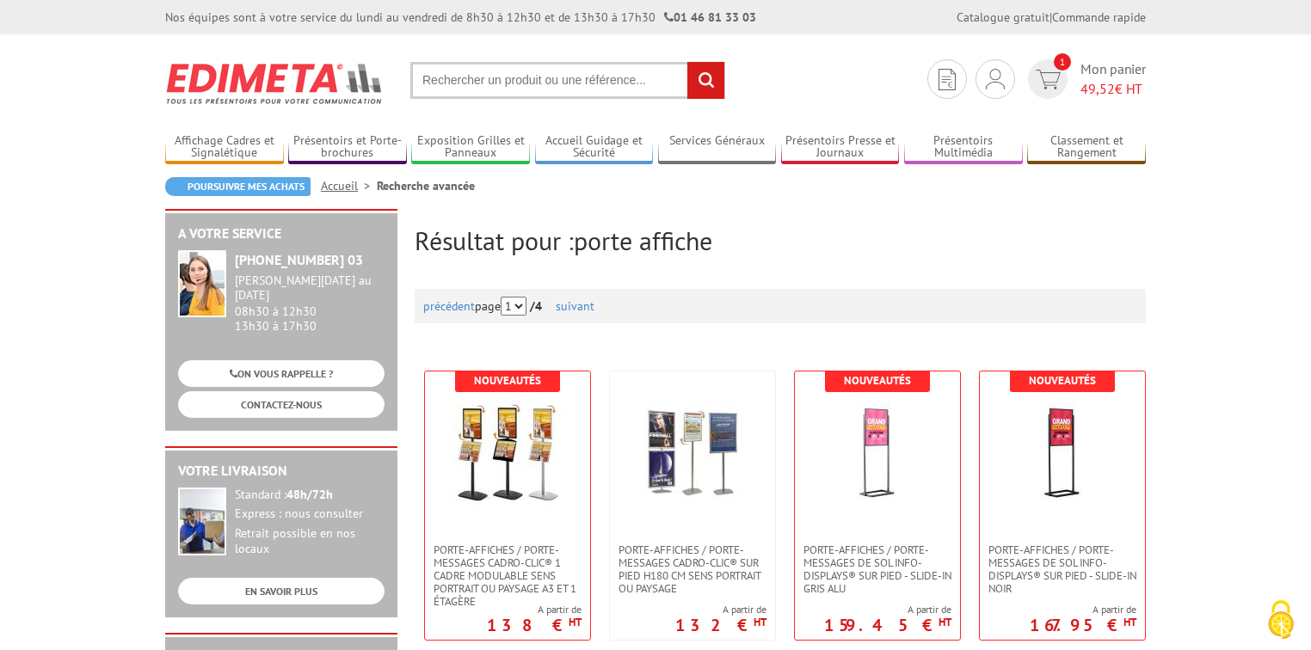
click at [520, 65] on input "text" at bounding box center [567, 80] width 315 height 37
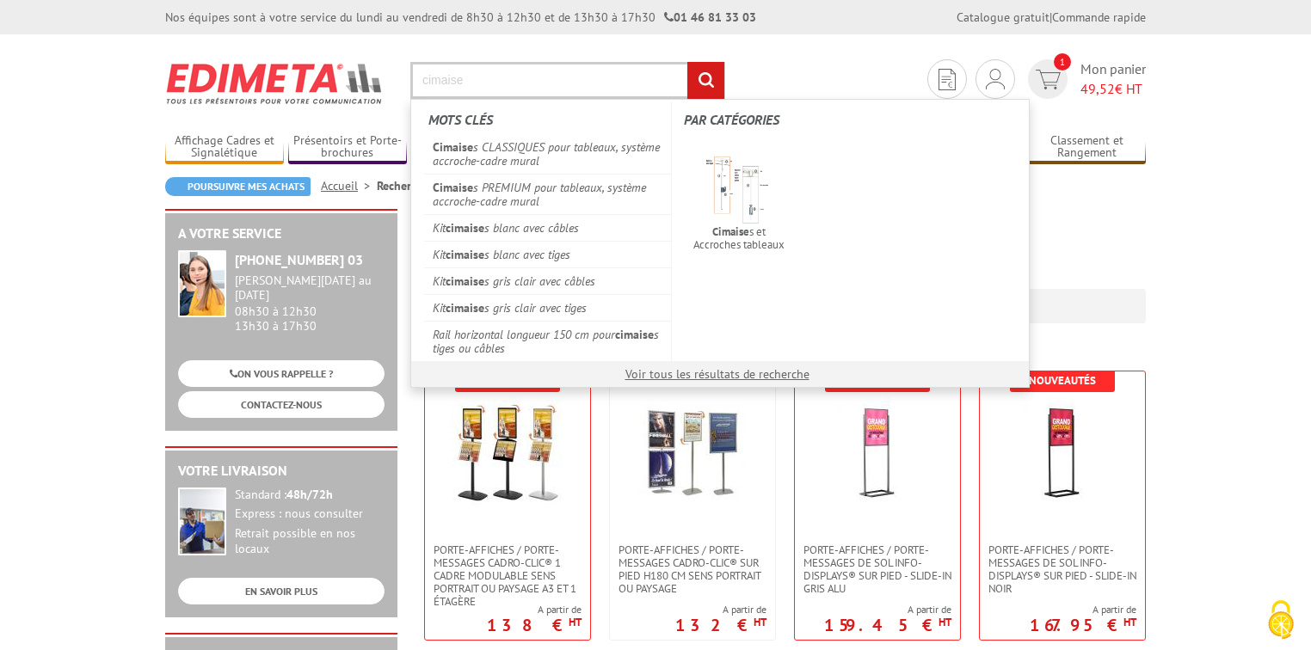
type input "cimaise"
click at [687, 62] on input "rechercher" at bounding box center [705, 80] width 37 height 37
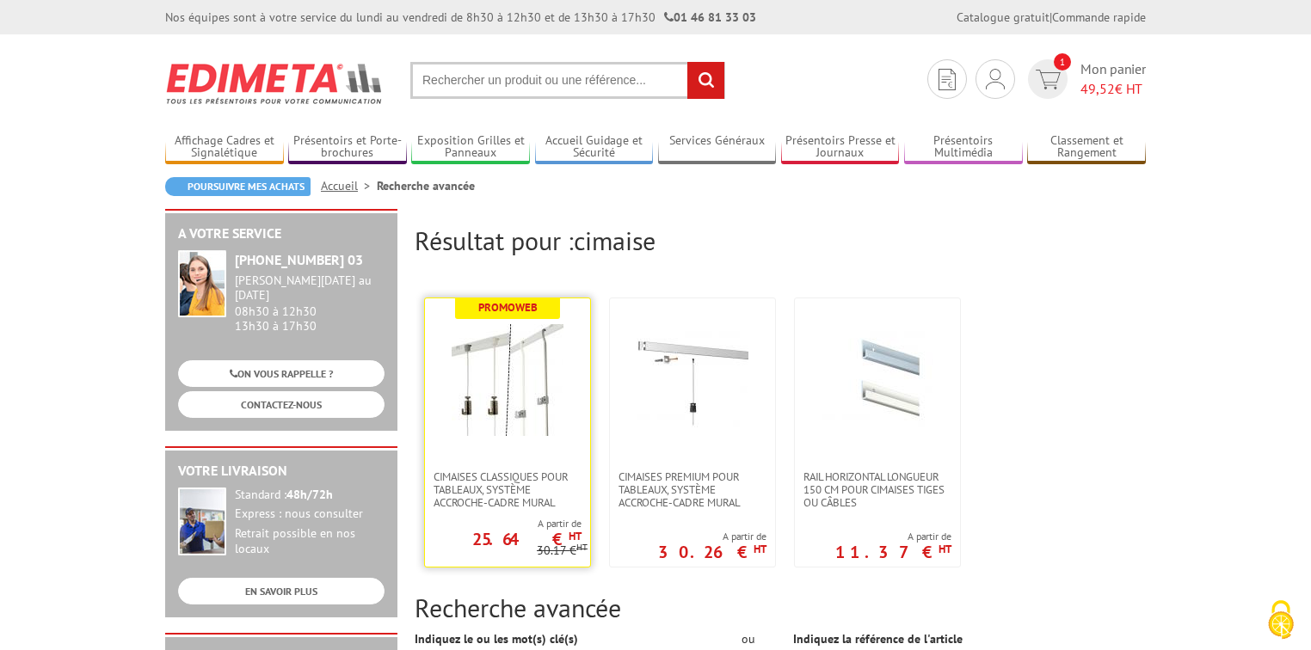
click at [550, 375] on img at bounding box center [508, 380] width 112 height 112
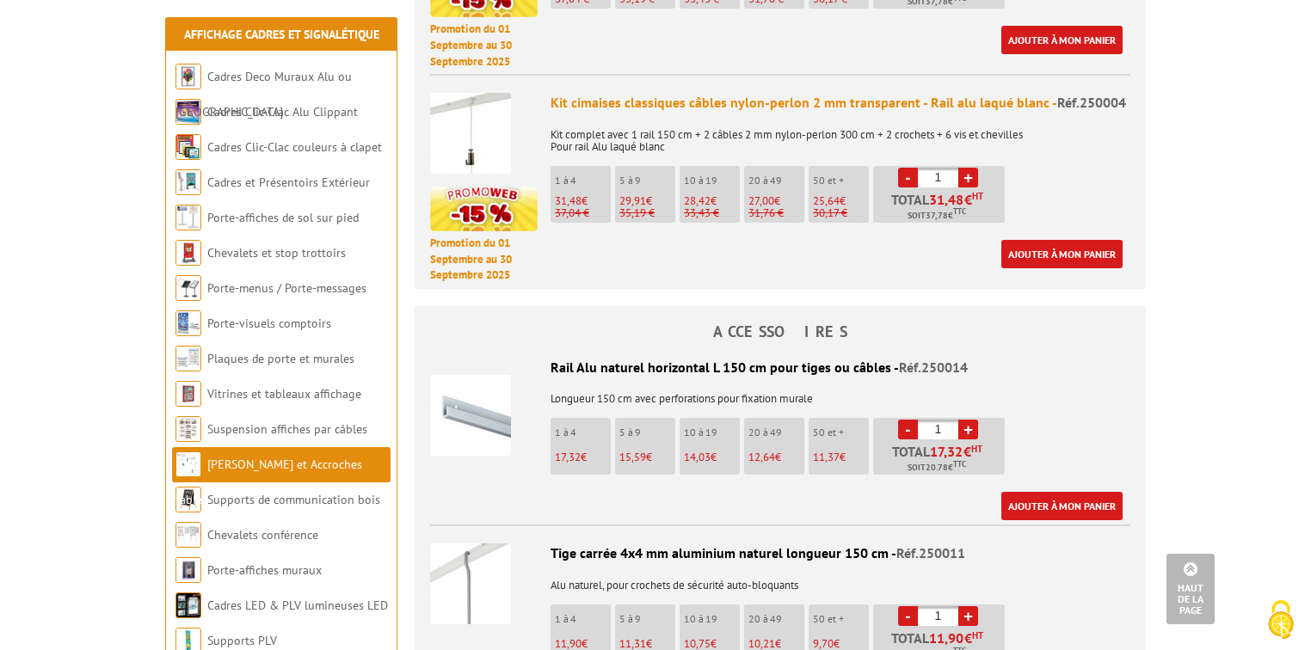
scroll to position [1376, 0]
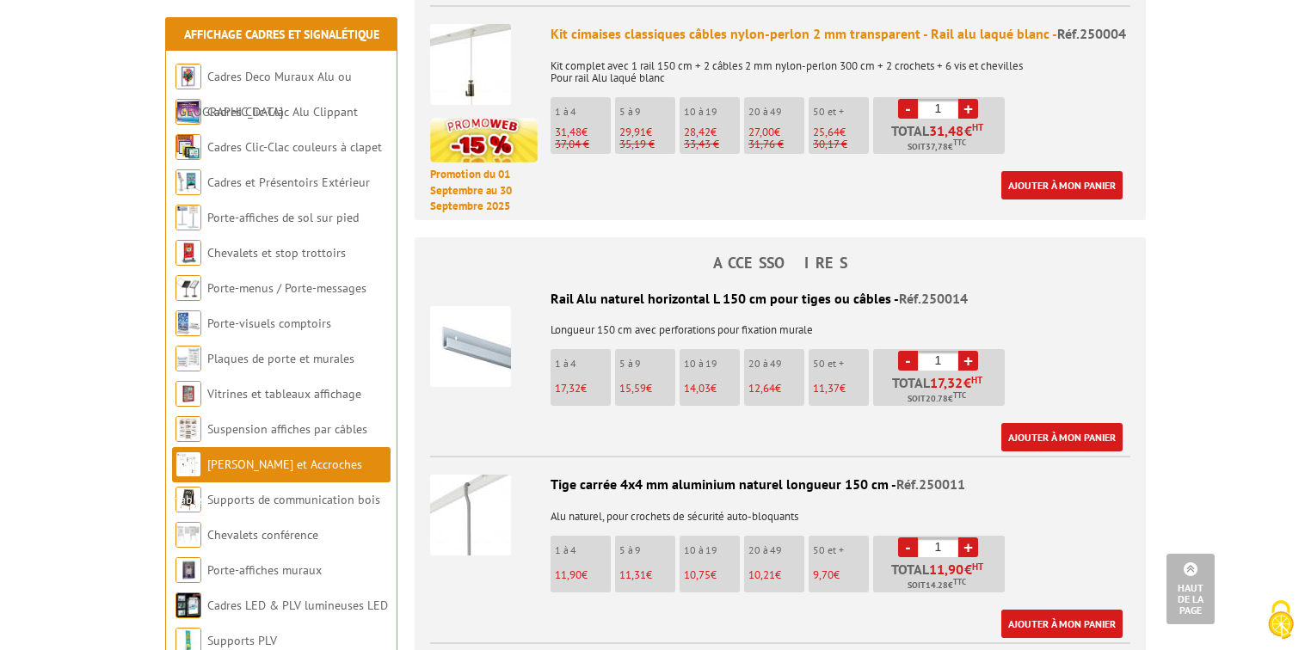
click at [446, 483] on img at bounding box center [470, 515] width 81 height 81
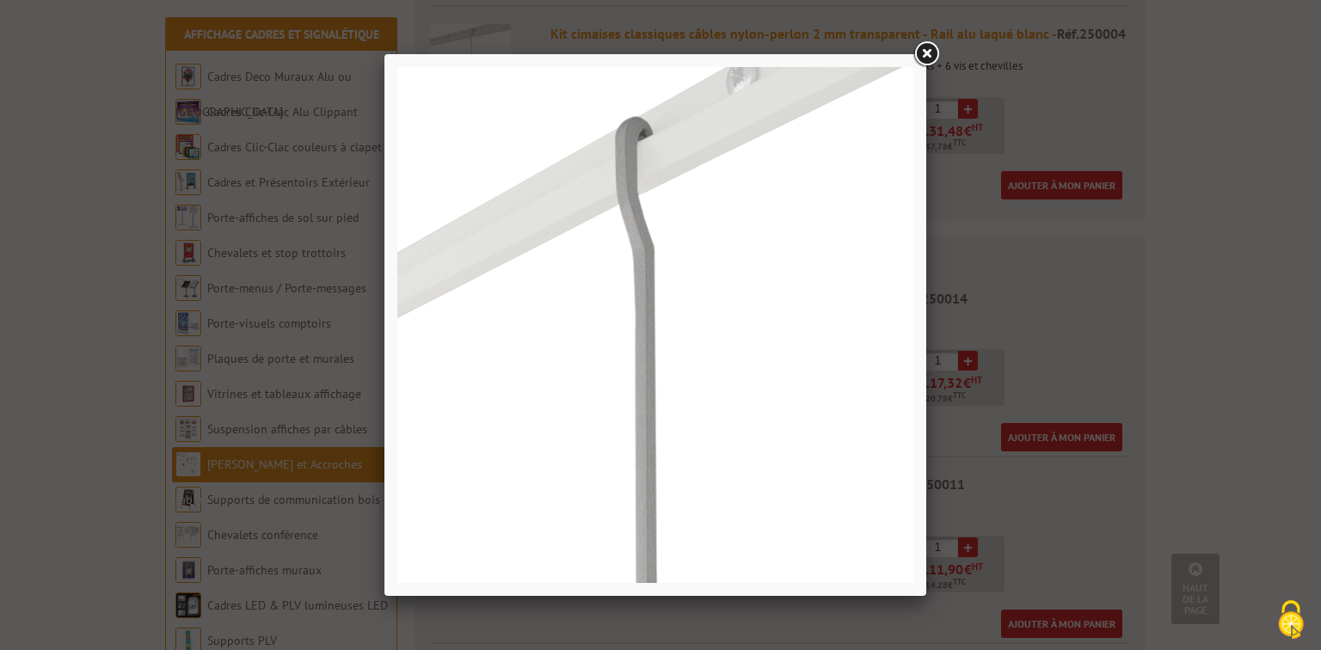
click at [925, 54] on link at bounding box center [926, 54] width 31 height 31
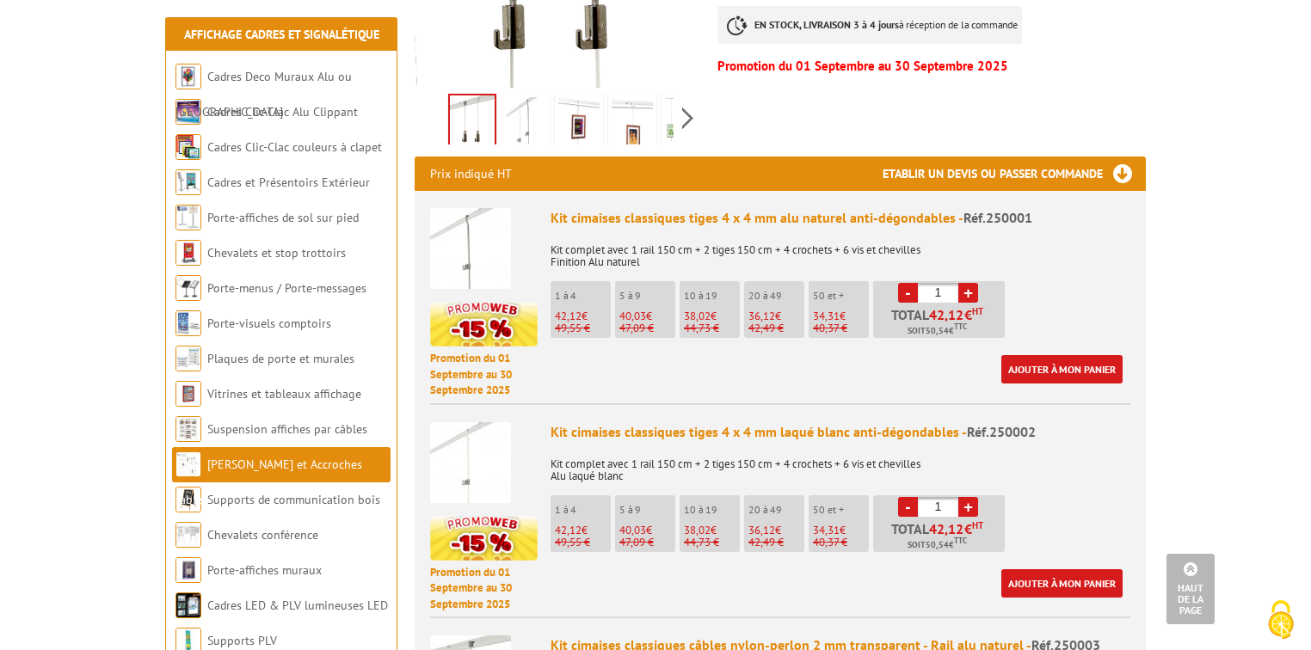
scroll to position [206, 0]
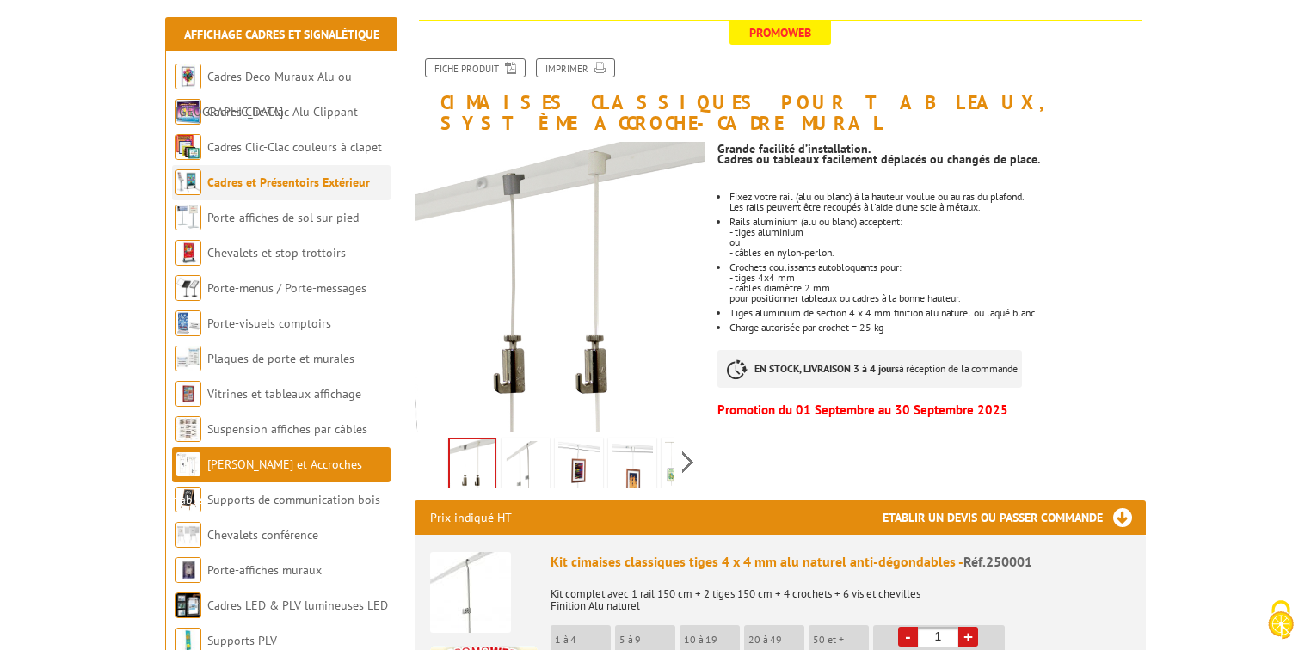
click at [260, 172] on li "Cadres et Présentoirs Extérieur" at bounding box center [281, 182] width 218 height 35
click at [267, 181] on link "Cadres et Présentoirs Extérieur" at bounding box center [288, 182] width 163 height 15
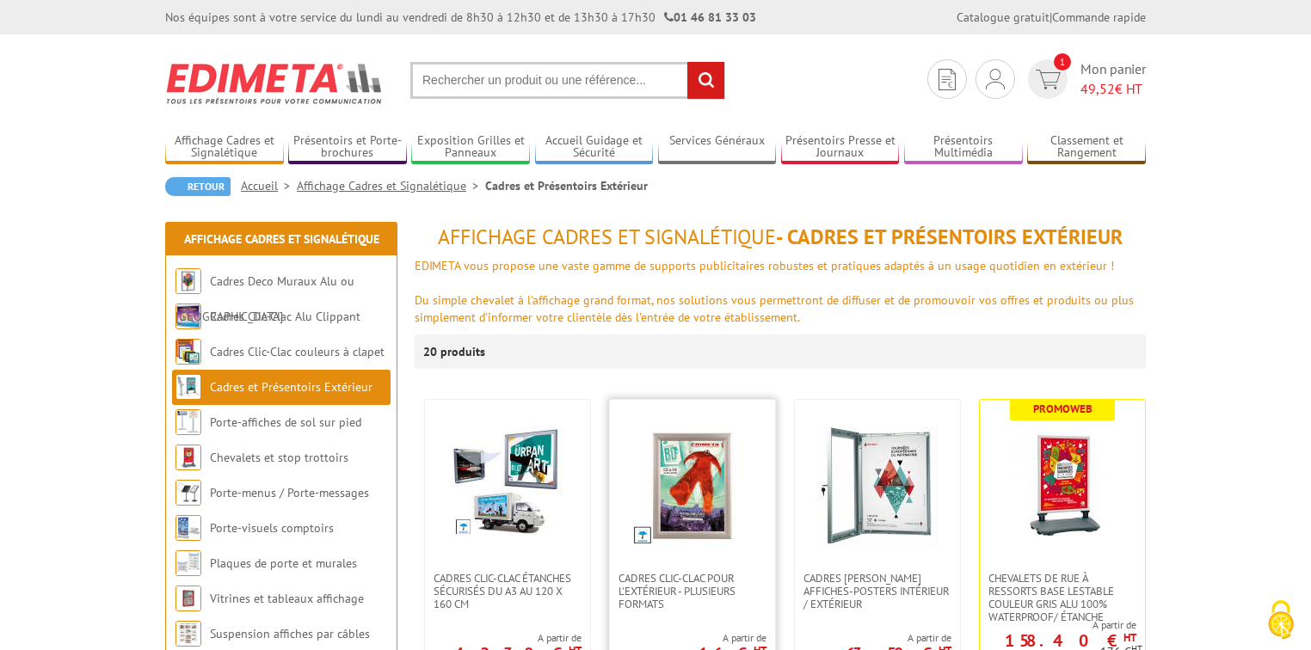
click at [715, 494] on img at bounding box center [692, 486] width 120 height 120
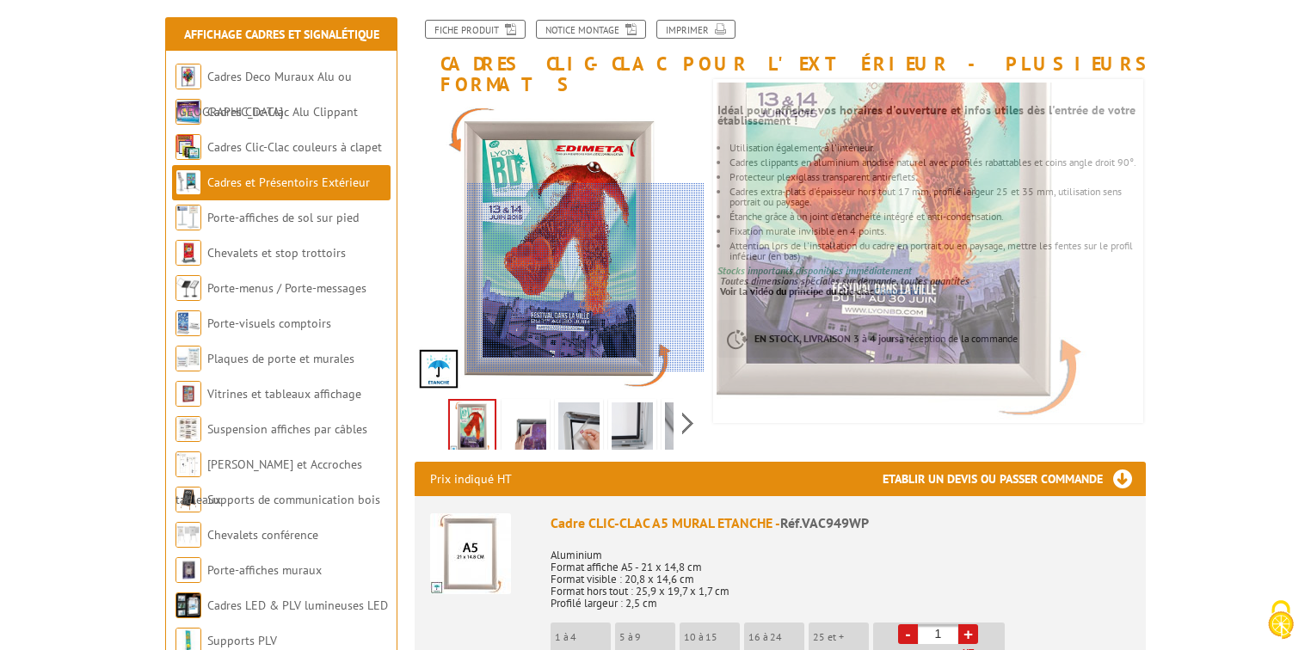
scroll to position [275, 0]
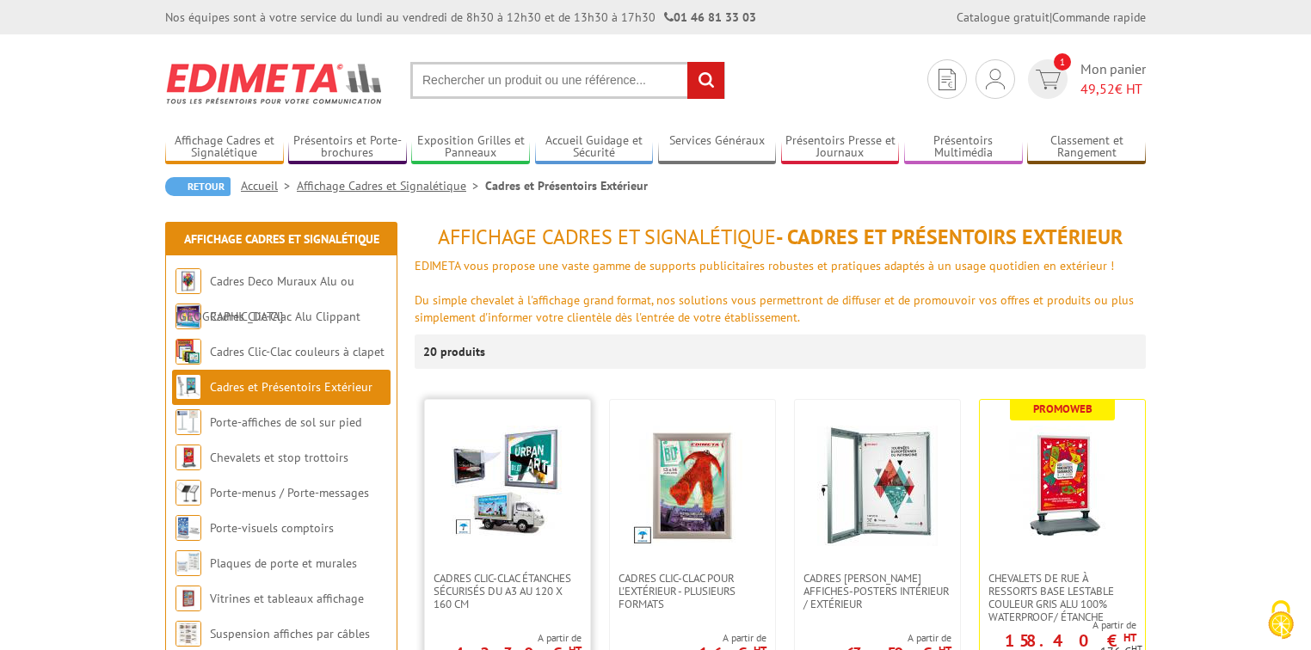
click at [522, 464] on img at bounding box center [508, 482] width 112 height 112
click at [676, 565] on link at bounding box center [692, 486] width 165 height 172
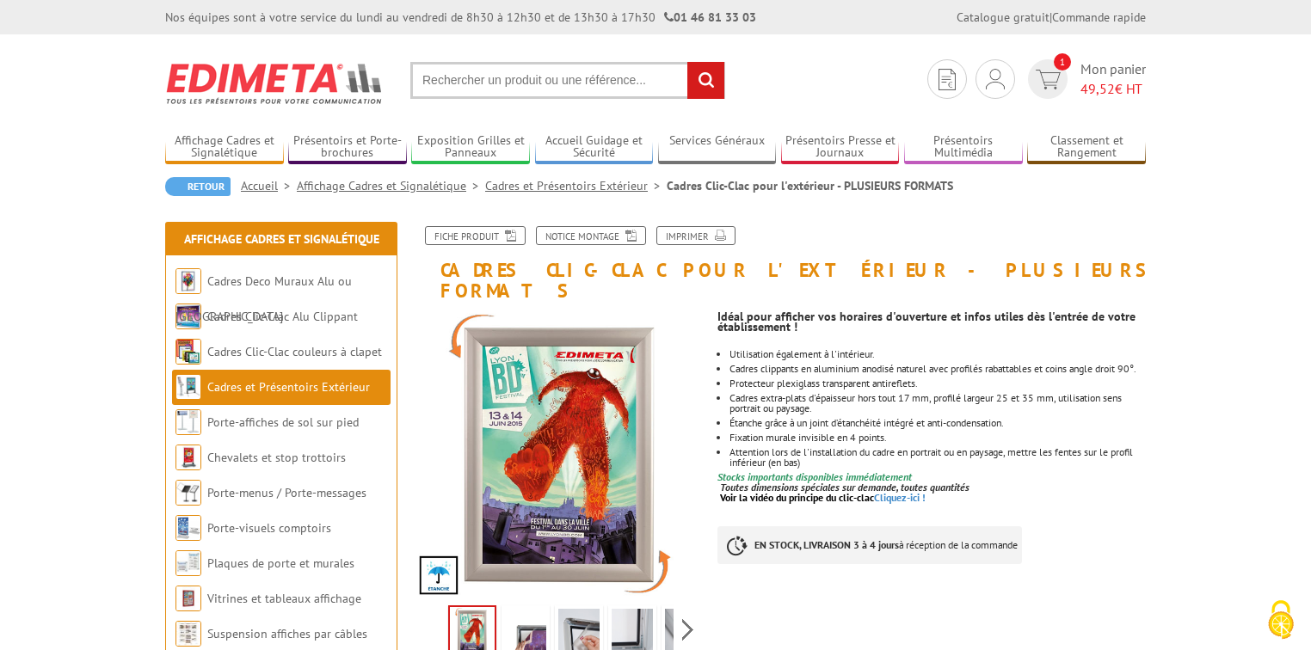
click at [525, 624] on img at bounding box center [525, 635] width 41 height 53
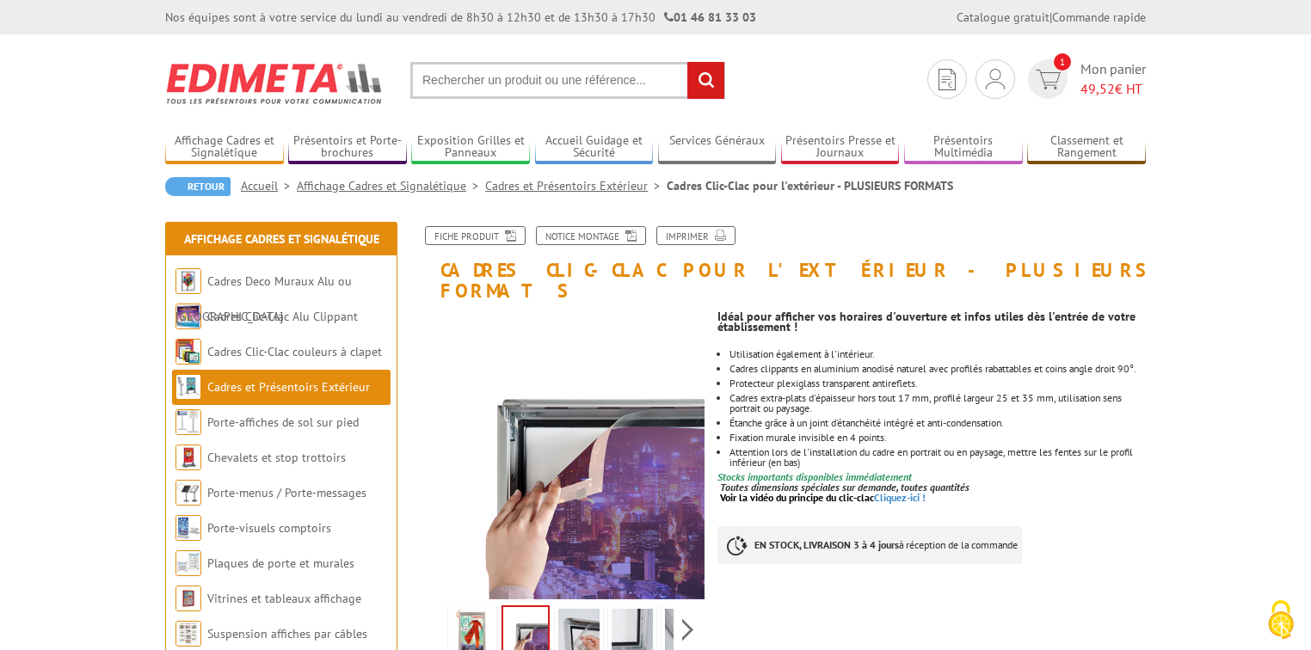
click at [572, 616] on img at bounding box center [578, 635] width 41 height 53
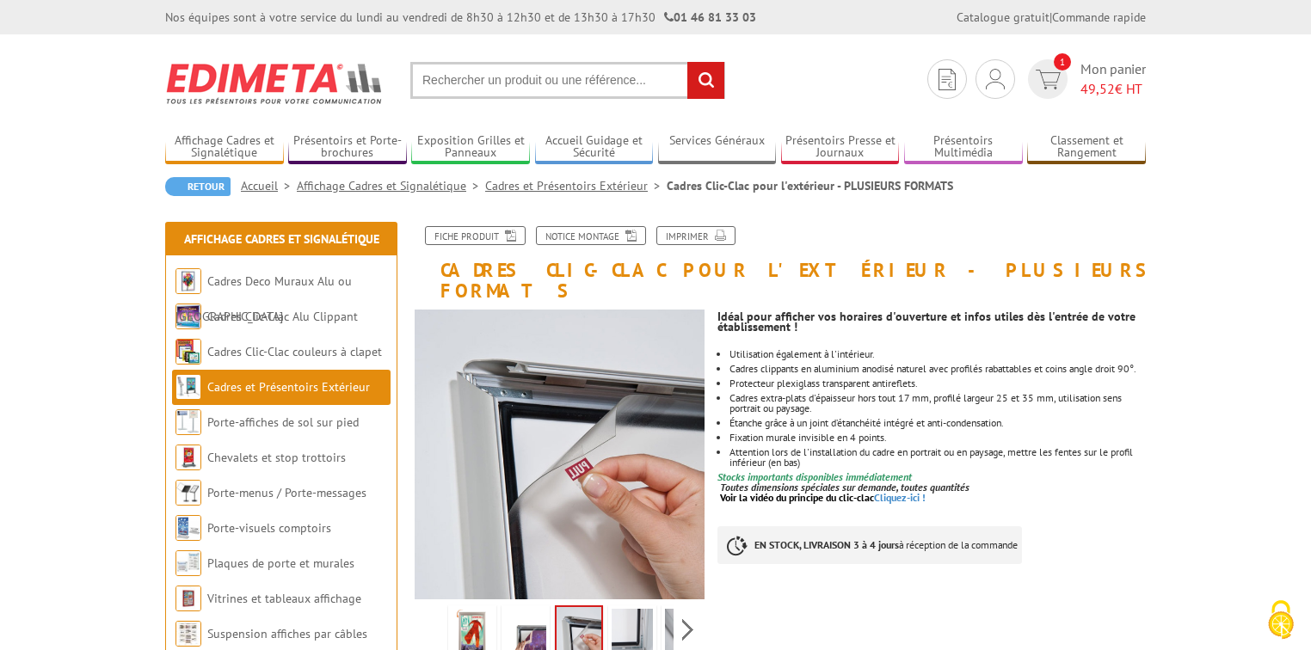
click at [633, 610] on img at bounding box center [632, 635] width 41 height 53
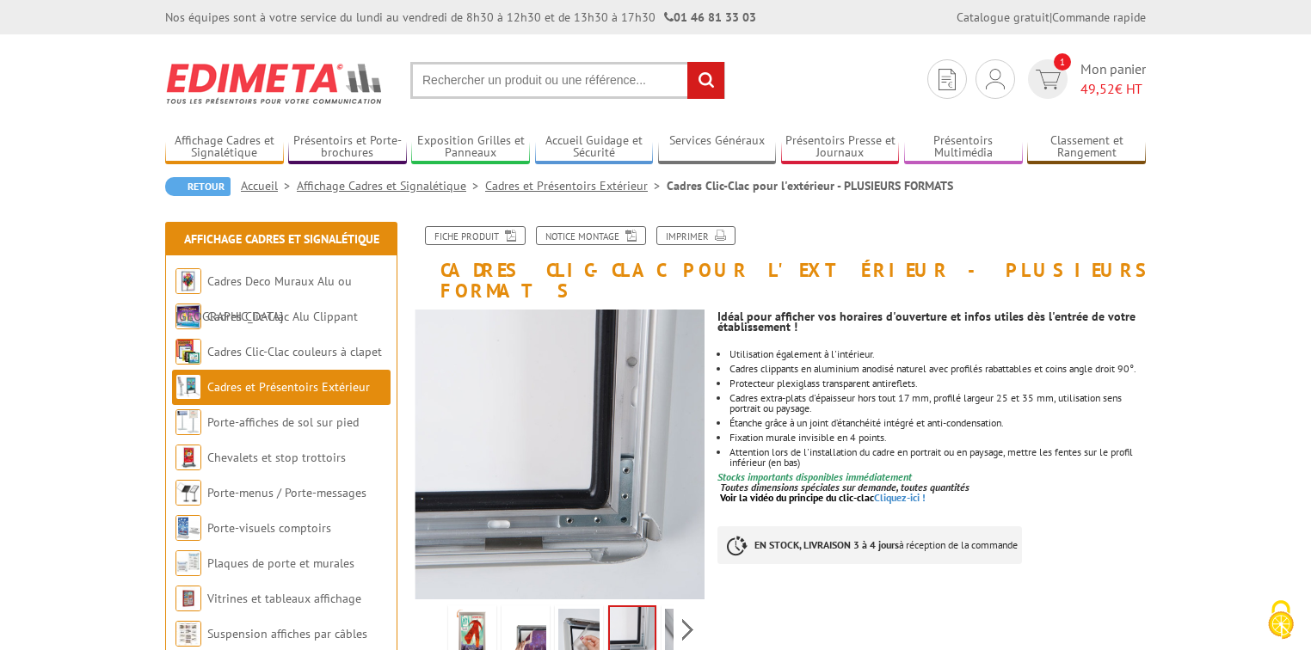
click at [667, 609] on img at bounding box center [685, 635] width 41 height 53
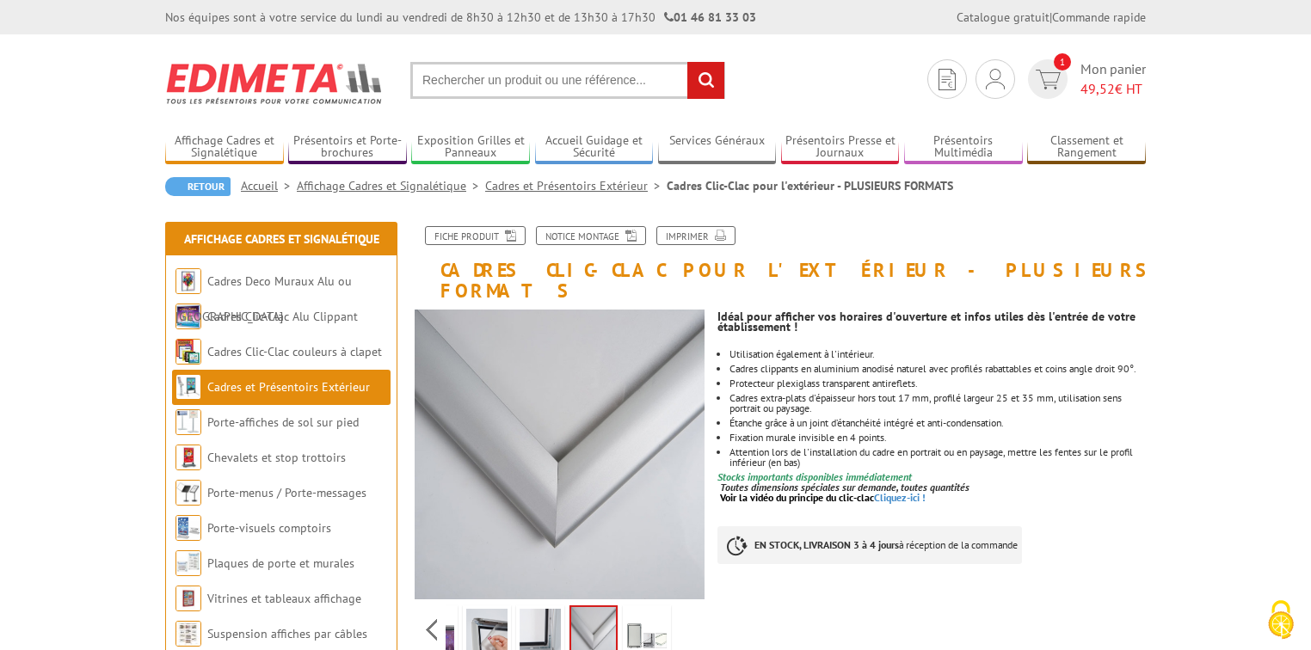
click at [649, 618] on img at bounding box center [646, 635] width 41 height 53
